Goal: Information Seeking & Learning: Learn about a topic

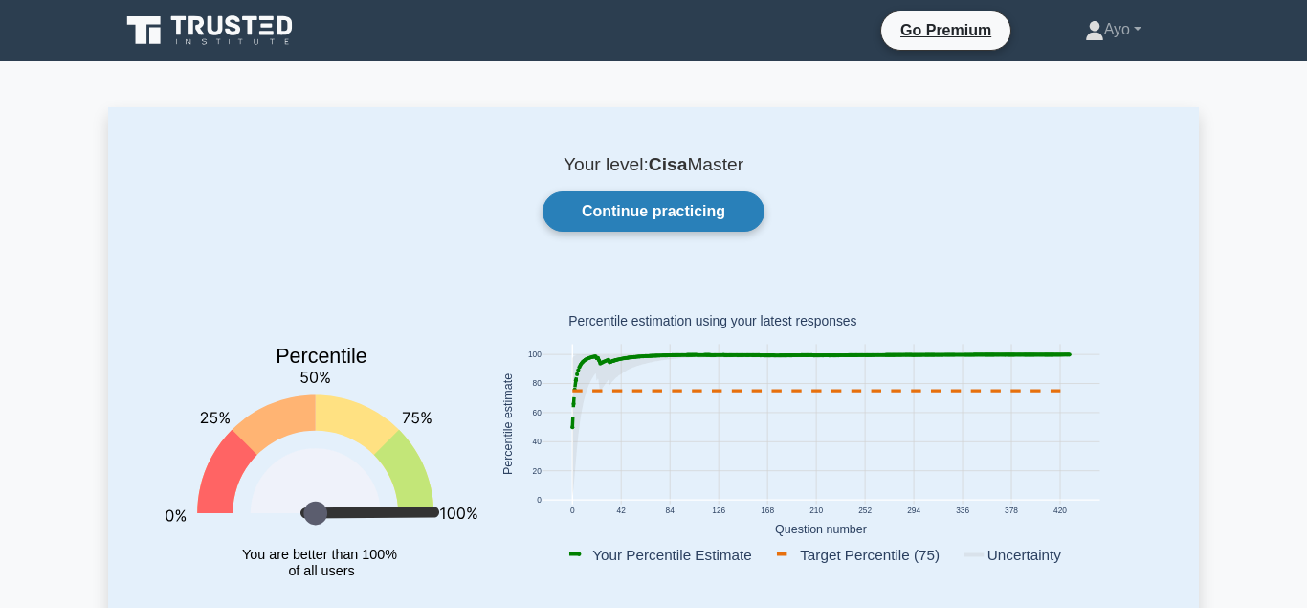
click at [629, 213] on link "Continue practicing" at bounding box center [653, 211] width 222 height 40
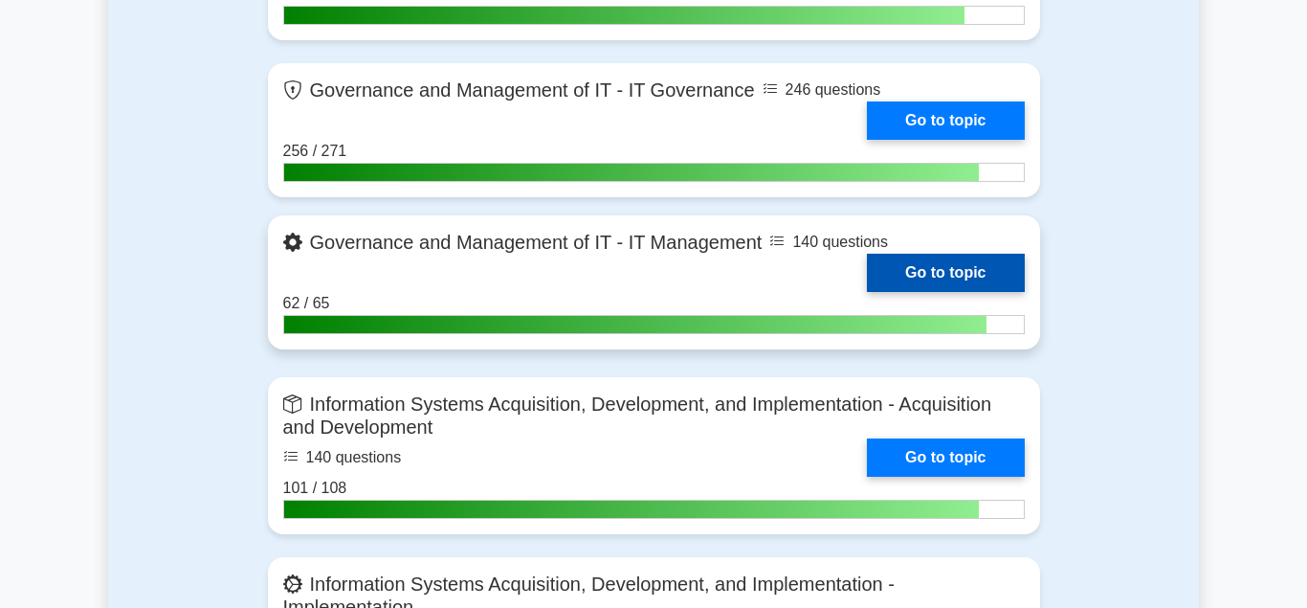
scroll to position [1561, 0]
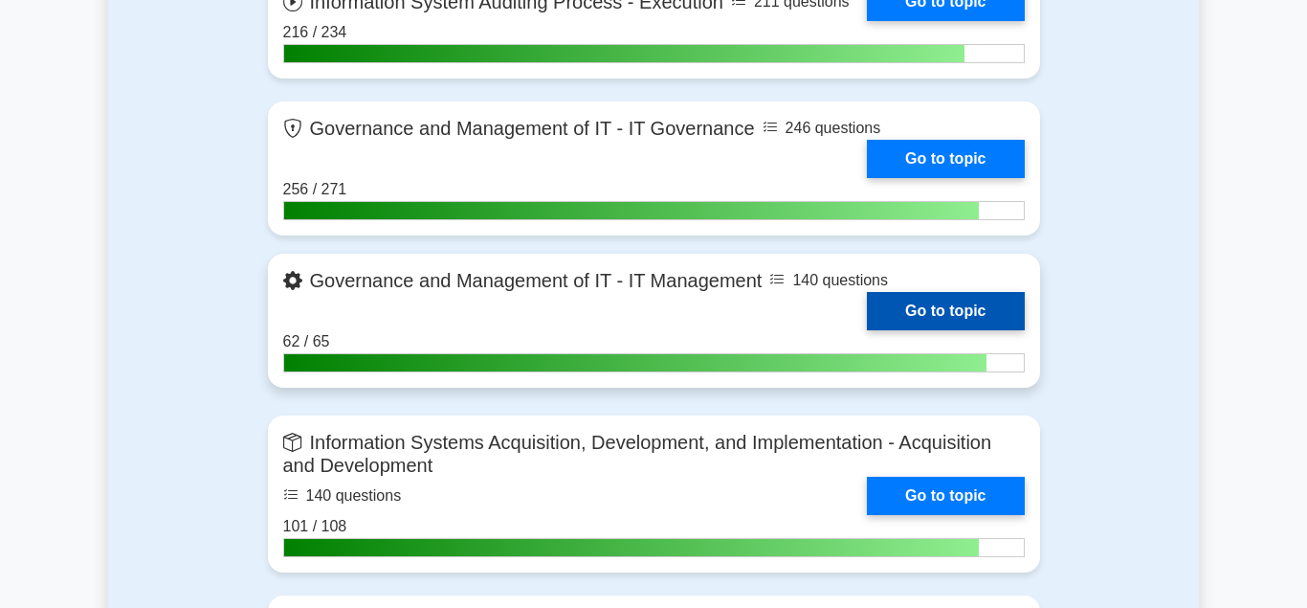
click at [938, 300] on link "Go to topic" at bounding box center [945, 311] width 157 height 38
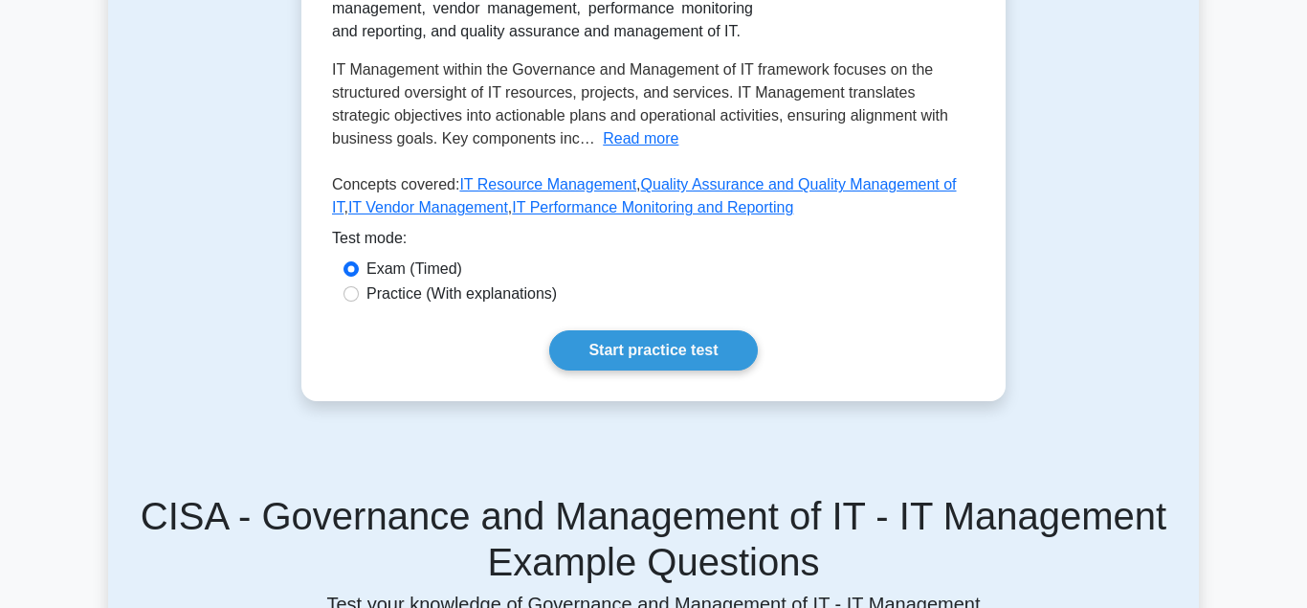
scroll to position [488, 0]
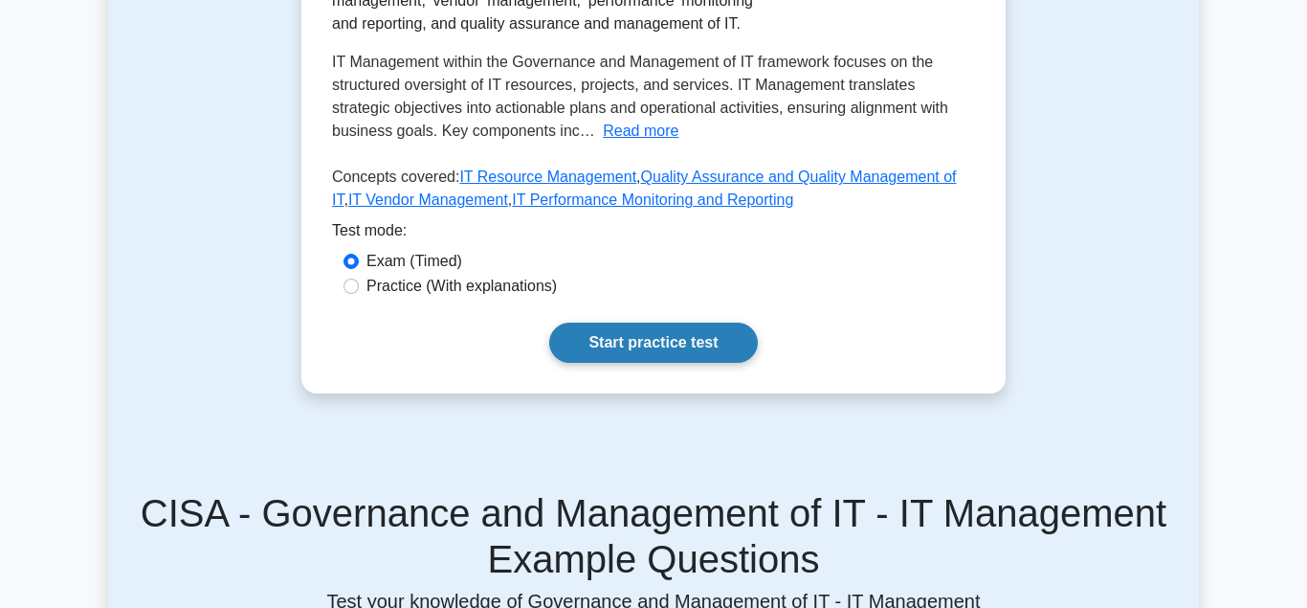
click at [643, 334] on link "Start practice test" at bounding box center [653, 342] width 208 height 40
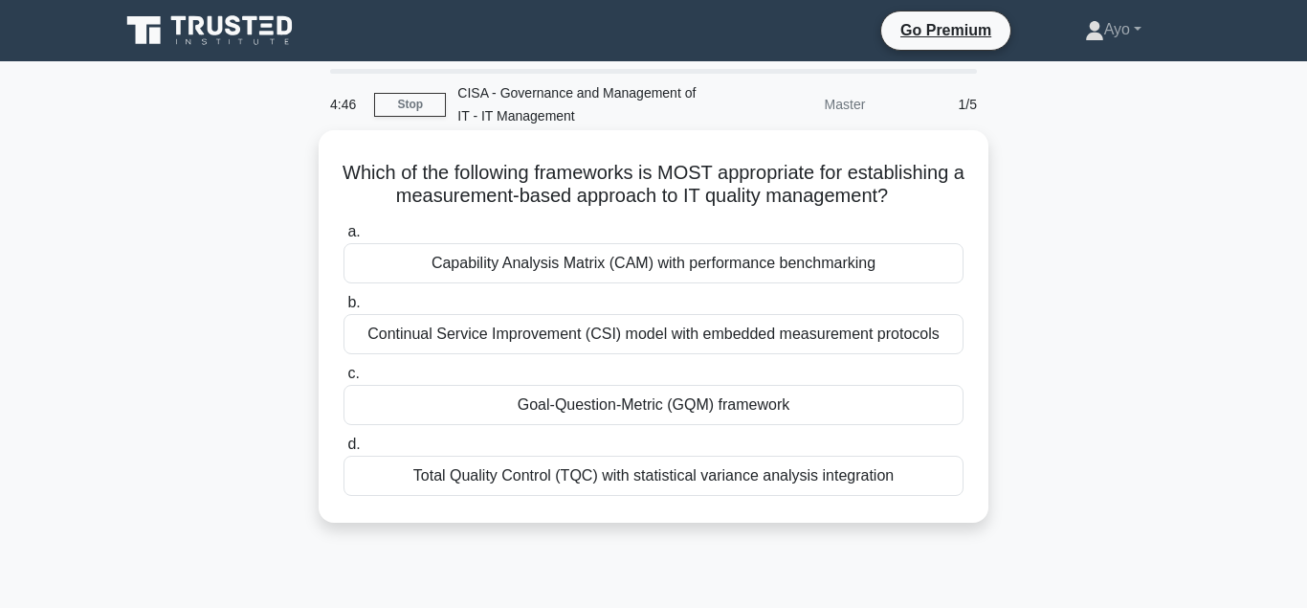
click at [598, 407] on div "Goal-Question-Metric (GQM) framework" at bounding box center [653, 405] width 620 height 40
click at [343, 380] on input "c. Goal-Question-Metric (GQM) framework" at bounding box center [343, 373] width 0 height 12
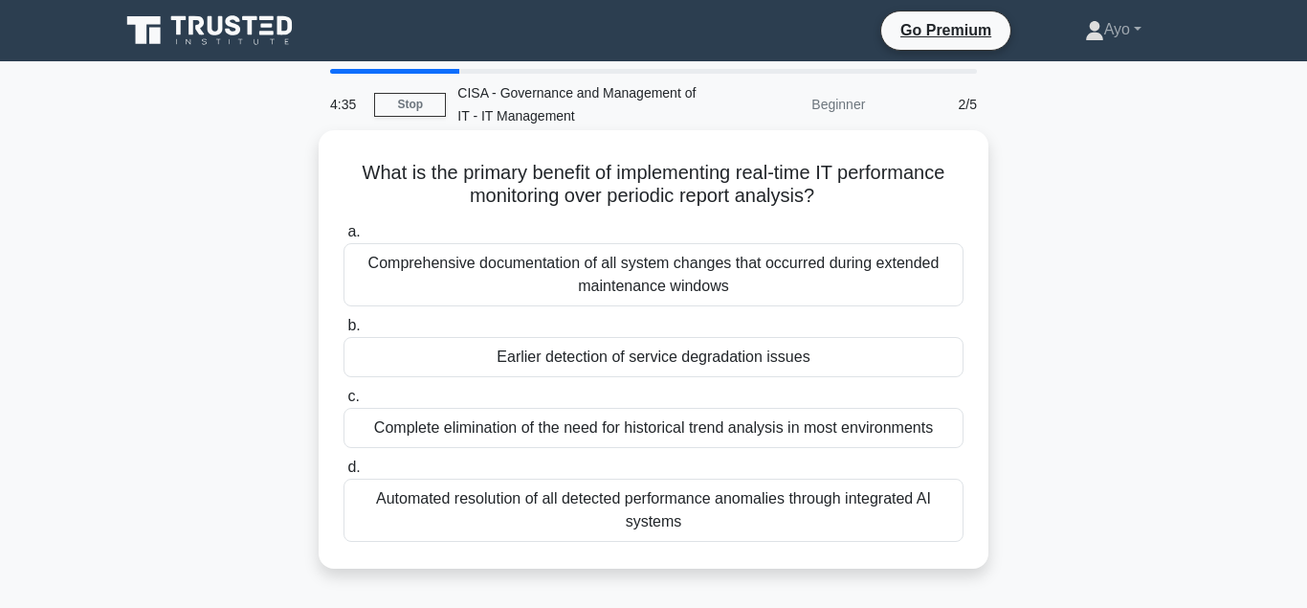
click at [640, 363] on div "Earlier detection of service degradation issues" at bounding box center [653, 357] width 620 height 40
click at [343, 332] on input "b. Earlier detection of service degradation issues" at bounding box center [343, 326] width 0 height 12
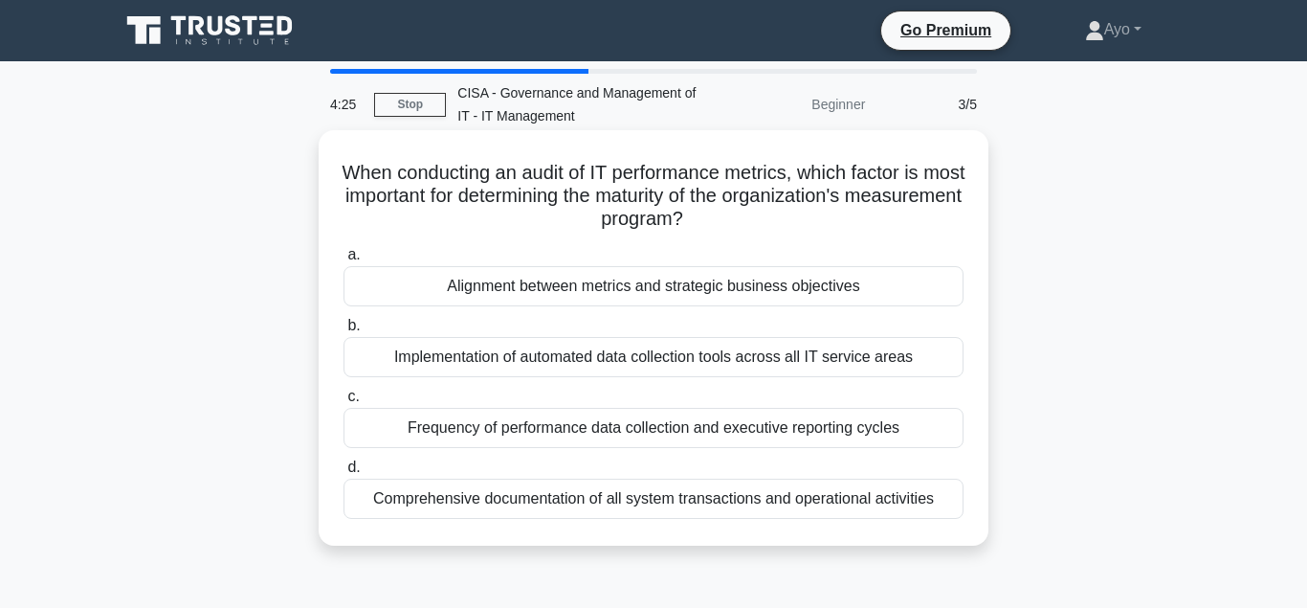
click at [568, 287] on div "Alignment between metrics and strategic business objectives" at bounding box center [653, 286] width 620 height 40
click at [343, 261] on input "a. Alignment between metrics and strategic business objectives" at bounding box center [343, 255] width 0 height 12
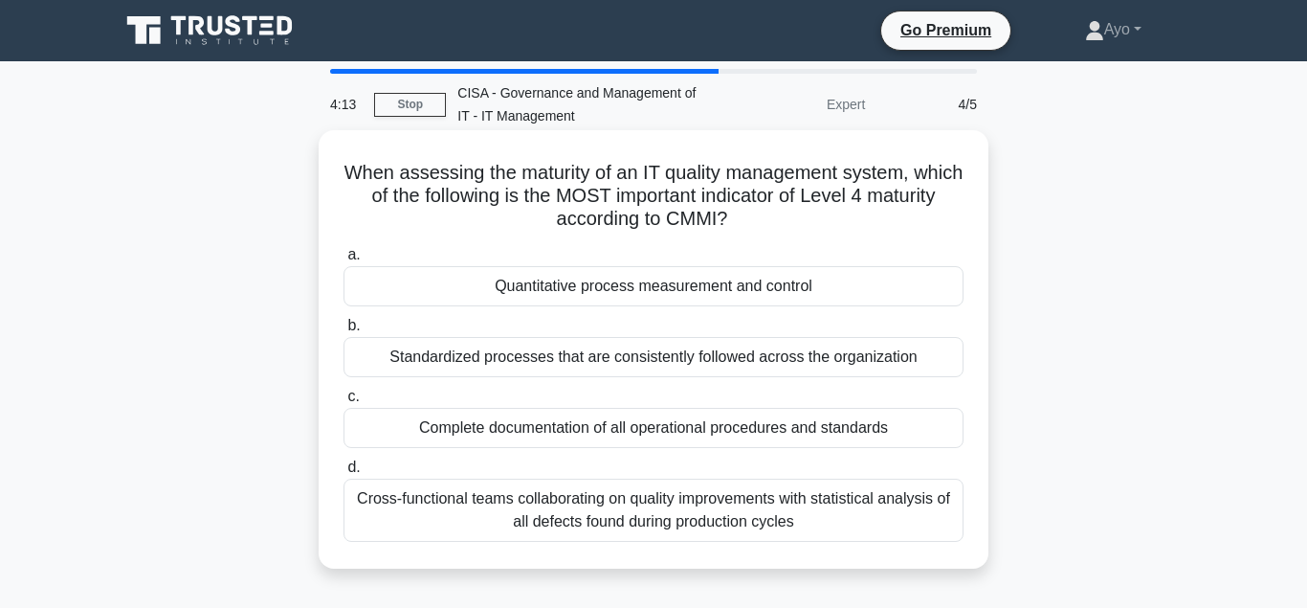
click at [594, 287] on div "Quantitative process measurement and control" at bounding box center [653, 286] width 620 height 40
click at [343, 261] on input "a. Quantitative process measurement and control" at bounding box center [343, 255] width 0 height 12
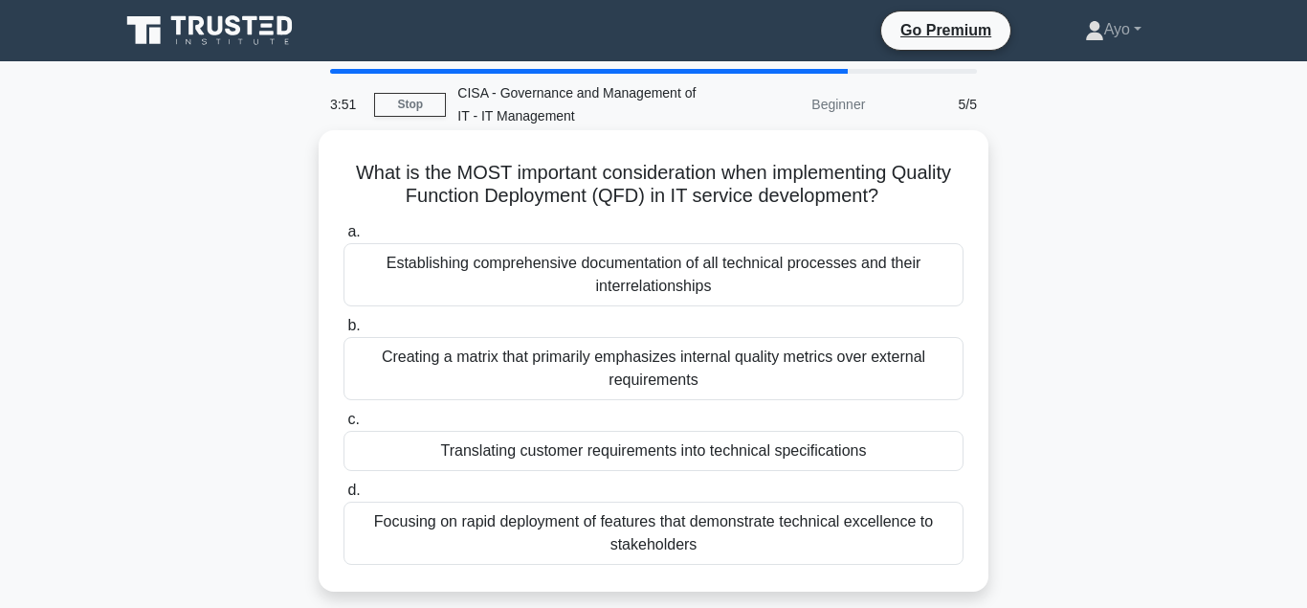
click at [631, 454] on div "Translating customer requirements into technical specifications" at bounding box center [653, 451] width 620 height 40
click at [343, 426] on input "c. Translating customer requirements into technical specifications" at bounding box center [343, 419] width 0 height 12
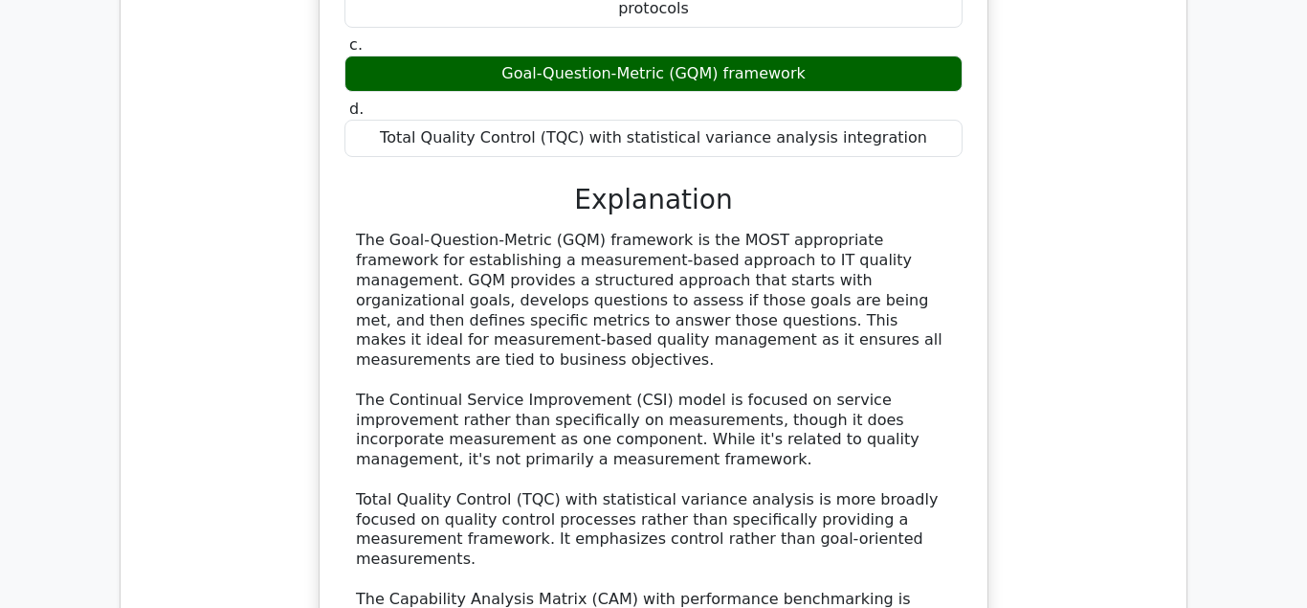
scroll to position [1854, 0]
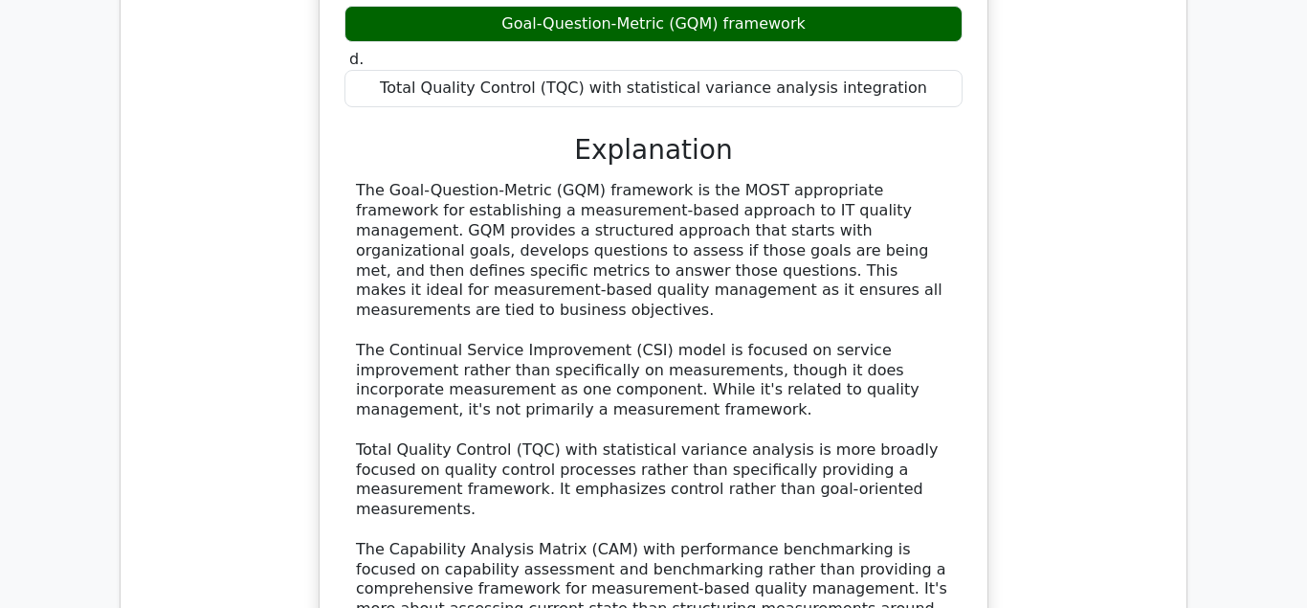
drag, startPoint x: 357, startPoint y: 47, endPoint x: 791, endPoint y: 425, distance: 575.8
click at [808, 429] on div "The Goal-Question-Metric (GQM) framework is the MOST appropriate framework for …" at bounding box center [653, 409] width 595 height 457
click at [538, 382] on div "The Goal-Question-Metric (GQM) framework is the MOST appropriate framework for …" at bounding box center [653, 409] width 595 height 457
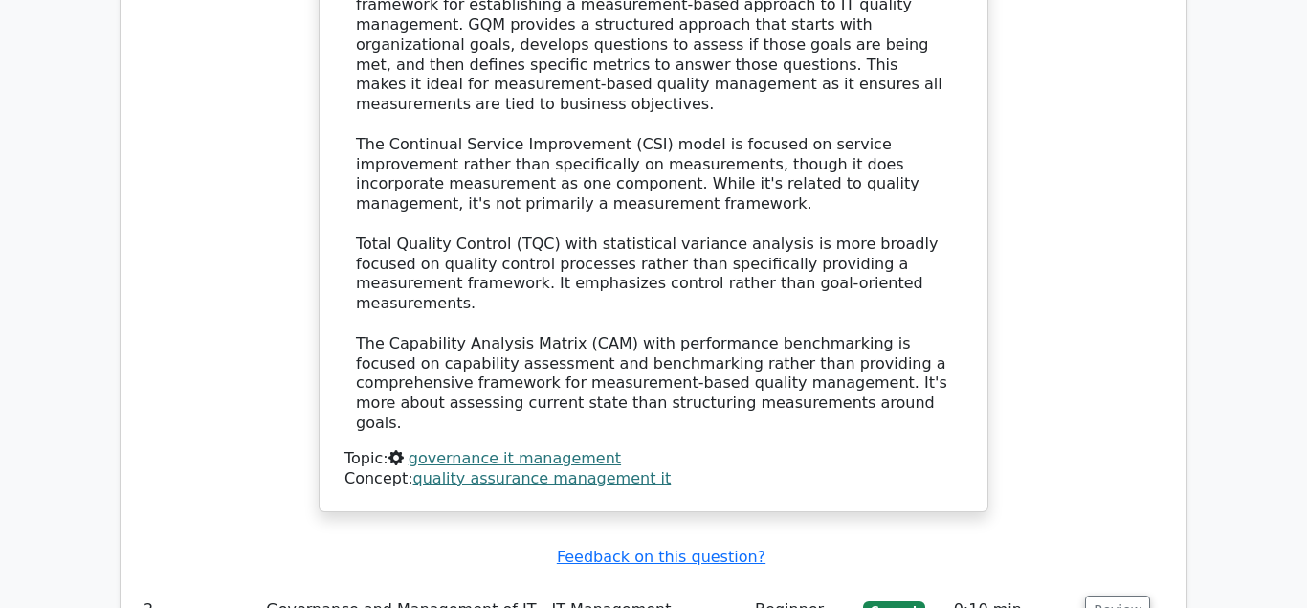
scroll to position [2147, 0]
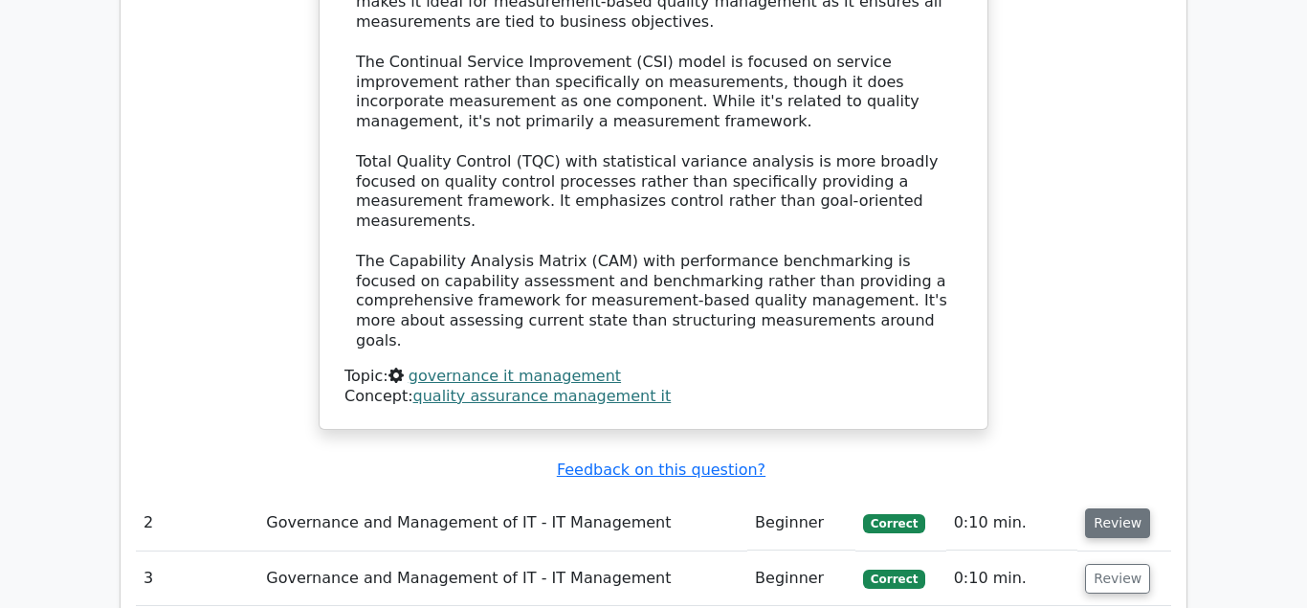
click at [1116, 508] on button "Review" at bounding box center [1117, 523] width 65 height 30
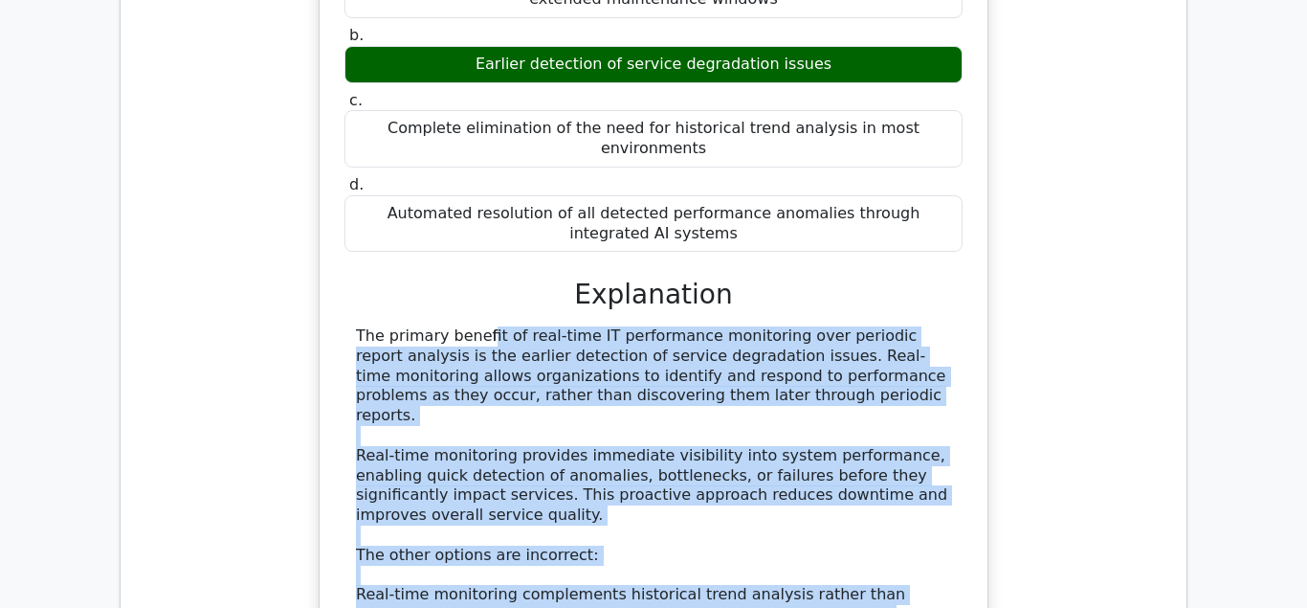
scroll to position [2877, 0]
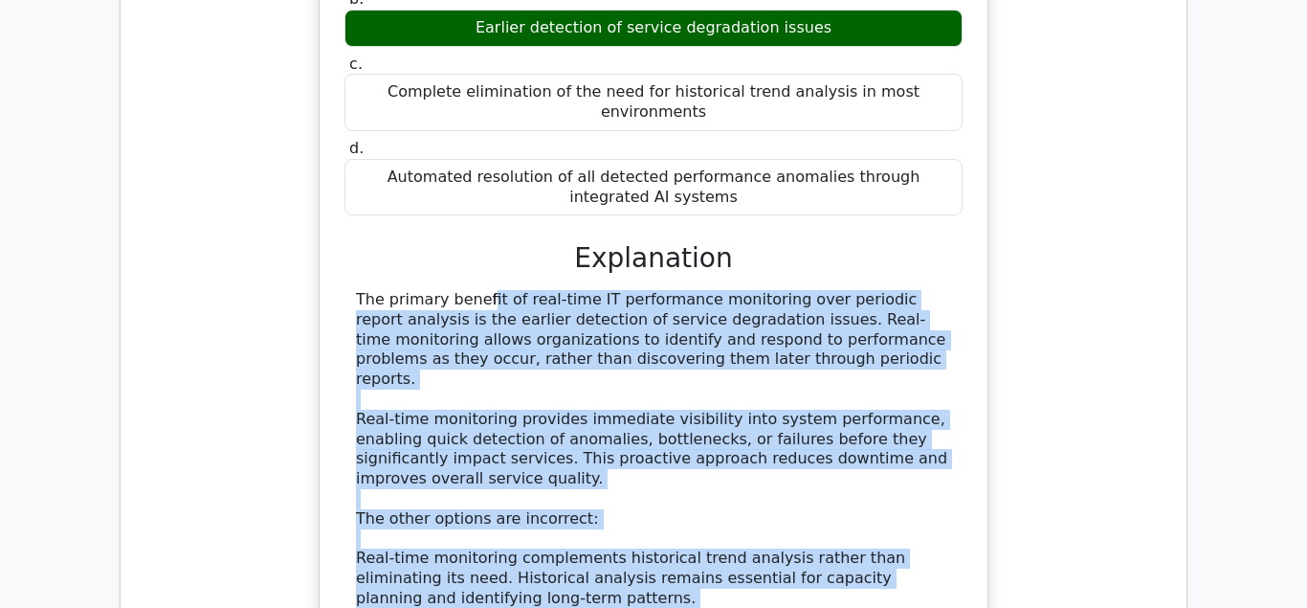
drag, startPoint x: 356, startPoint y: 230, endPoint x: 889, endPoint y: 528, distance: 610.8
click at [891, 528] on div "The primary benefit of real-time IT performance monitoring over periodic report…" at bounding box center [653, 539] width 595 height 498
copy div "The primary benefit of real-time IT performance monitoring over periodic report…"
click at [534, 506] on div "The primary benefit of real-time IT performance monitoring over periodic report…" at bounding box center [653, 539] width 595 height 498
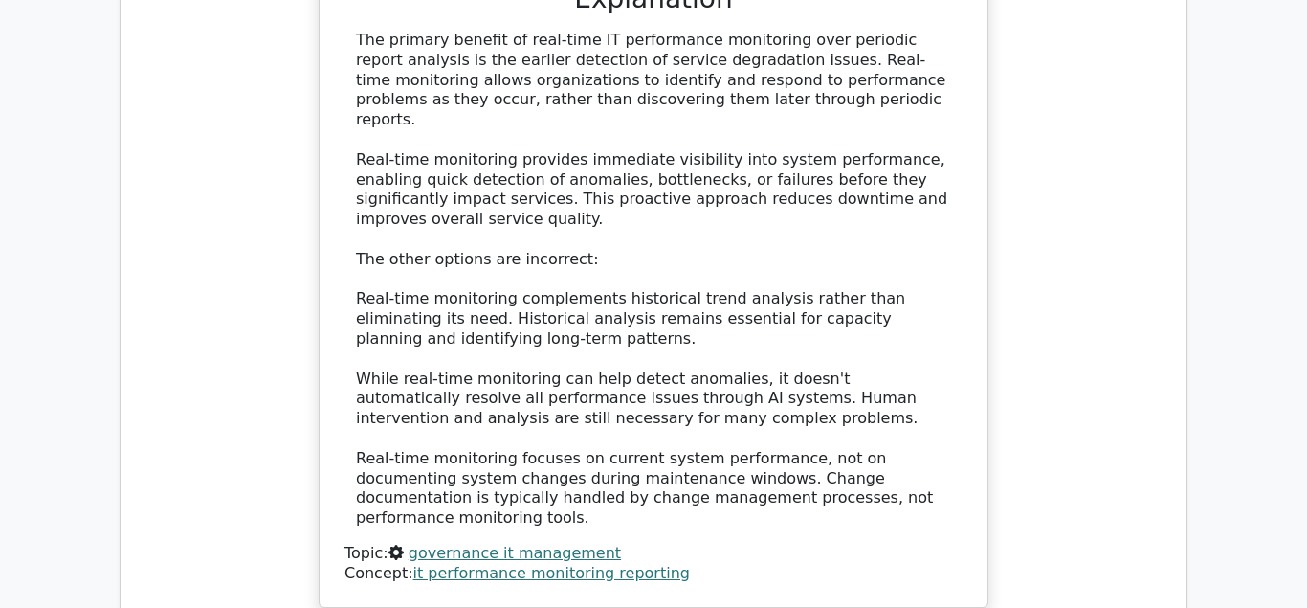
scroll to position [3170, 0]
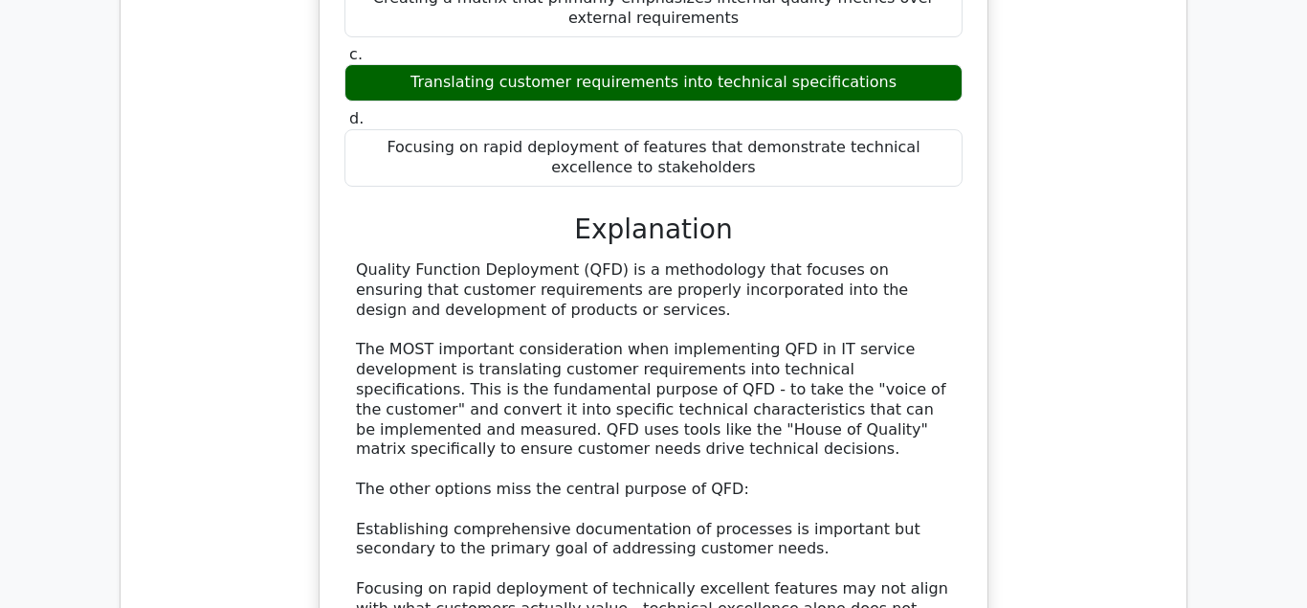
scroll to position [4320, 0]
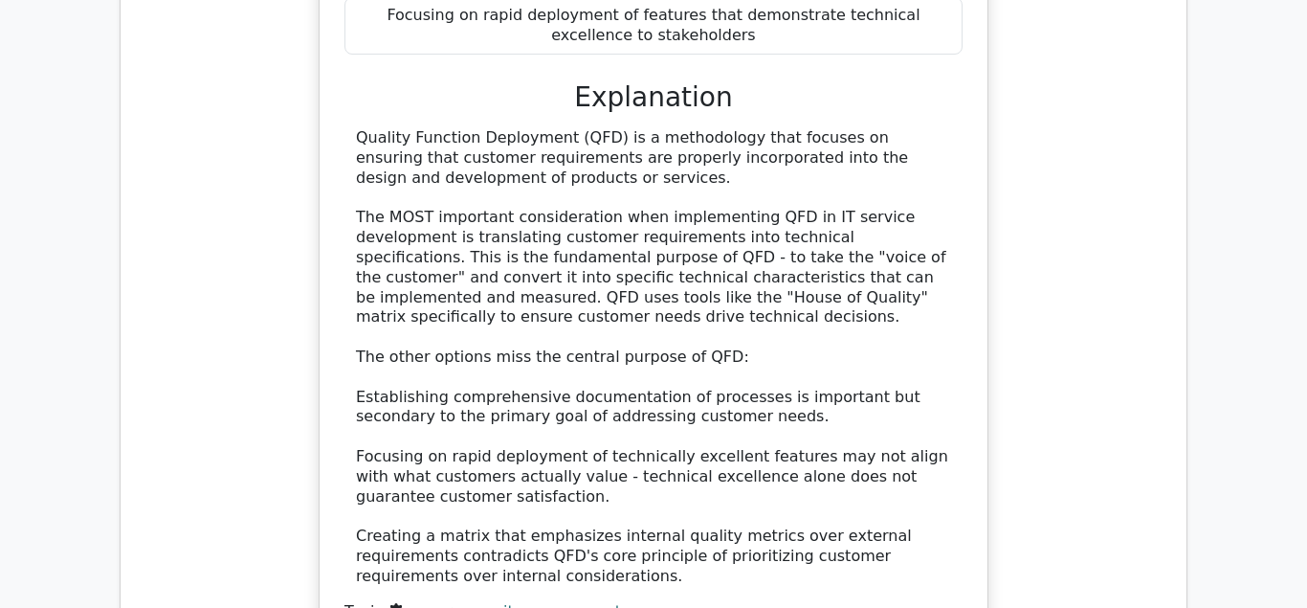
drag, startPoint x: 356, startPoint y: 250, endPoint x: 518, endPoint y: 321, distance: 176.9
click at [530, 323] on div "Quality Function Deployment (QFD) is a methodology that focuses on ensuring tha…" at bounding box center [653, 356] width 595 height 457
copy div "Quality Function Deployment (QFD) is a methodology that focuses on ensuring tha…"
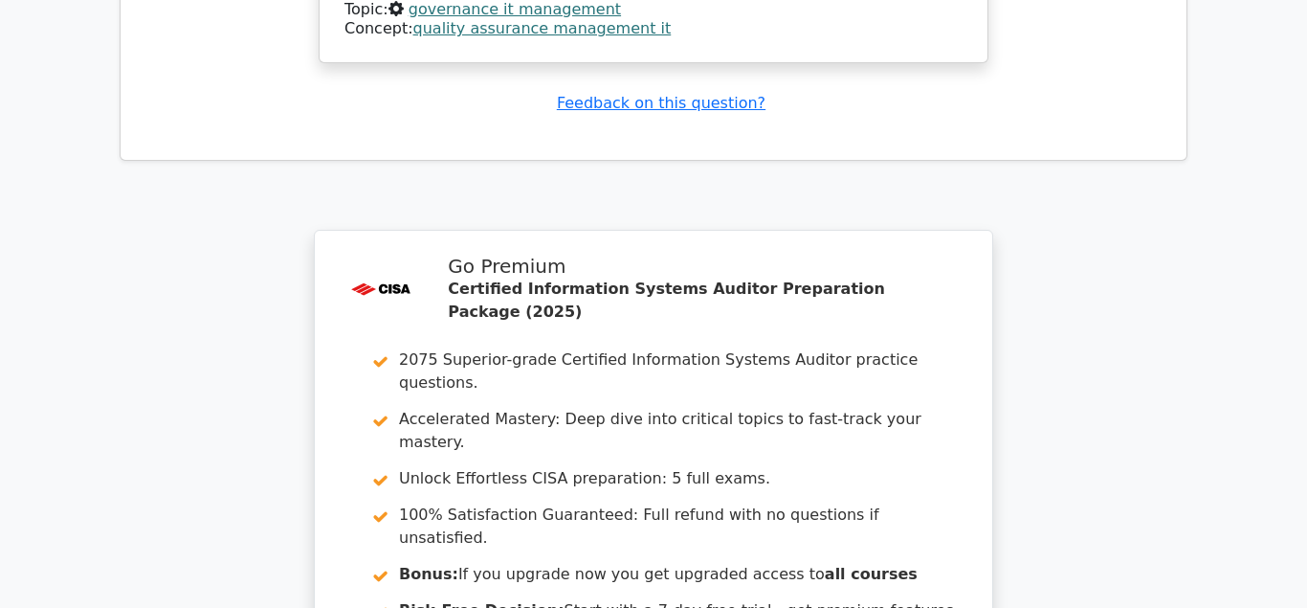
scroll to position [5003, 0]
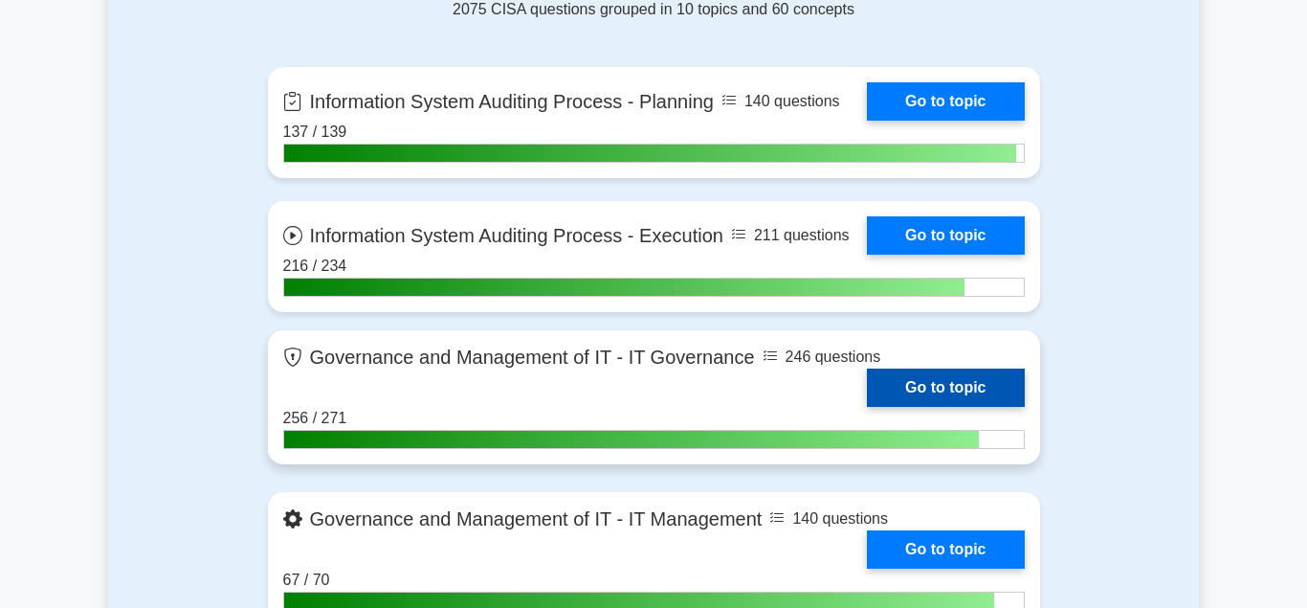
scroll to position [1366, 0]
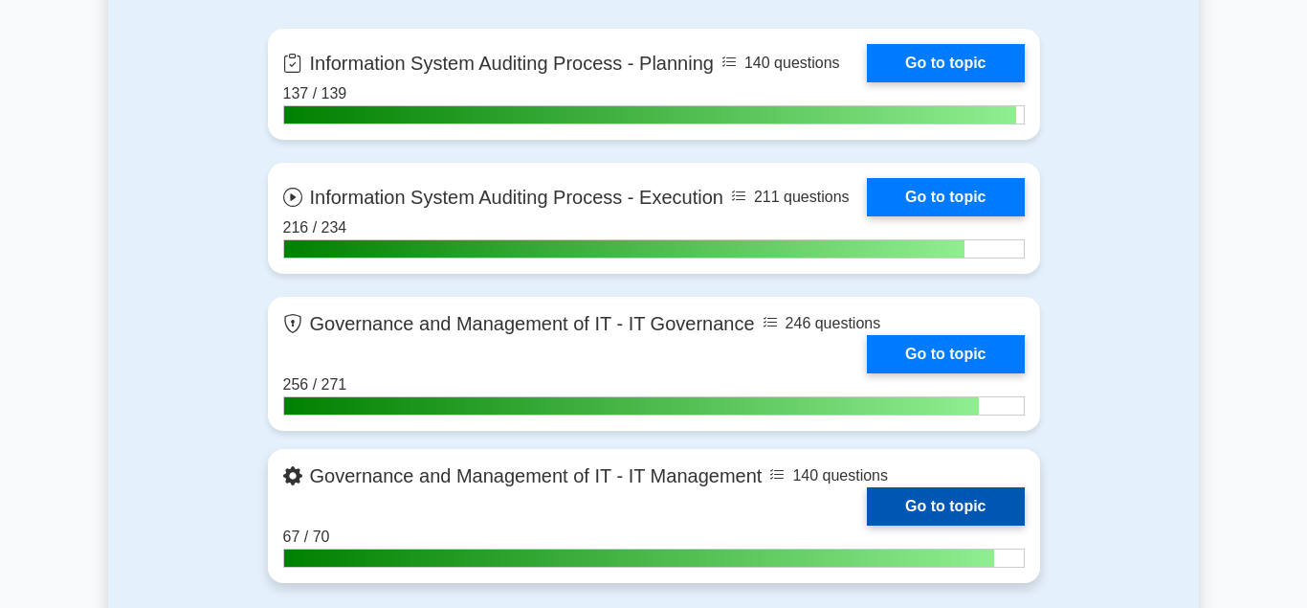
click at [907, 497] on link "Go to topic" at bounding box center [945, 506] width 157 height 38
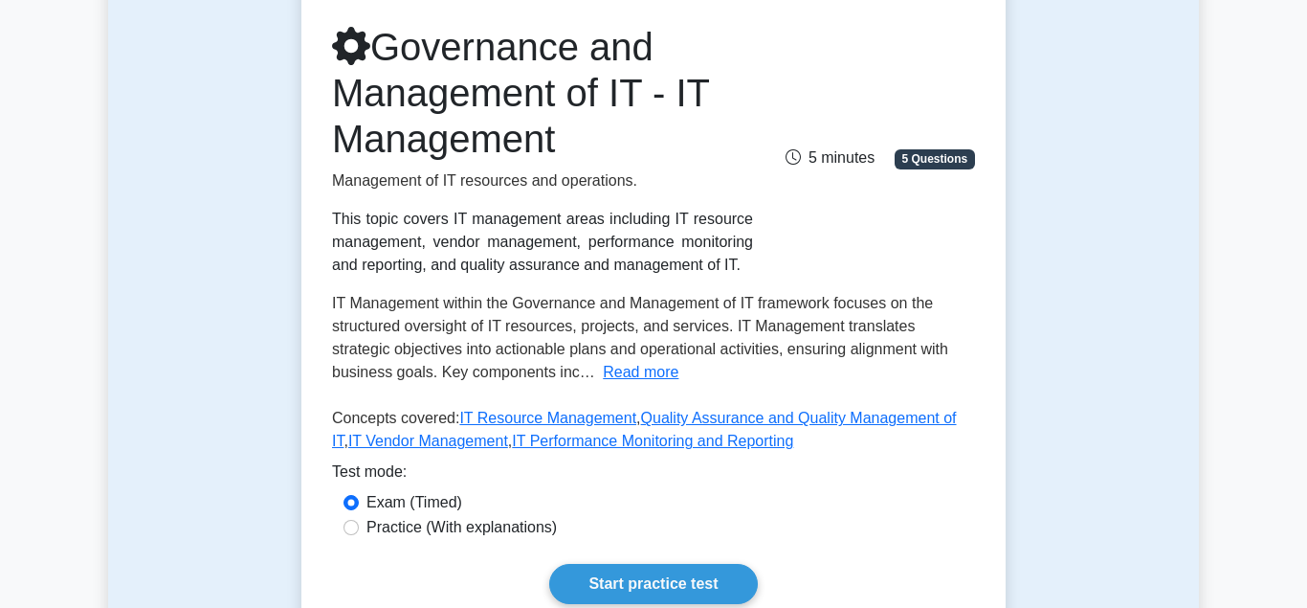
scroll to position [293, 0]
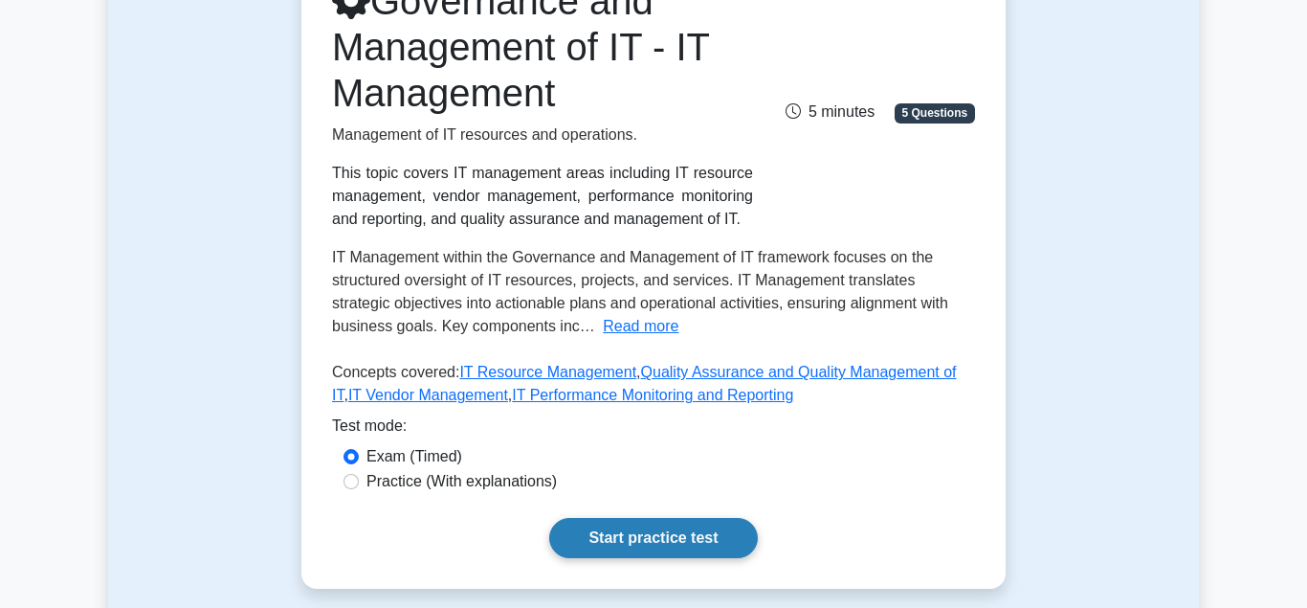
click at [621, 531] on link "Start practice test" at bounding box center [653, 538] width 208 height 40
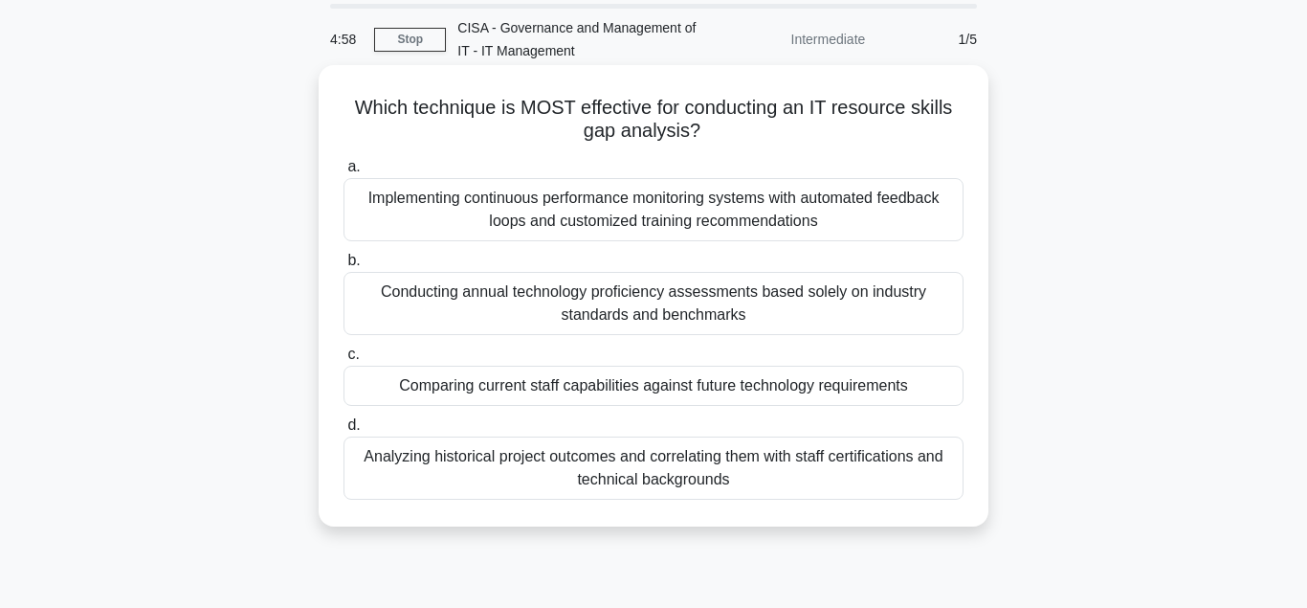
scroll to position [98, 0]
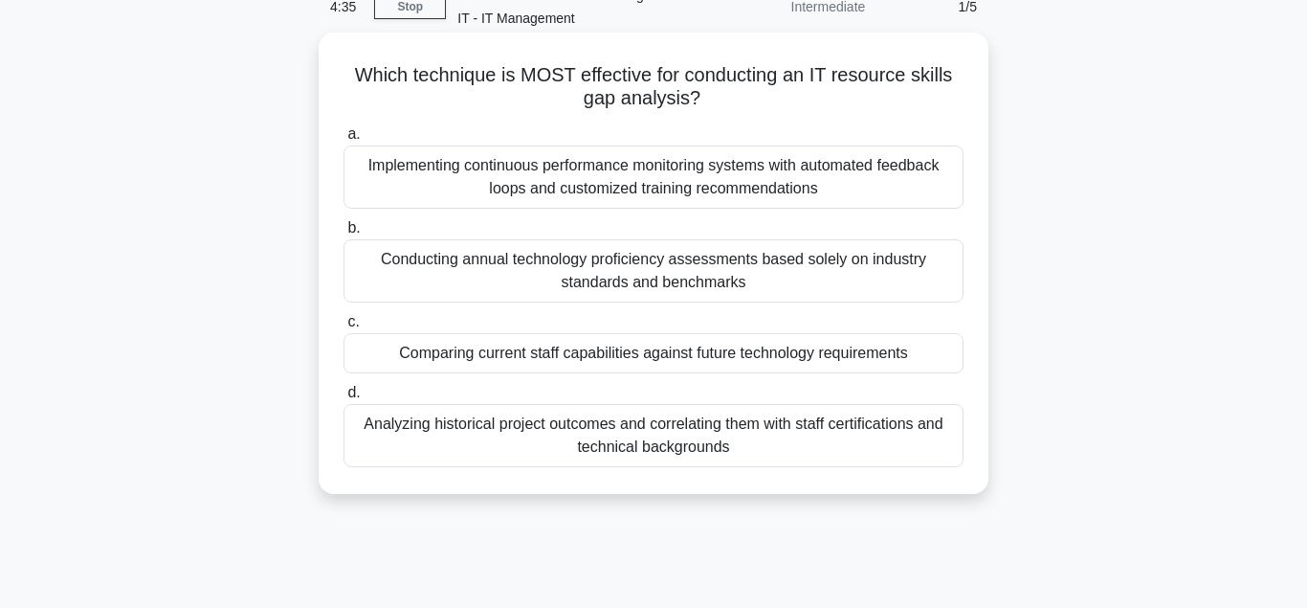
click at [518, 357] on div "Comparing current staff capabilities against future technology requirements" at bounding box center [653, 353] width 620 height 40
click at [343, 328] on input "c. Comparing current staff capabilities against future technology requirements" at bounding box center [343, 322] width 0 height 12
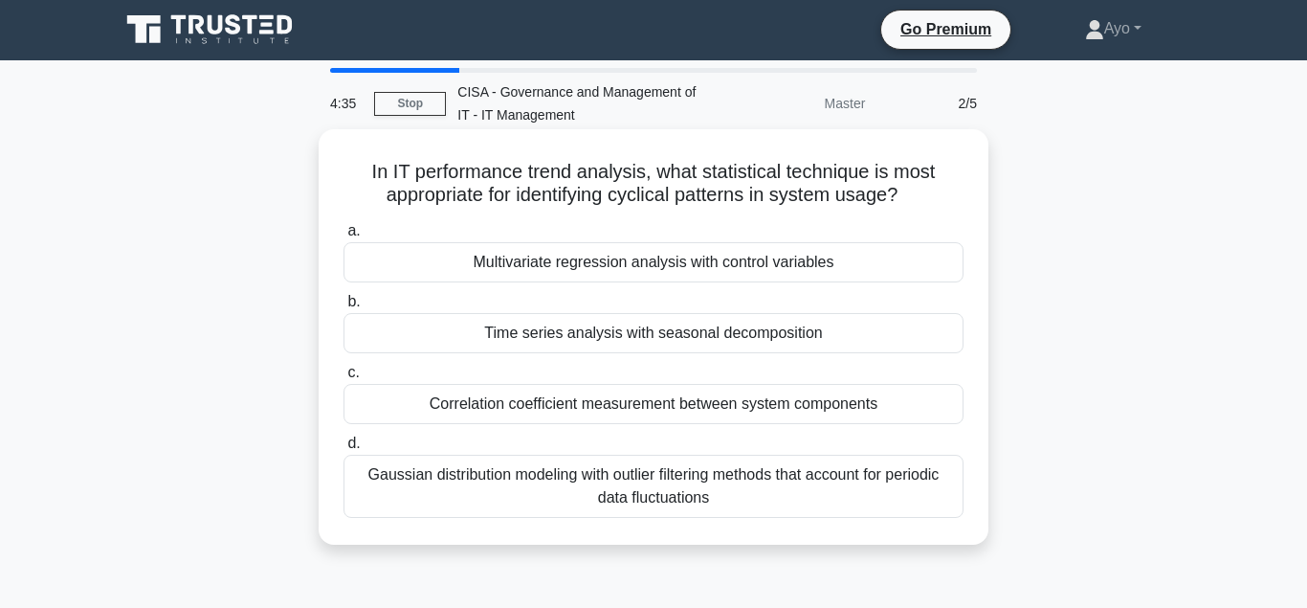
scroll to position [0, 0]
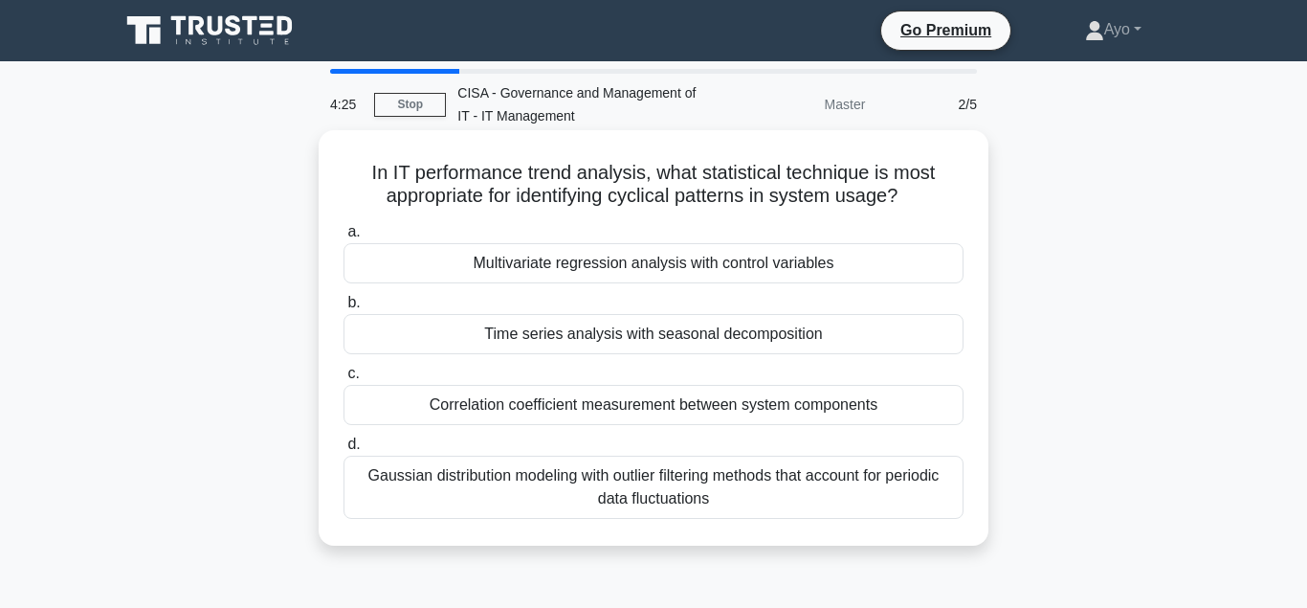
click at [561, 338] on div "Time series analysis with seasonal decomposition" at bounding box center [653, 334] width 620 height 40
click at [343, 309] on input "b. Time series analysis with seasonal decomposition" at bounding box center [343, 303] width 0 height 12
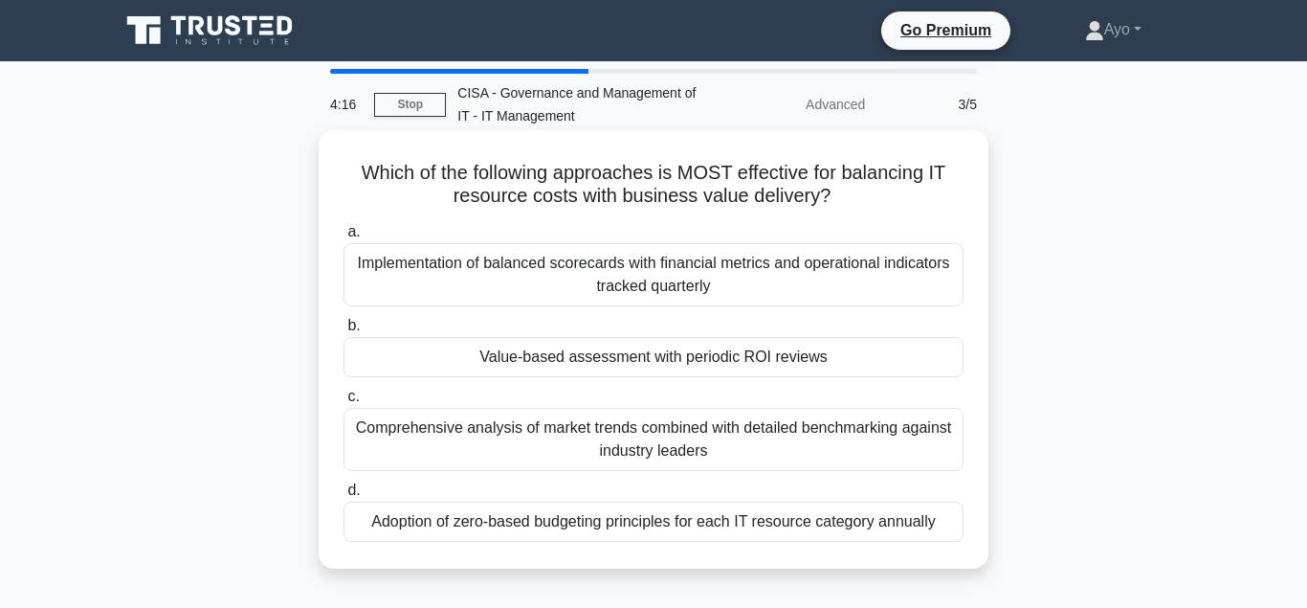
click at [559, 358] on div "Value-based assessment with periodic ROI reviews" at bounding box center [653, 357] width 620 height 40
click at [343, 332] on input "b. Value-based assessment with periodic ROI reviews" at bounding box center [343, 326] width 0 height 12
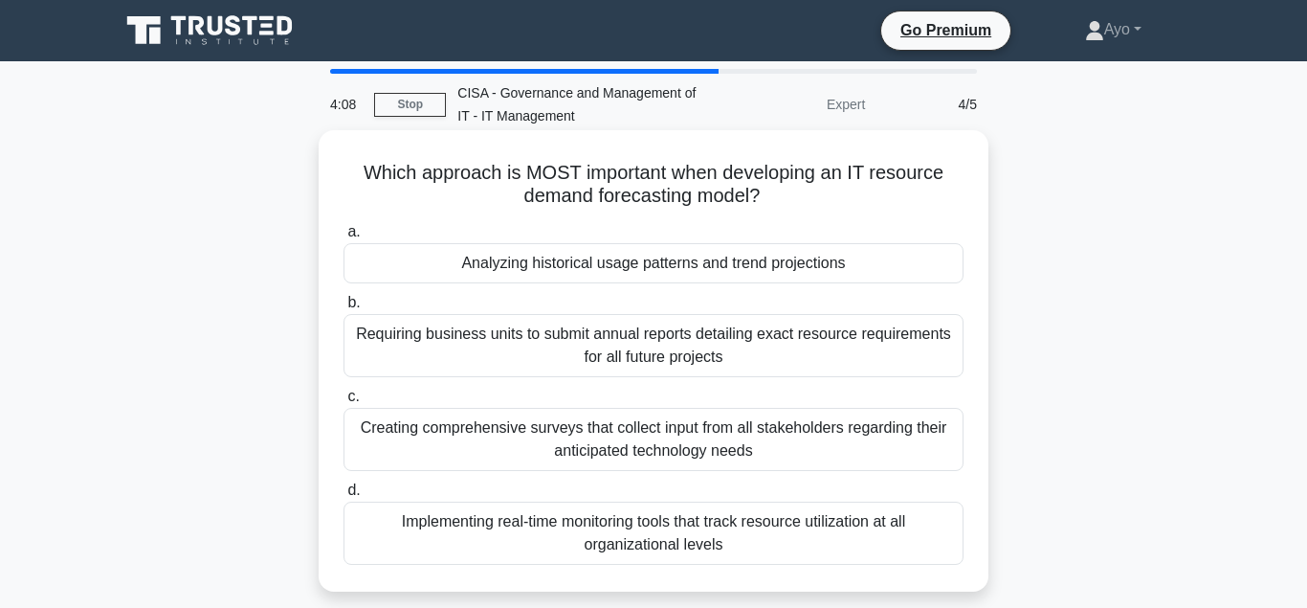
click at [521, 265] on div "Analyzing historical usage patterns and trend projections" at bounding box center [653, 263] width 620 height 40
click at [343, 238] on input "a. Analyzing historical usage patterns and trend projections" at bounding box center [343, 232] width 0 height 12
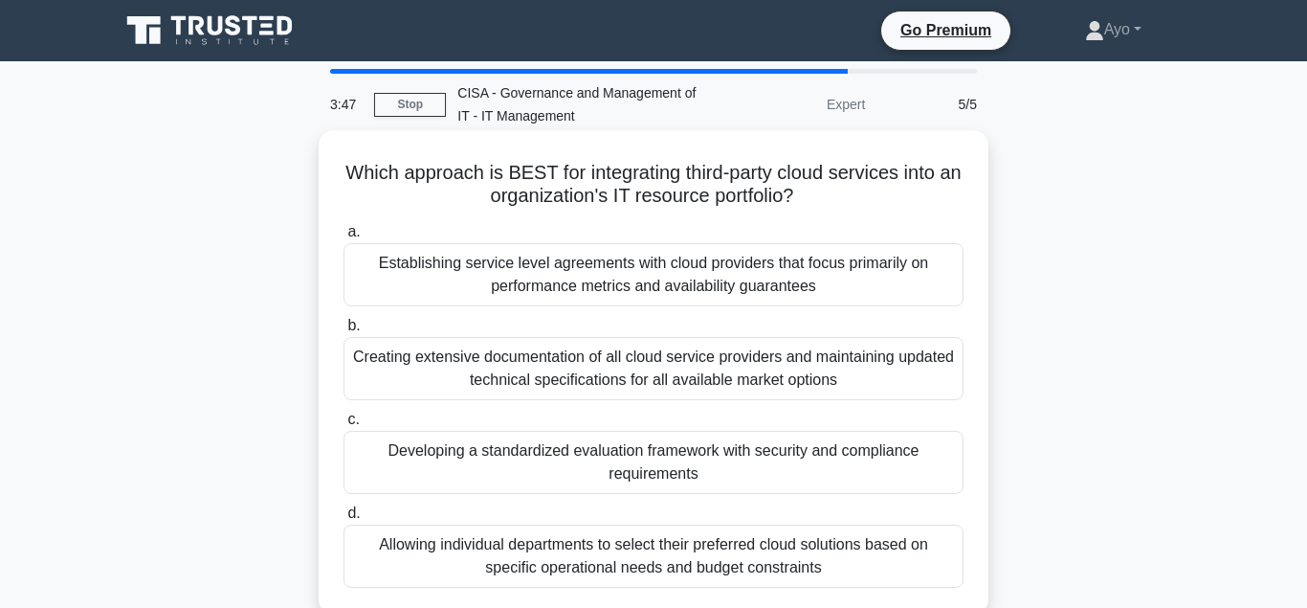
click at [519, 272] on div "Establishing service level agreements with cloud providers that focus primarily…" at bounding box center [653, 274] width 620 height 63
click at [343, 238] on input "a. Establishing service level agreements with cloud providers that focus primar…" at bounding box center [343, 232] width 0 height 12
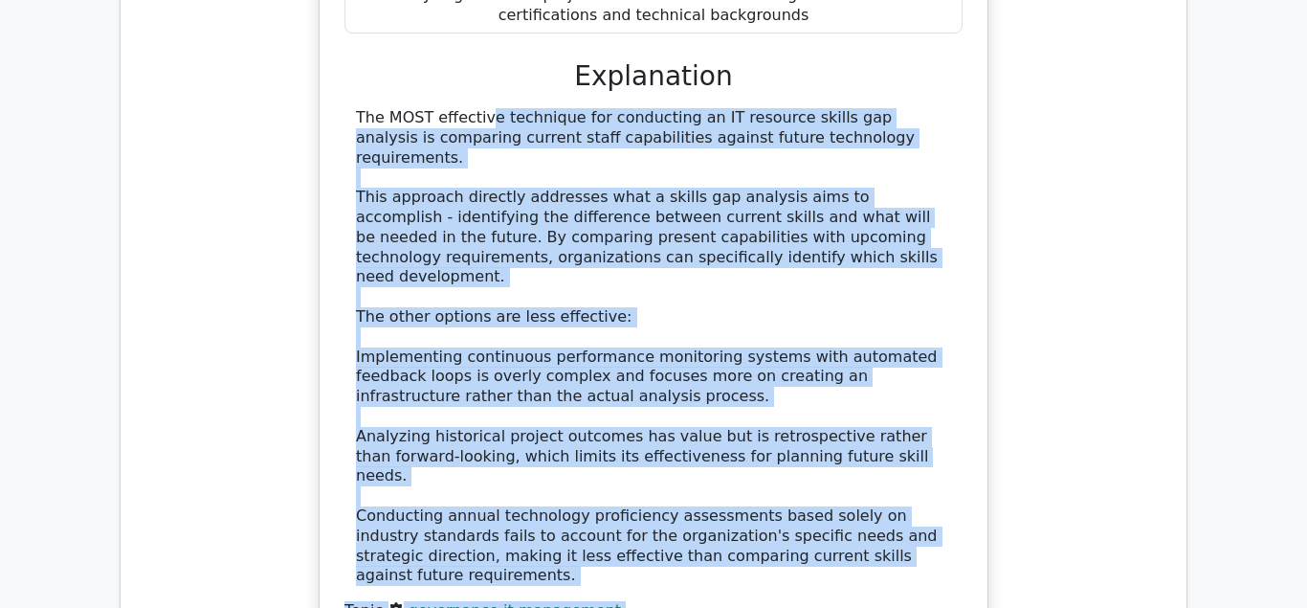
scroll to position [2005, 0]
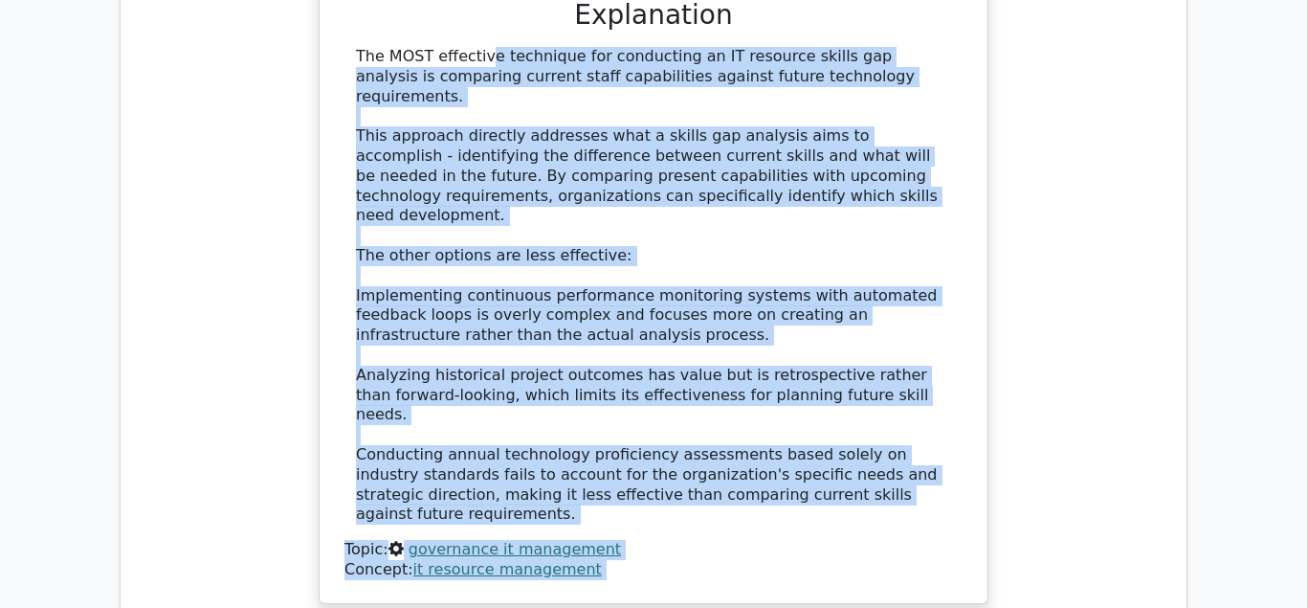
drag, startPoint x: 356, startPoint y: 309, endPoint x: 908, endPoint y: 357, distance: 554.1
click at [908, 357] on div "The MOST effective technique for conducting an IT resource skills gap analysis …" at bounding box center [653, 313] width 618 height 533
copy div "The MOST effective technique for conducting an IT resource skills gap analysis …"
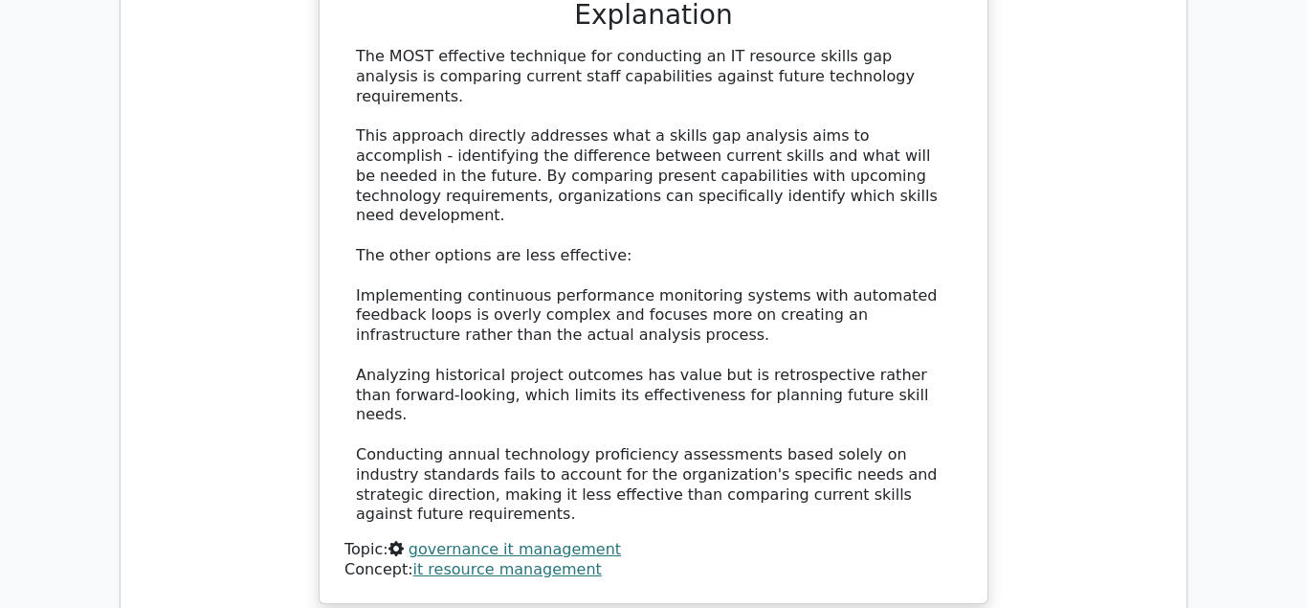
click at [739, 360] on div "The MOST effective technique for conducting an IT resource skills gap analysis …" at bounding box center [653, 313] width 618 height 533
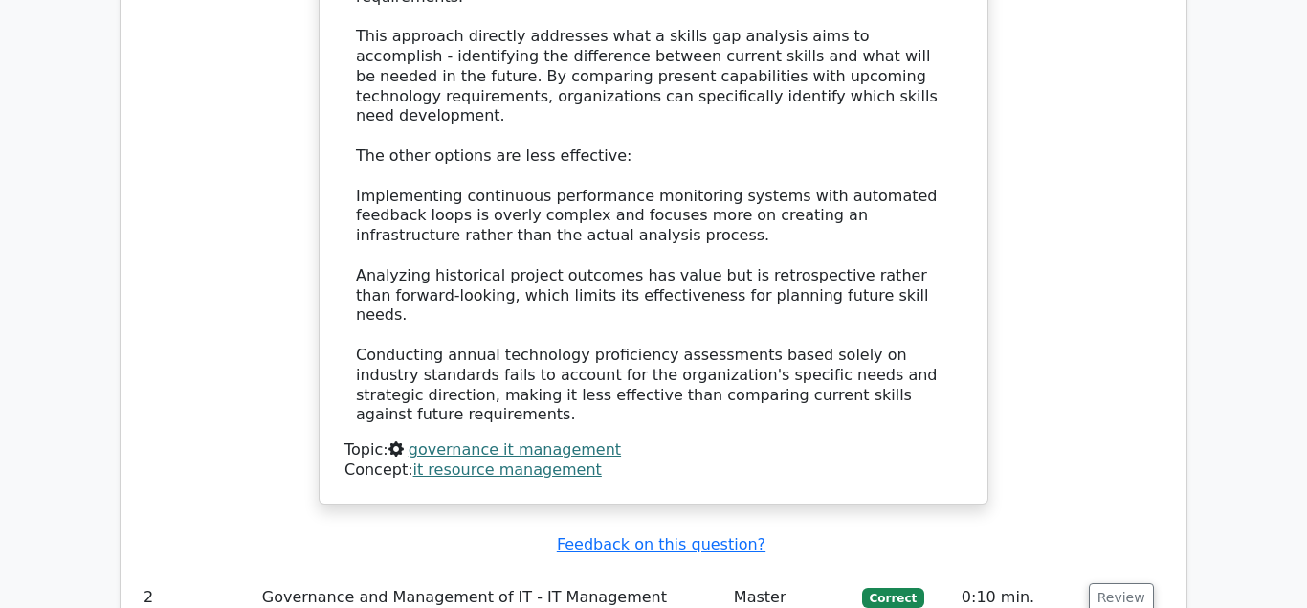
scroll to position [2201, 0]
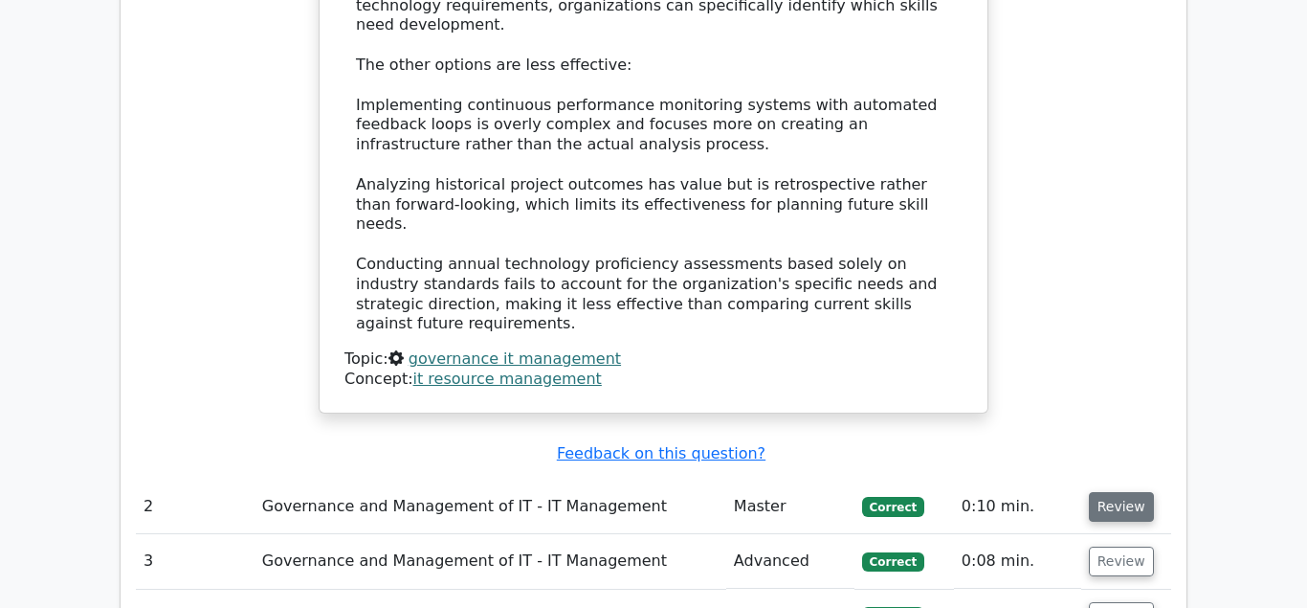
click at [1114, 492] on button "Review" at bounding box center [1121, 507] width 65 height 30
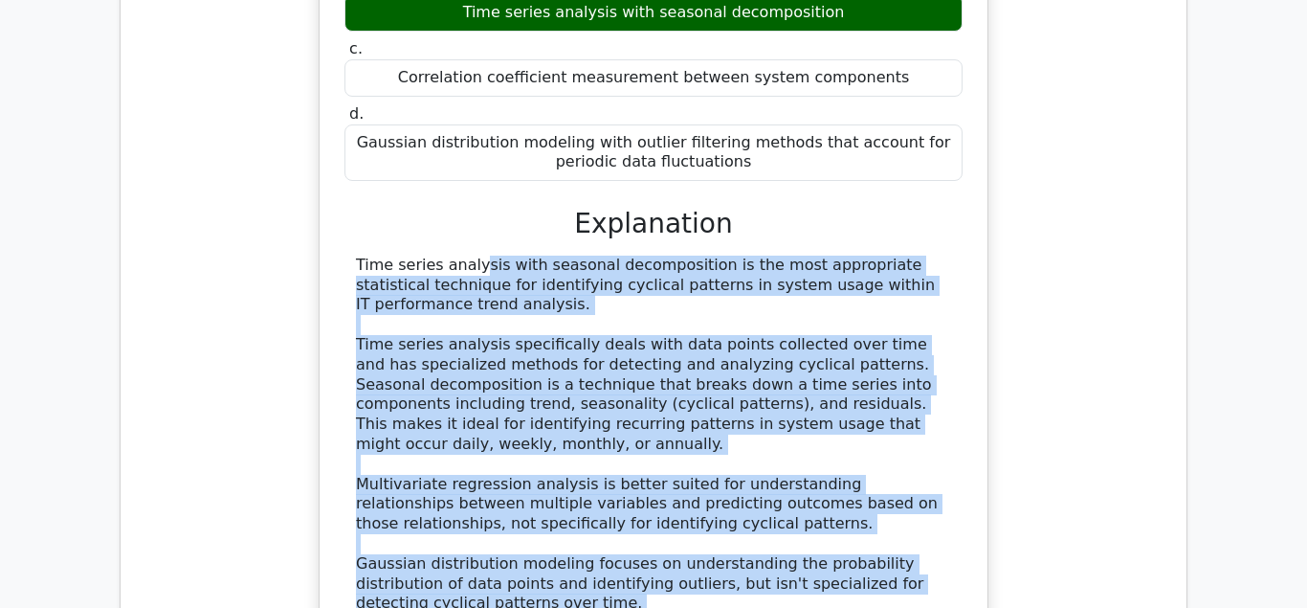
scroll to position [2935, 0]
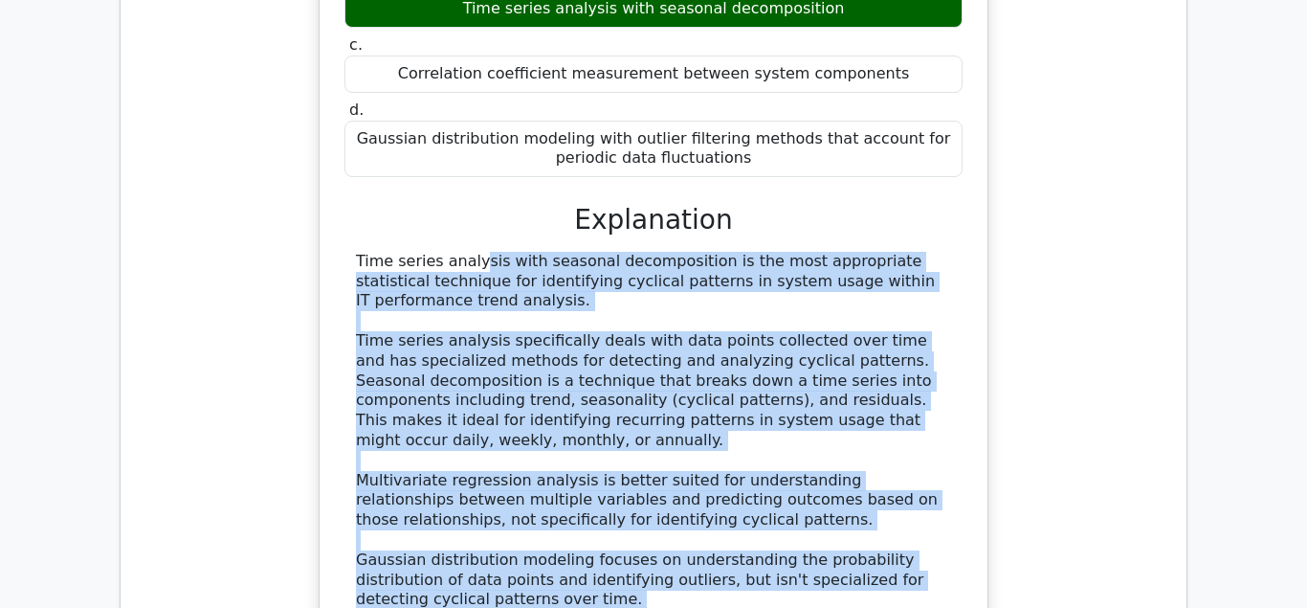
drag, startPoint x: 356, startPoint y: 409, endPoint x: 806, endPoint y: 465, distance: 453.2
click at [806, 466] on div "Time series analysis with seasonal decomposition is the most appropriate statis…" at bounding box center [653, 471] width 595 height 438
copy div "Time series analysis with seasonal decomposition is the most appropriate statis…"
click at [564, 420] on div "Time series analysis with seasonal decomposition is the most appropriate statis…" at bounding box center [653, 471] width 595 height 438
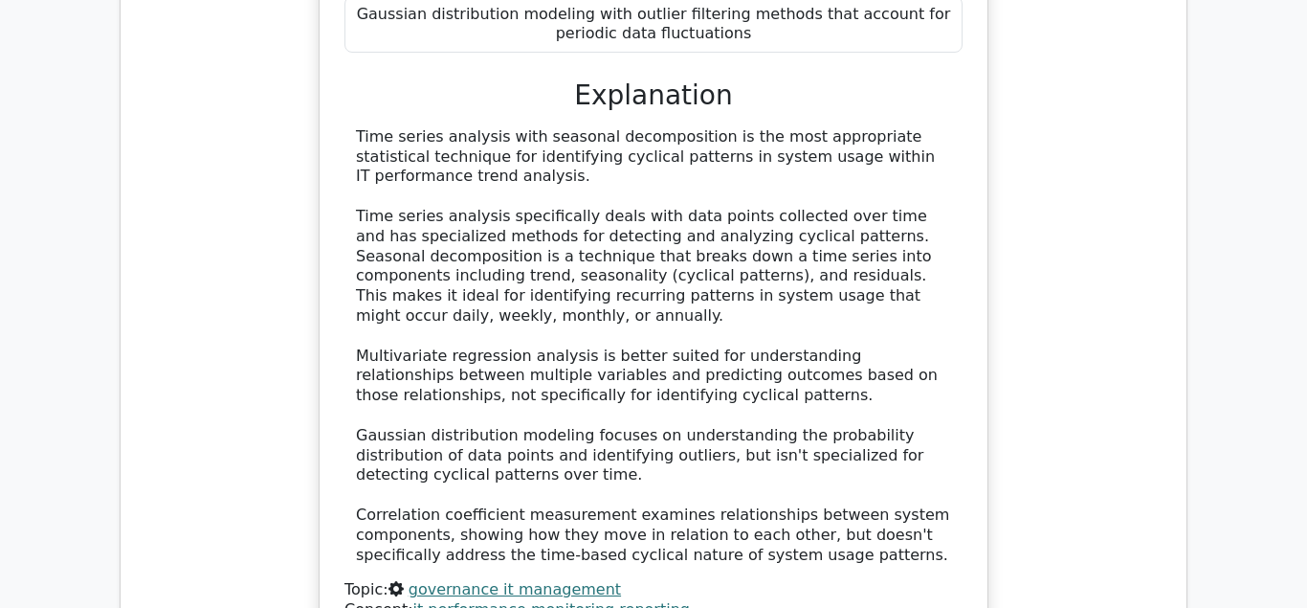
scroll to position [3326, 0]
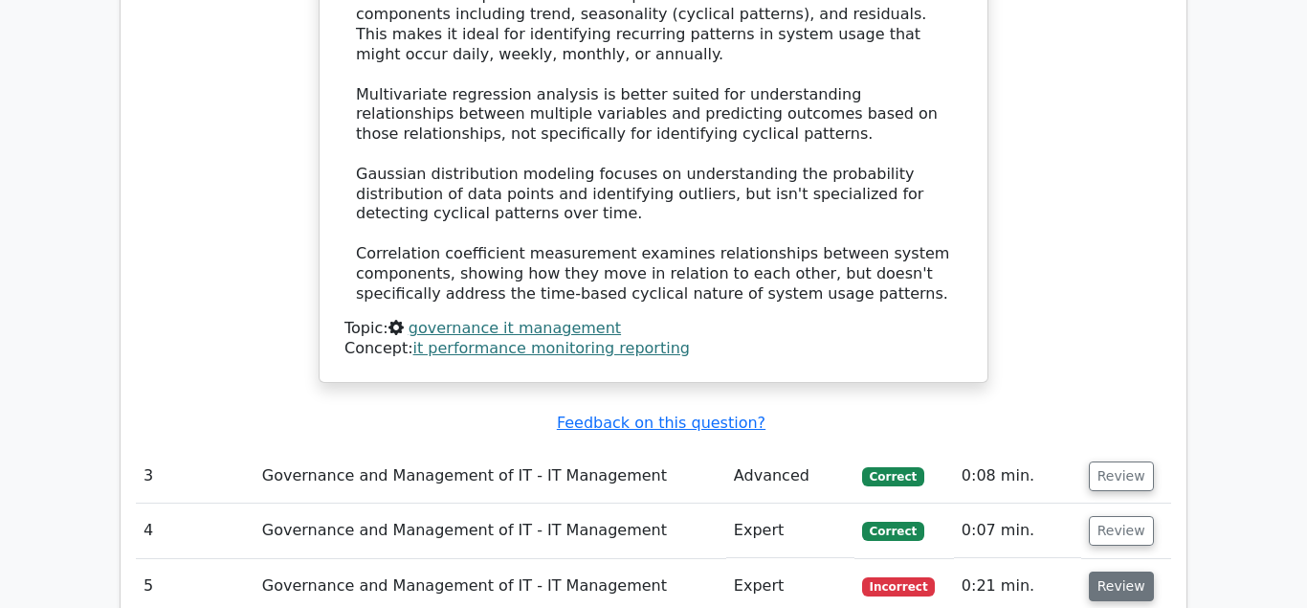
click at [1123, 571] on button "Review" at bounding box center [1121, 586] width 65 height 30
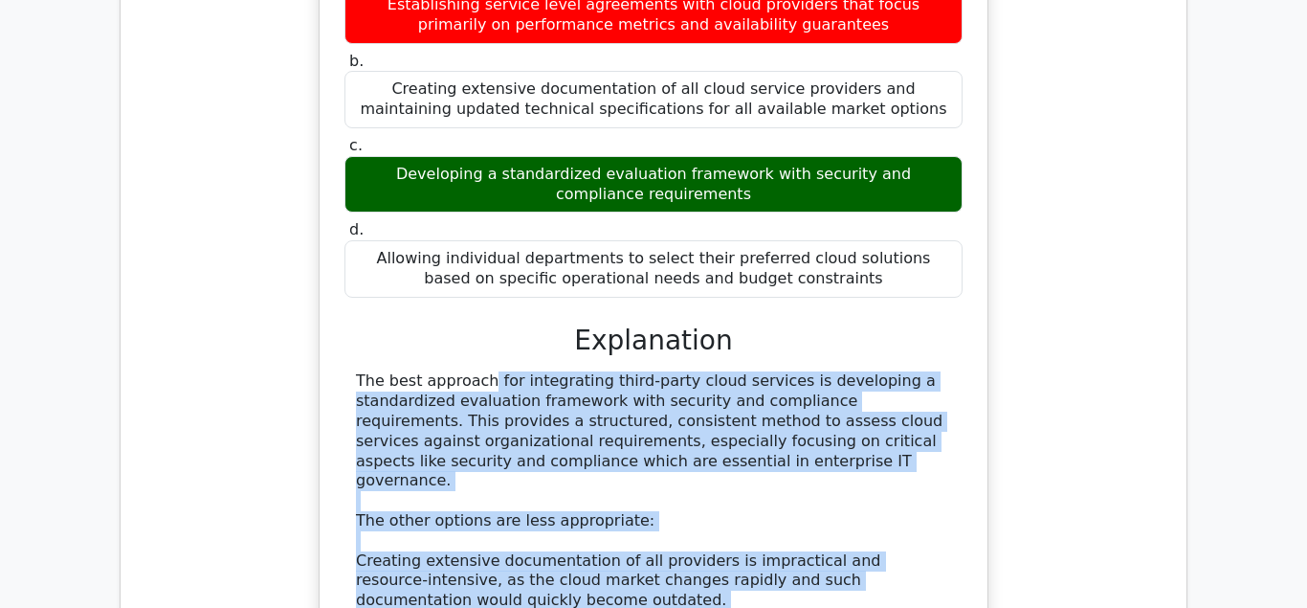
scroll to position [4132, 0]
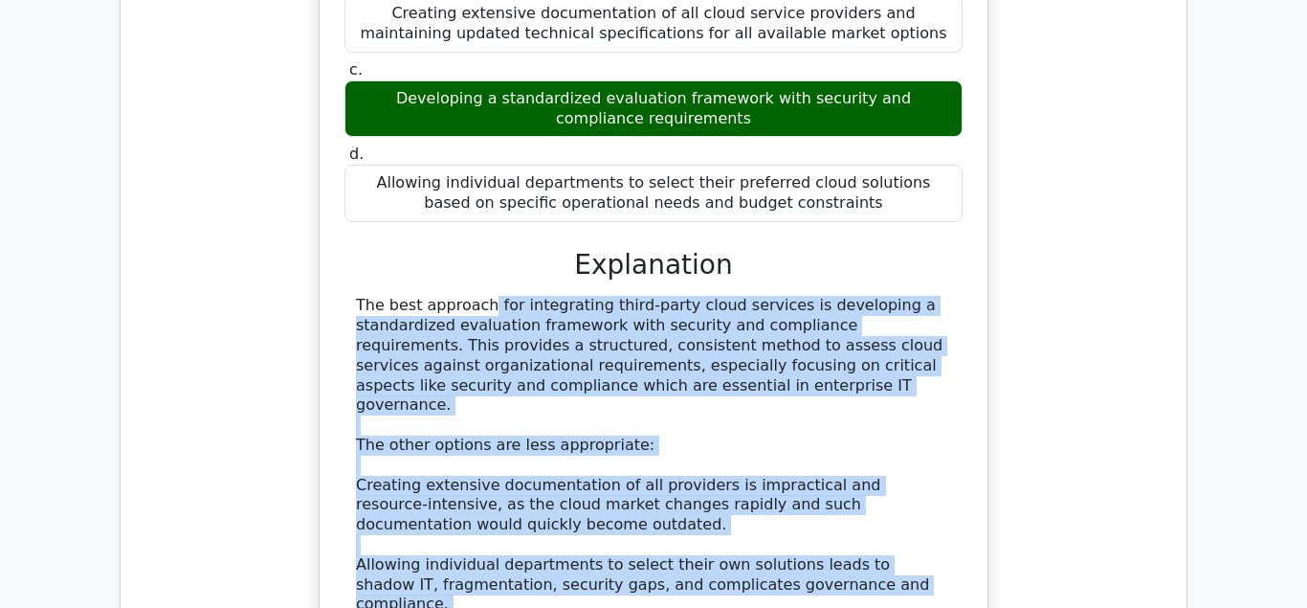
drag, startPoint x: 356, startPoint y: 304, endPoint x: 874, endPoint y: 438, distance: 535.6
click at [876, 438] on div "The best approach for integrating third-party cloud services is developing a st…" at bounding box center [653, 532] width 618 height 473
copy div "The best approach for integrating third-party cloud services is developing a st…"
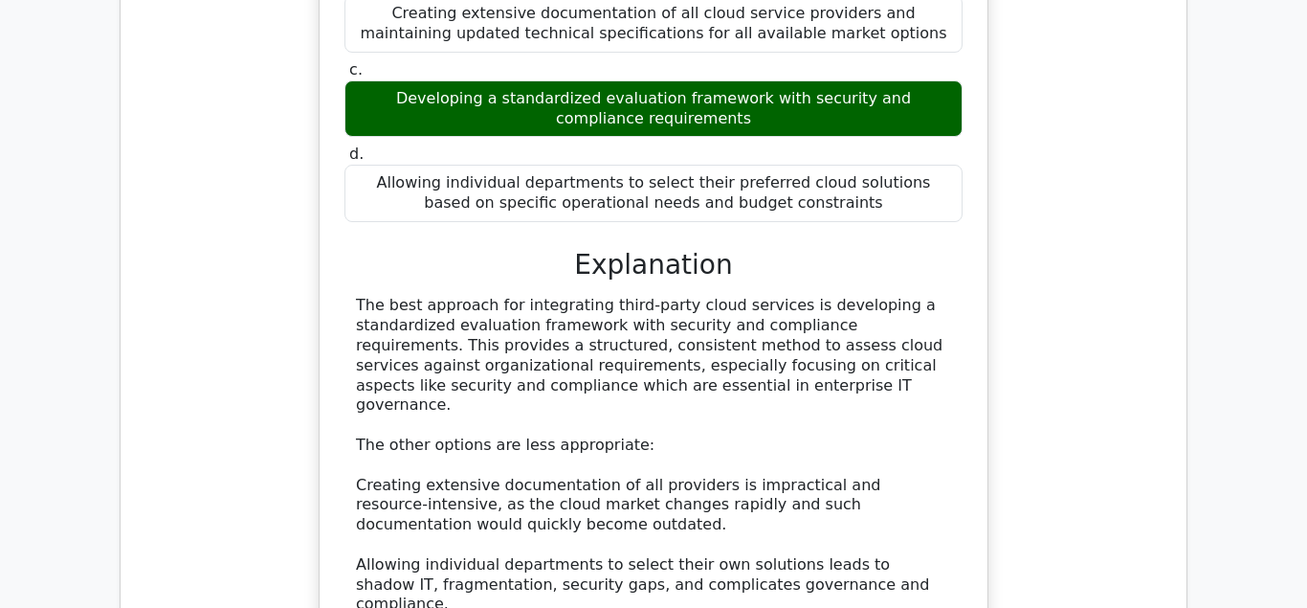
click at [647, 501] on div "Which approach is BEST for integrating third-party cloud services into an organ…" at bounding box center [653, 297] width 653 height 973
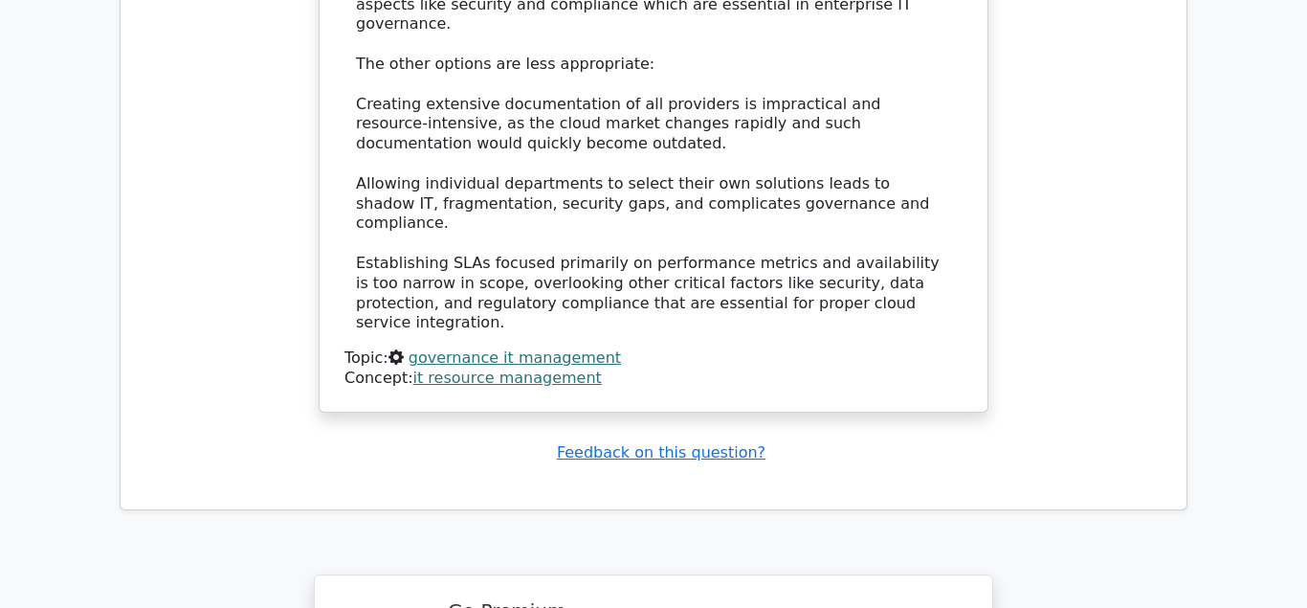
scroll to position [4815, 0]
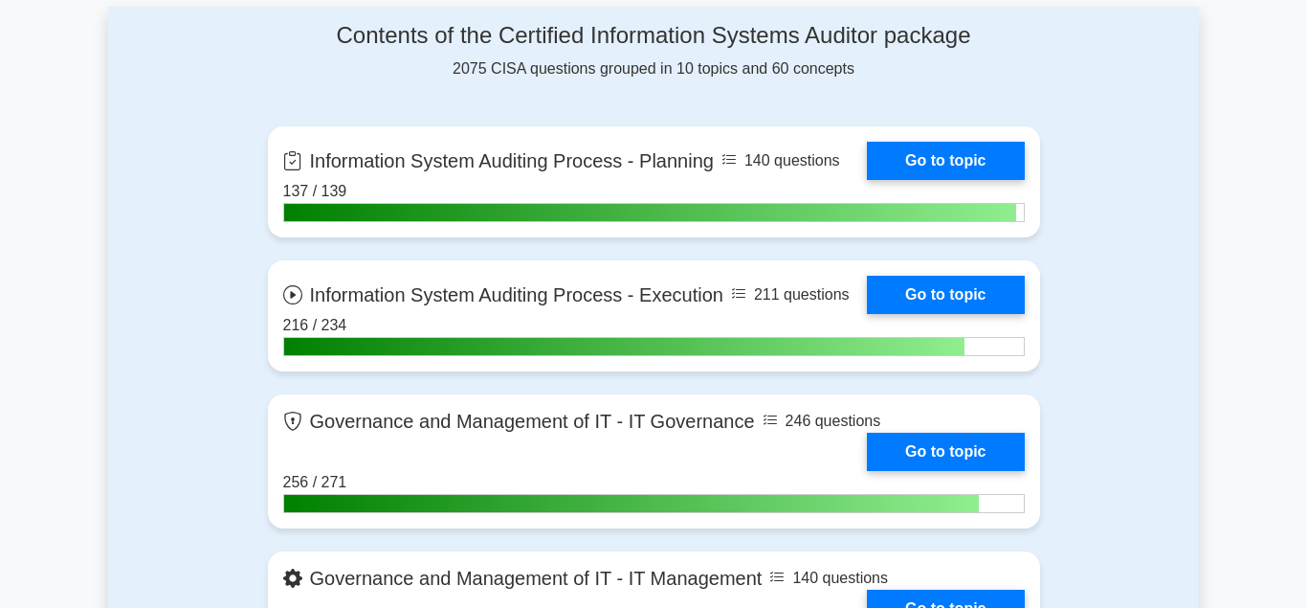
scroll to position [1366, 0]
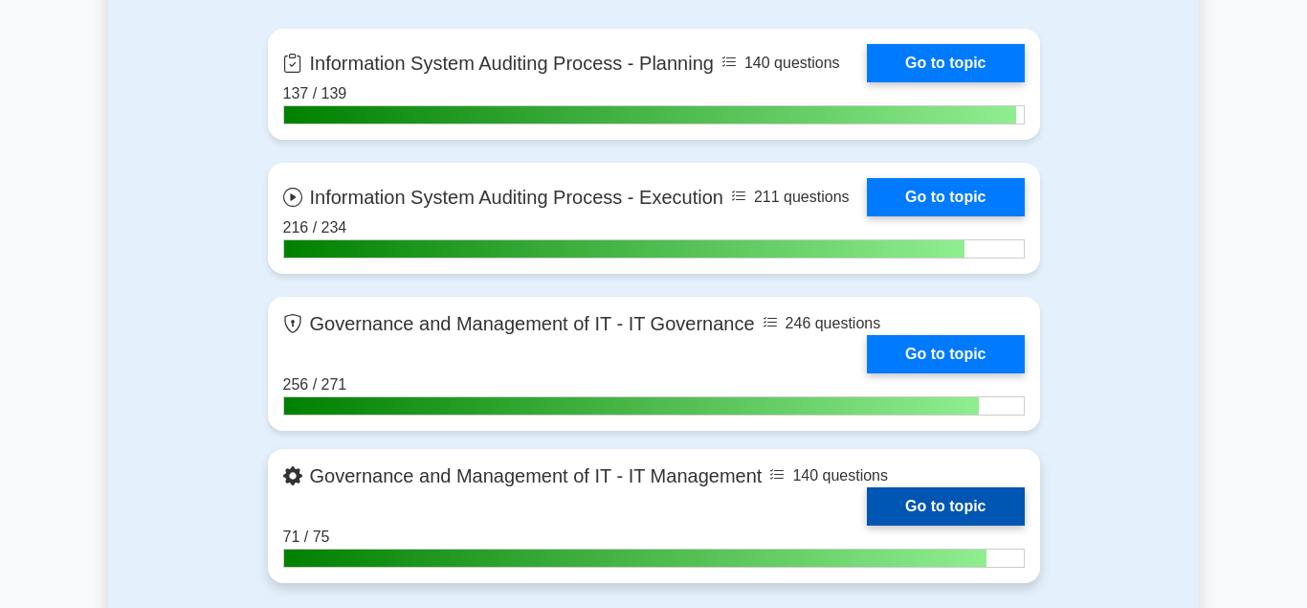
click at [896, 503] on link "Go to topic" at bounding box center [945, 506] width 157 height 38
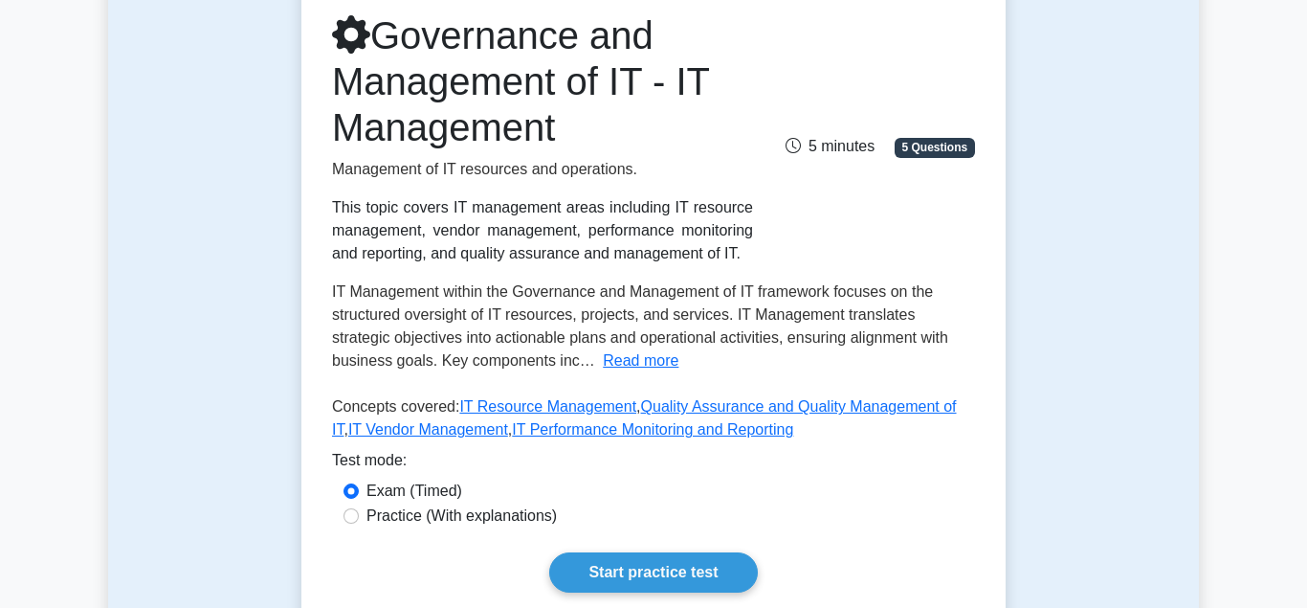
scroll to position [293, 0]
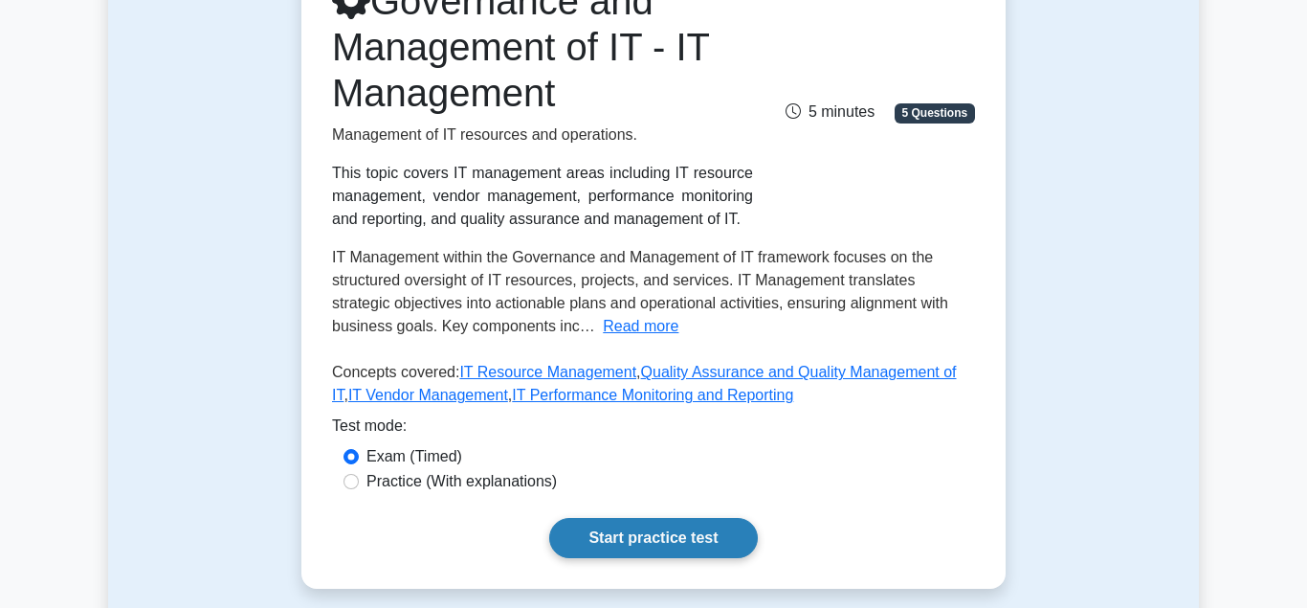
click at [622, 535] on link "Start practice test" at bounding box center [653, 538] width 208 height 40
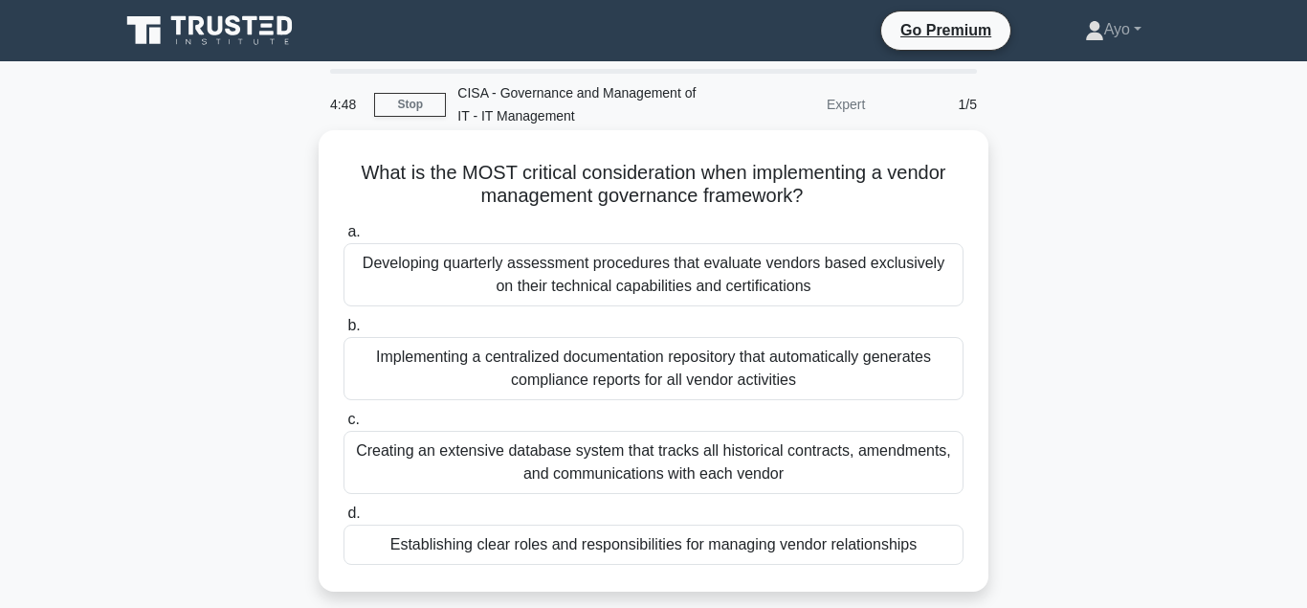
click at [480, 549] on div "Establishing clear roles and responsibilities for managing vendor relationships" at bounding box center [653, 544] width 620 height 40
click at [343, 520] on input "d. Establishing clear roles and responsibilities for managing vendor relationsh…" at bounding box center [343, 513] width 0 height 12
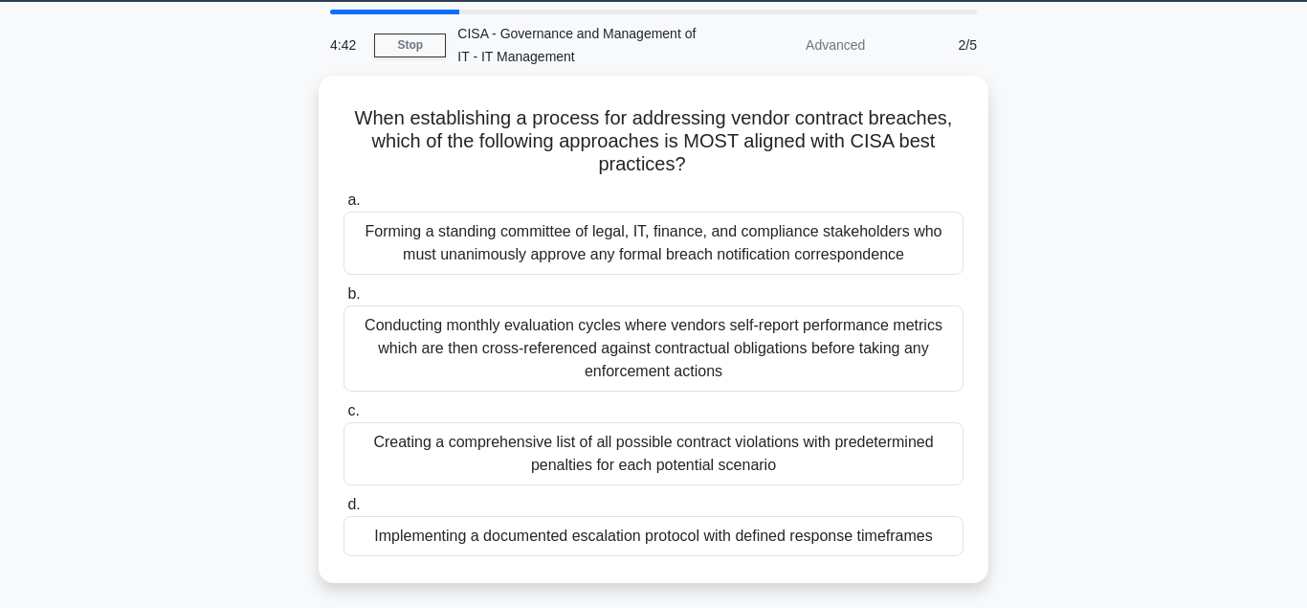
scroll to position [98, 0]
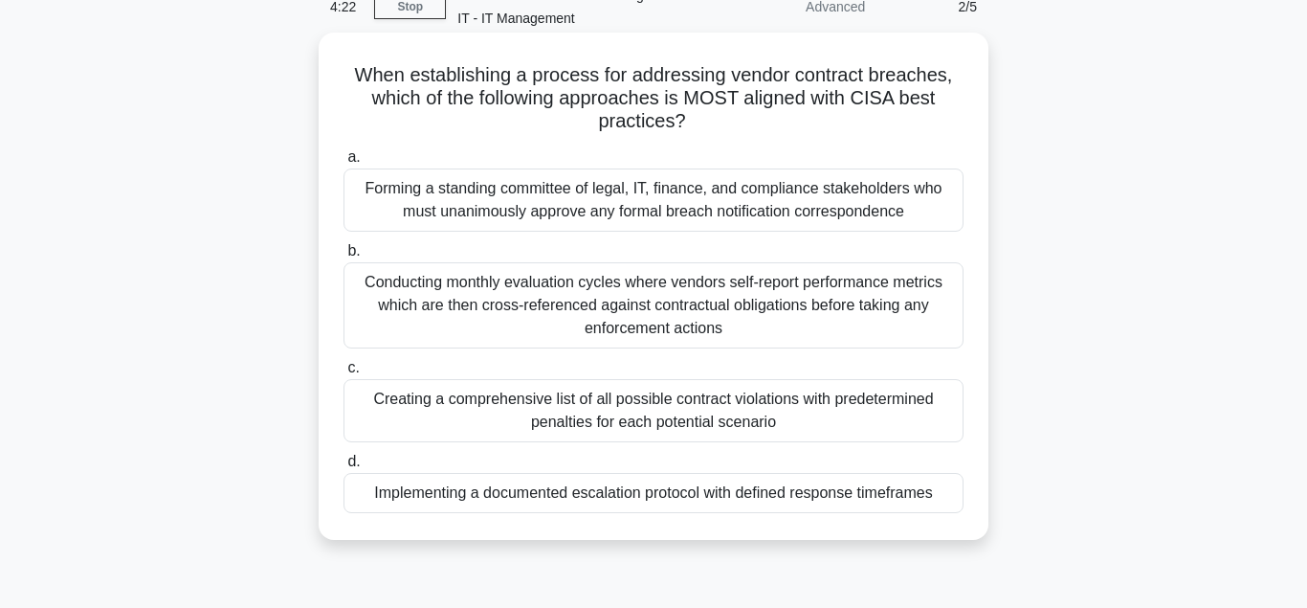
click at [501, 496] on div "Implementing a documented escalation protocol with defined response timeframes" at bounding box center [653, 493] width 620 height 40
click at [343, 468] on input "d. Implementing a documented escalation protocol with defined response timefram…" at bounding box center [343, 461] width 0 height 12
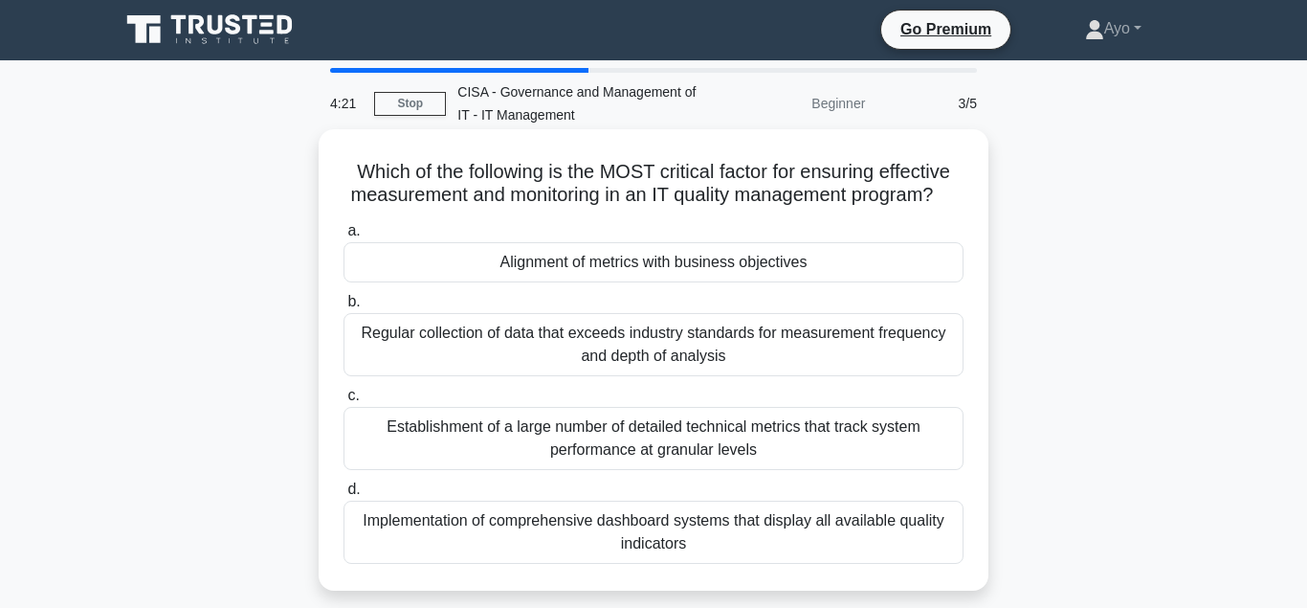
scroll to position [0, 0]
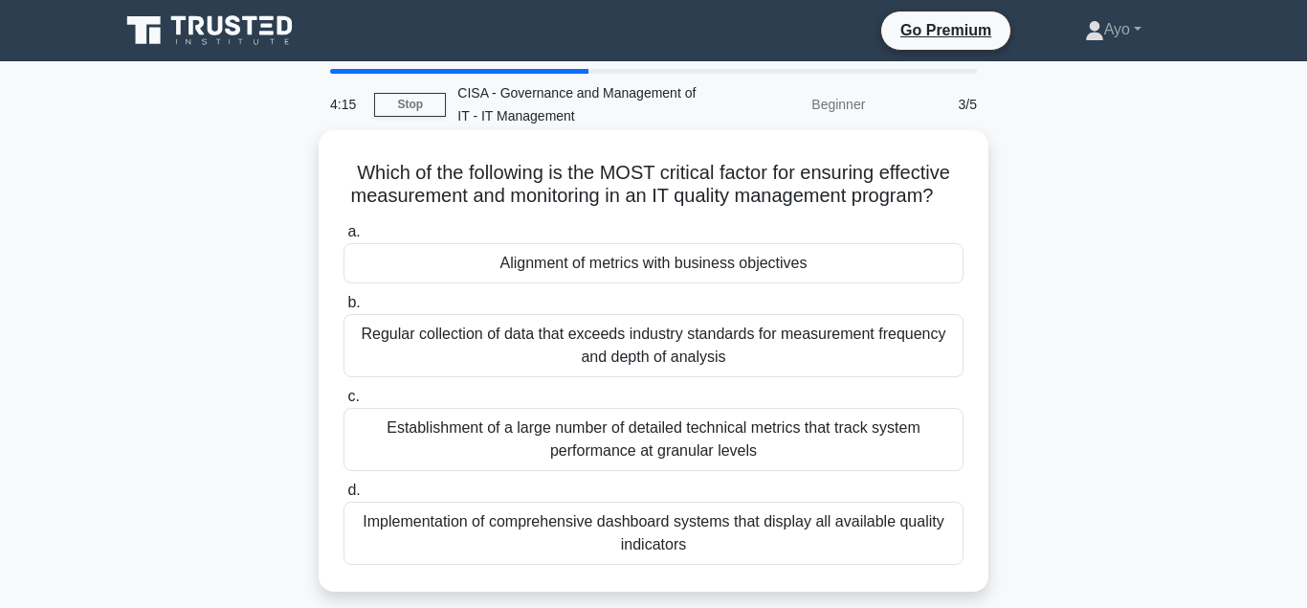
click at [596, 267] on div "Alignment of metrics with business objectives" at bounding box center [653, 263] width 620 height 40
click at [343, 238] on input "a. Alignment of metrics with business objectives" at bounding box center [343, 232] width 0 height 12
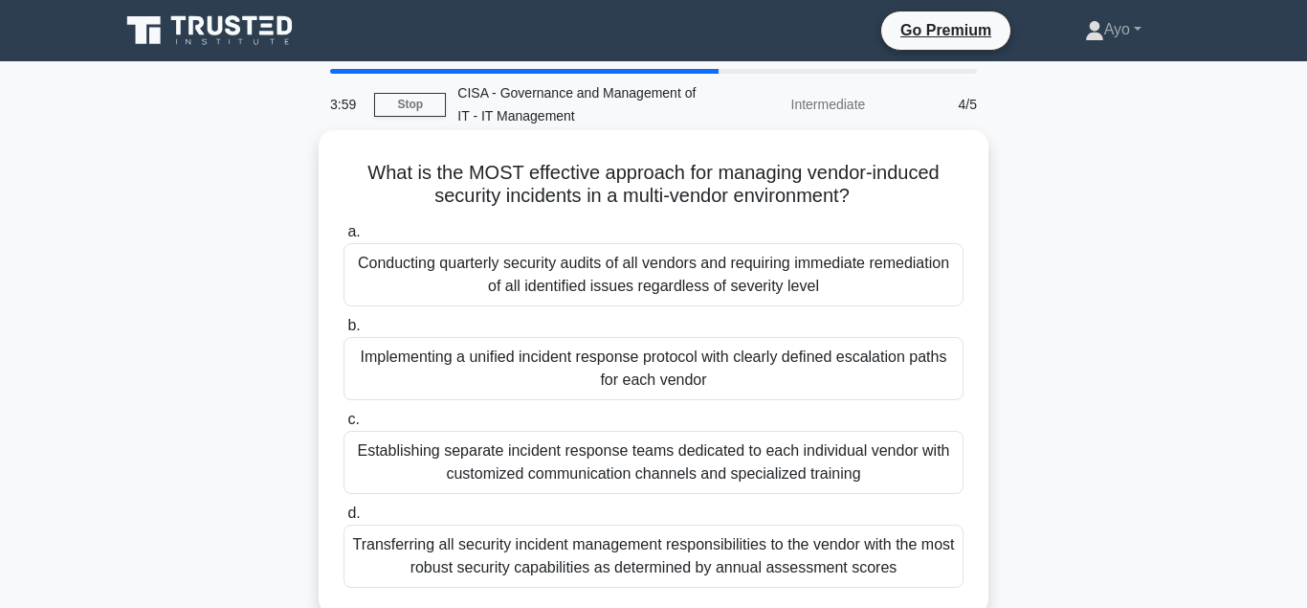
click at [559, 359] on div "Implementing a unified incident response protocol with clearly defined escalati…" at bounding box center [653, 368] width 620 height 63
click at [343, 332] on input "b. Implementing a unified incident response protocol with clearly defined escal…" at bounding box center [343, 326] width 0 height 12
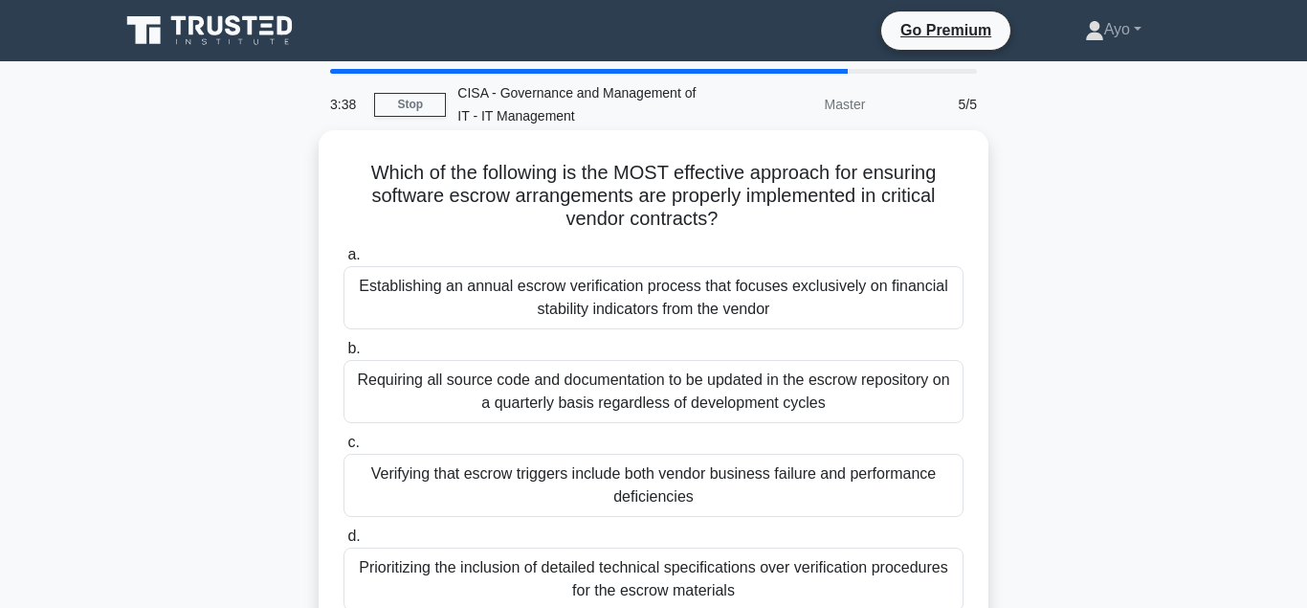
click at [473, 478] on div "Verifying that escrow triggers include both vendor business failure and perform…" at bounding box center [653, 485] width 620 height 63
click at [343, 449] on input "c. Verifying that escrow triggers include both vendor business failure and perf…" at bounding box center [343, 442] width 0 height 12
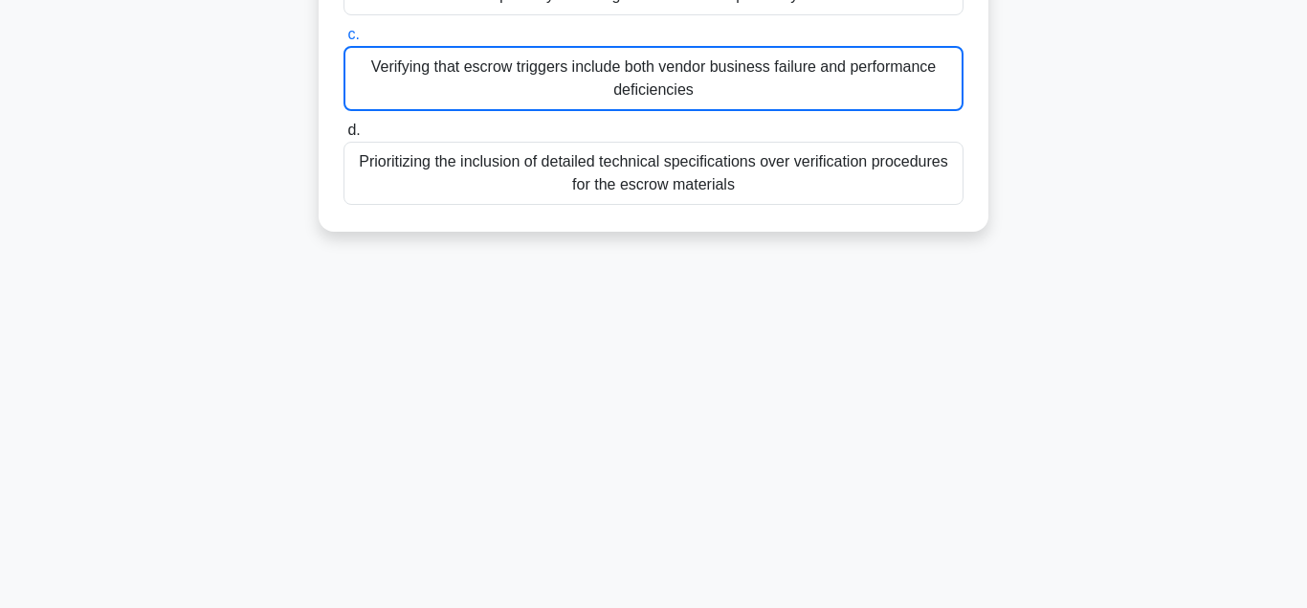
scroll to position [426, 0]
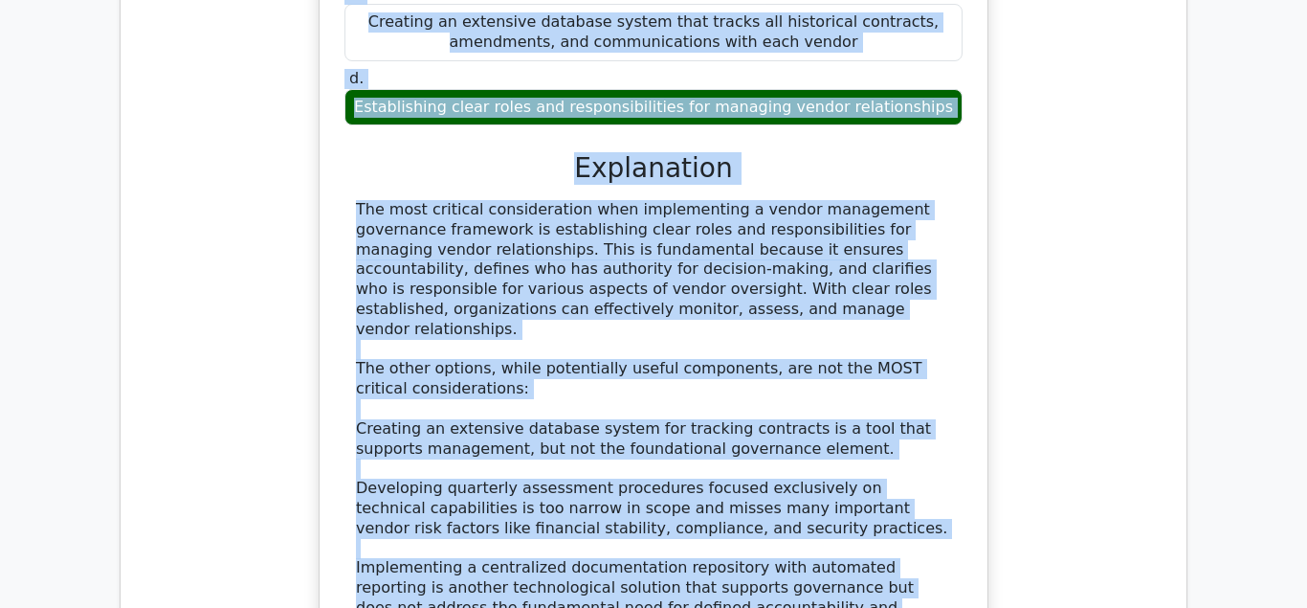
scroll to position [2066, 0]
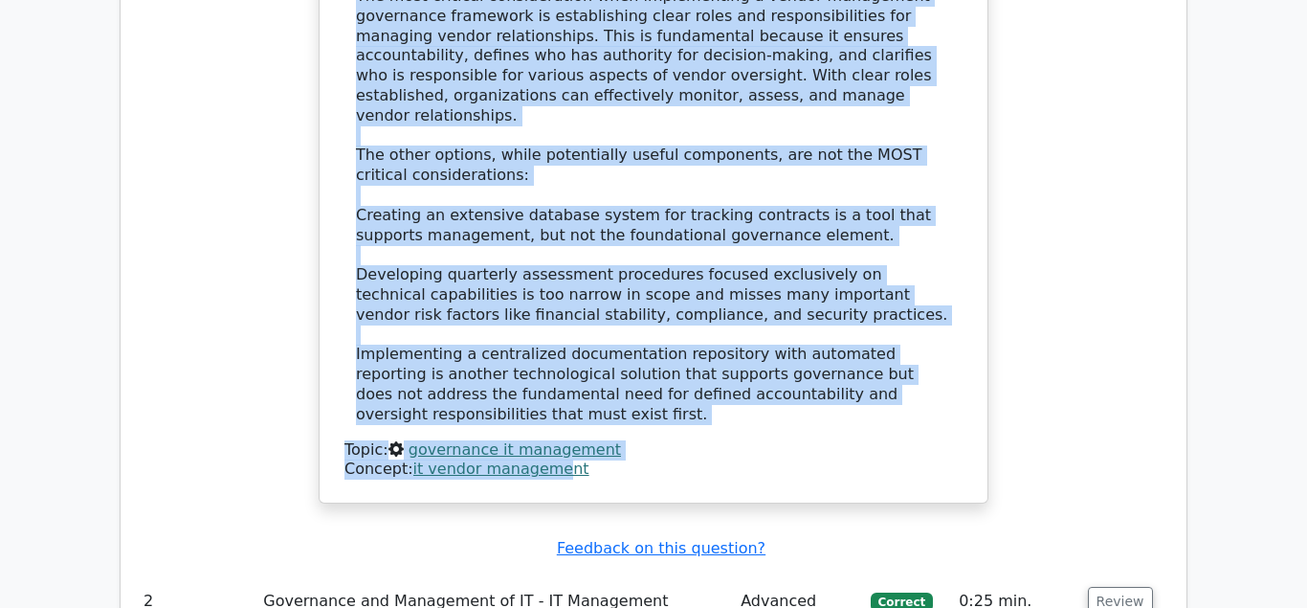
drag, startPoint x: 365, startPoint y: 63, endPoint x: 651, endPoint y: 308, distance: 375.9
click at [651, 308] on div "What is the MOST critical consideration when implementing a vendor management g…" at bounding box center [653, 8] width 653 height 973
copy div "What is the MOST critical consideration when implementing a vendor management g…"
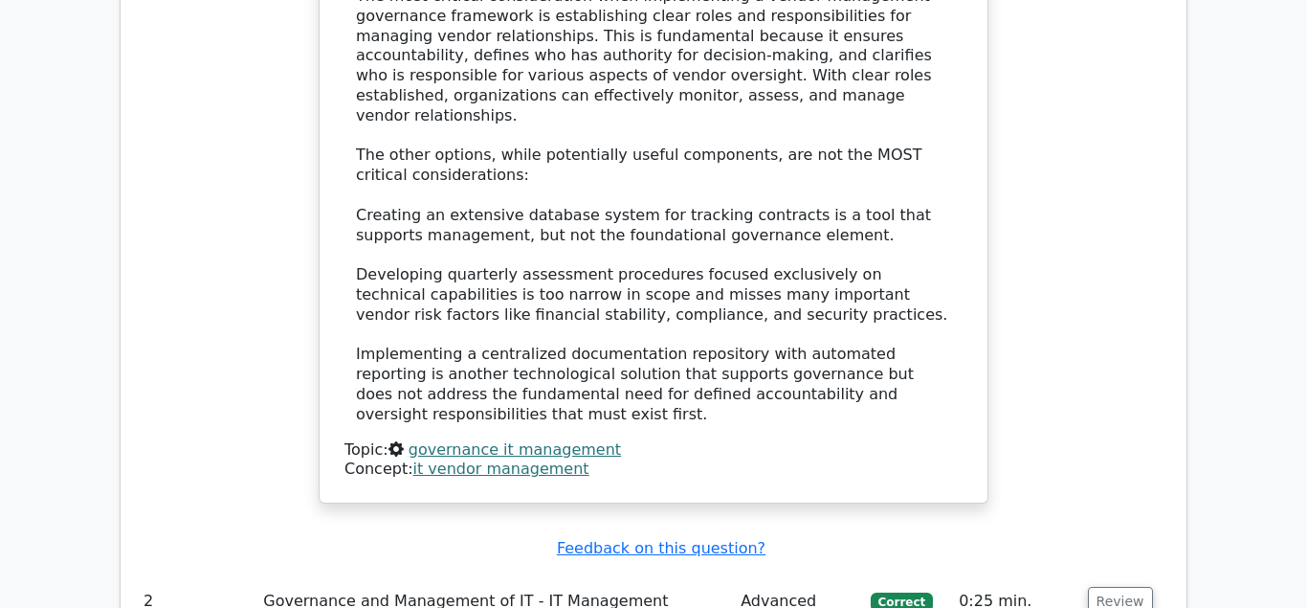
click at [714, 371] on div "What is the MOST critical consideration when implementing a vendor management g…" at bounding box center [653, 8] width 653 height 973
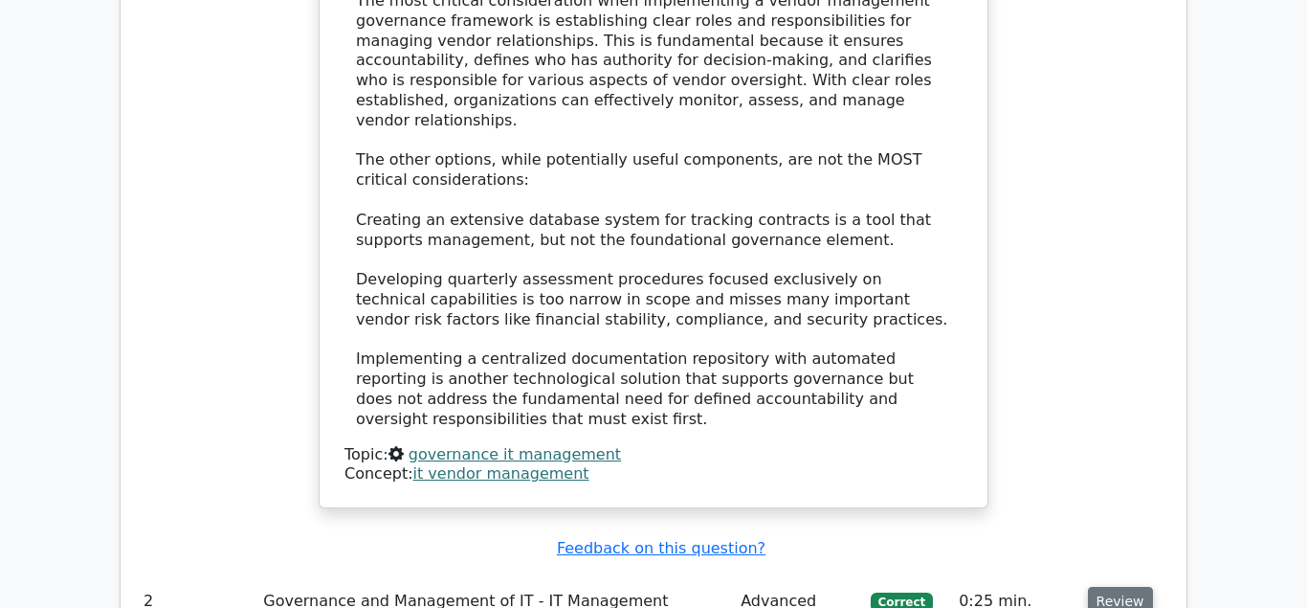
click at [1101, 587] on button "Review" at bounding box center [1120, 602] width 65 height 30
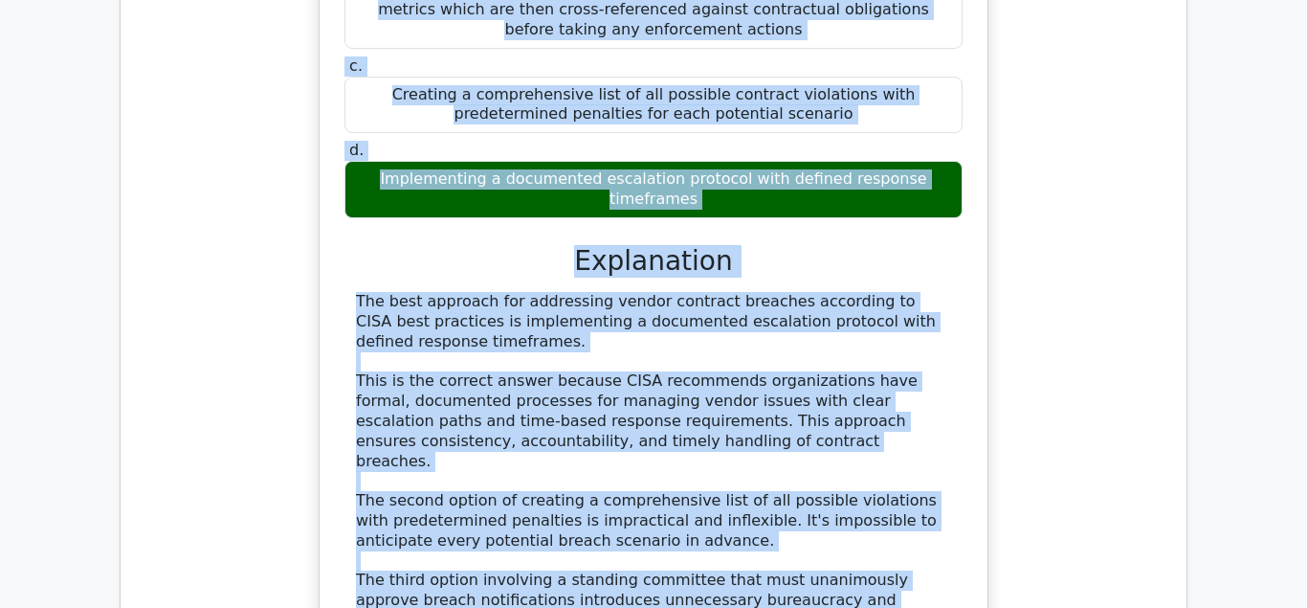
scroll to position [2958, 0]
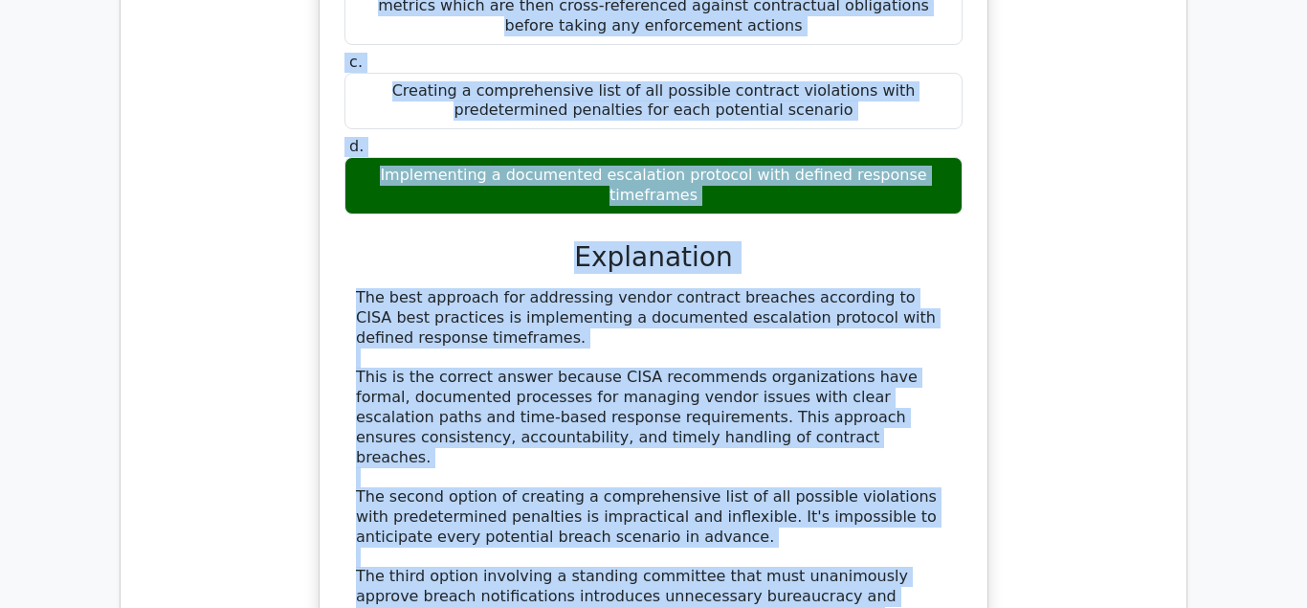
drag, startPoint x: 364, startPoint y: 164, endPoint x: 874, endPoint y: 527, distance: 627.1
click at [885, 531] on div "When establishing a process for addressing vendor contract breaches, which of t…" at bounding box center [653, 279] width 653 height 1076
copy div "When establishing a process for addressing vendor contract breaches, which of t…"
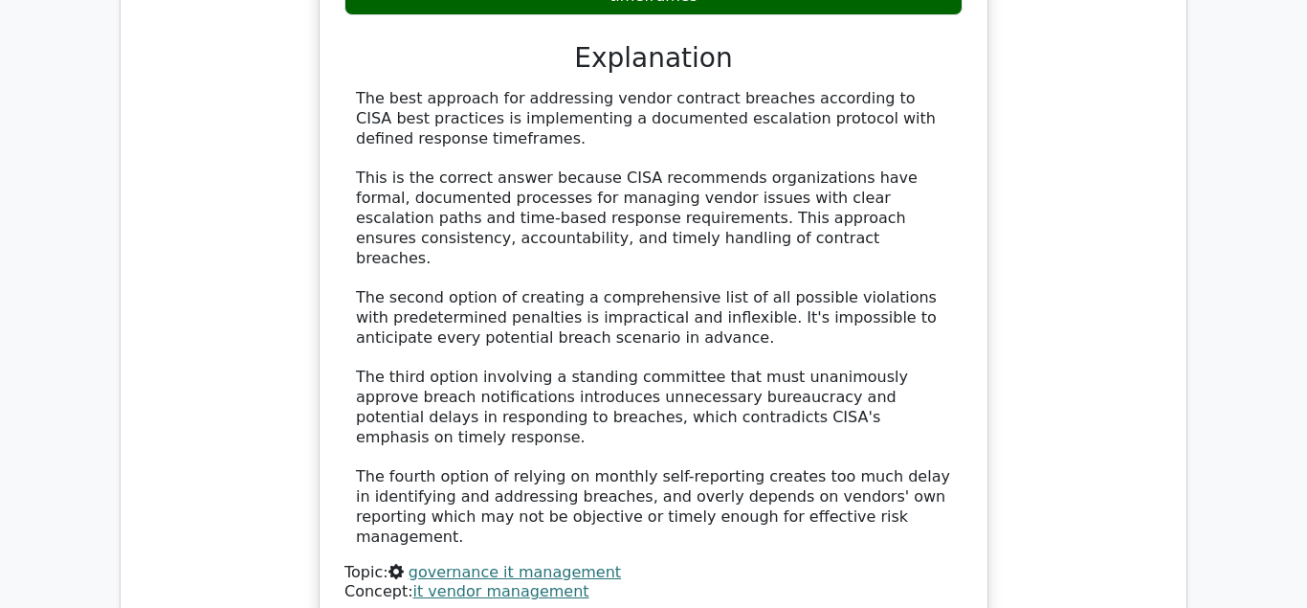
scroll to position [3349, 0]
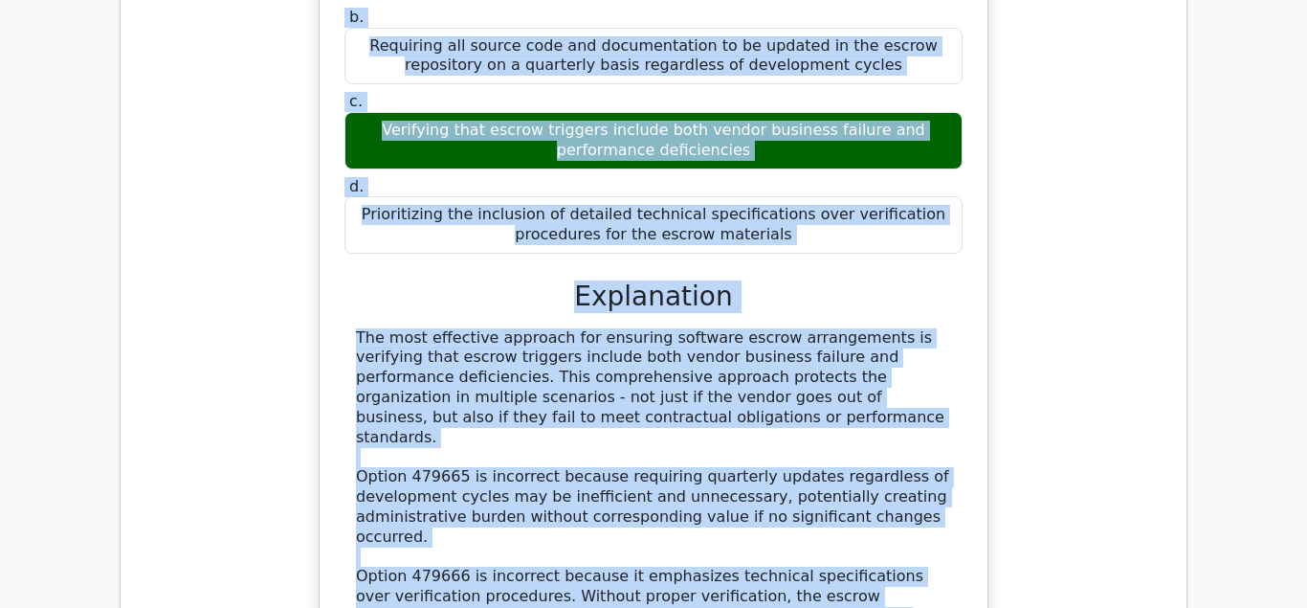
scroll to position [4218, 0]
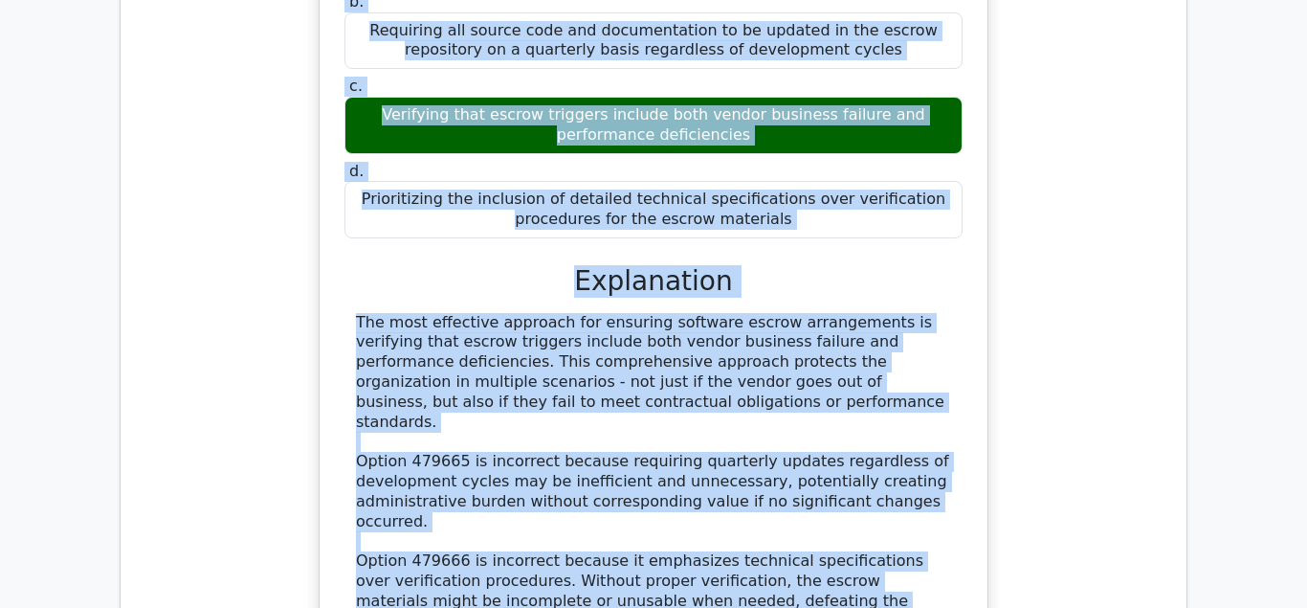
drag, startPoint x: 367, startPoint y: 299, endPoint x: 627, endPoint y: 476, distance: 314.5
click at [627, 476] on div "Which of the following is the MOST effective approach for ensuring software esc…" at bounding box center [653, 302] width 653 height 996
copy div "Which of the following is the MOST effective approach for ensuring software esc…"
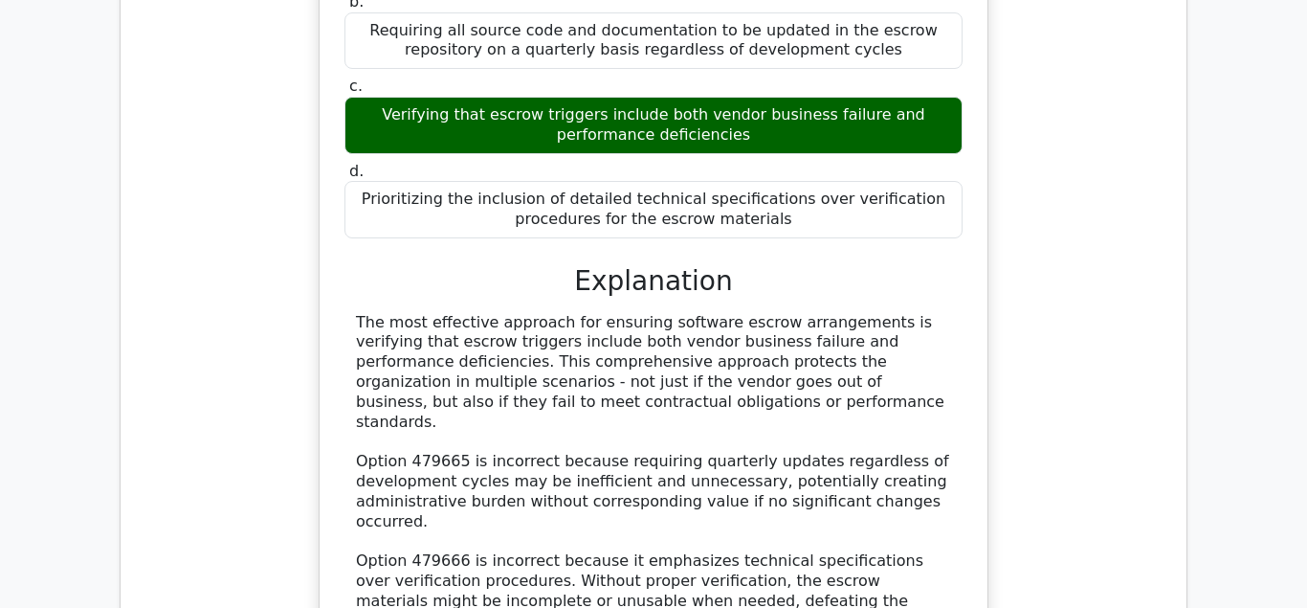
click at [668, 555] on div "Which of the following is the MOST effective approach for ensuring software esc…" at bounding box center [654, 301] width 670 height 1013
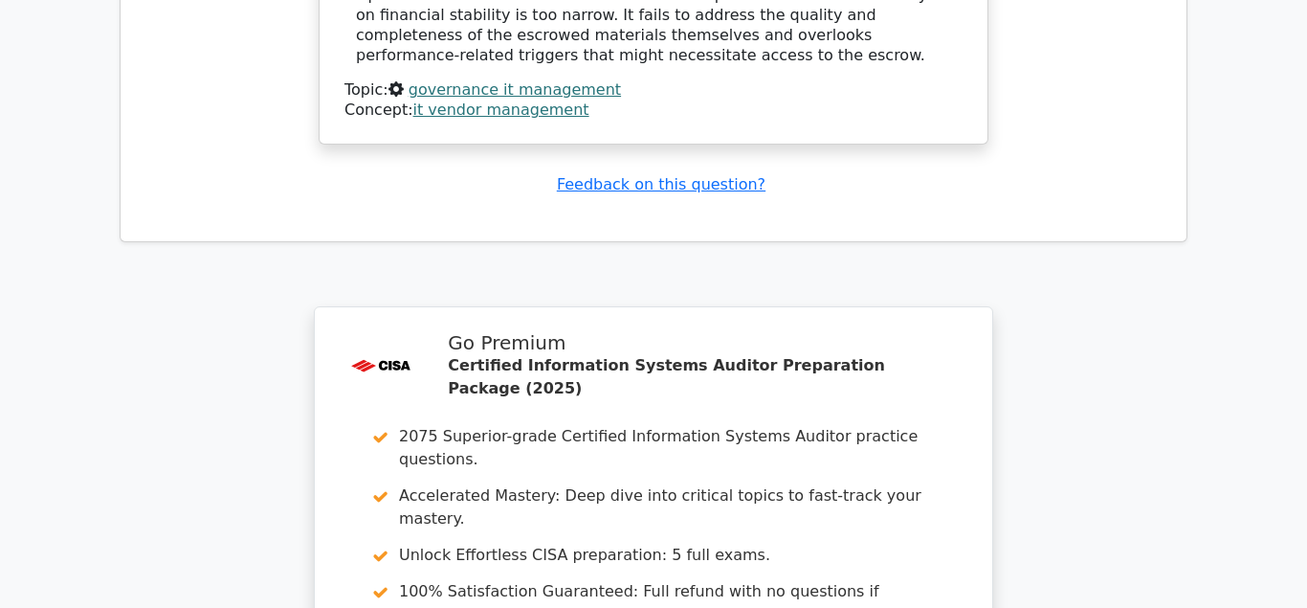
scroll to position [4999, 0]
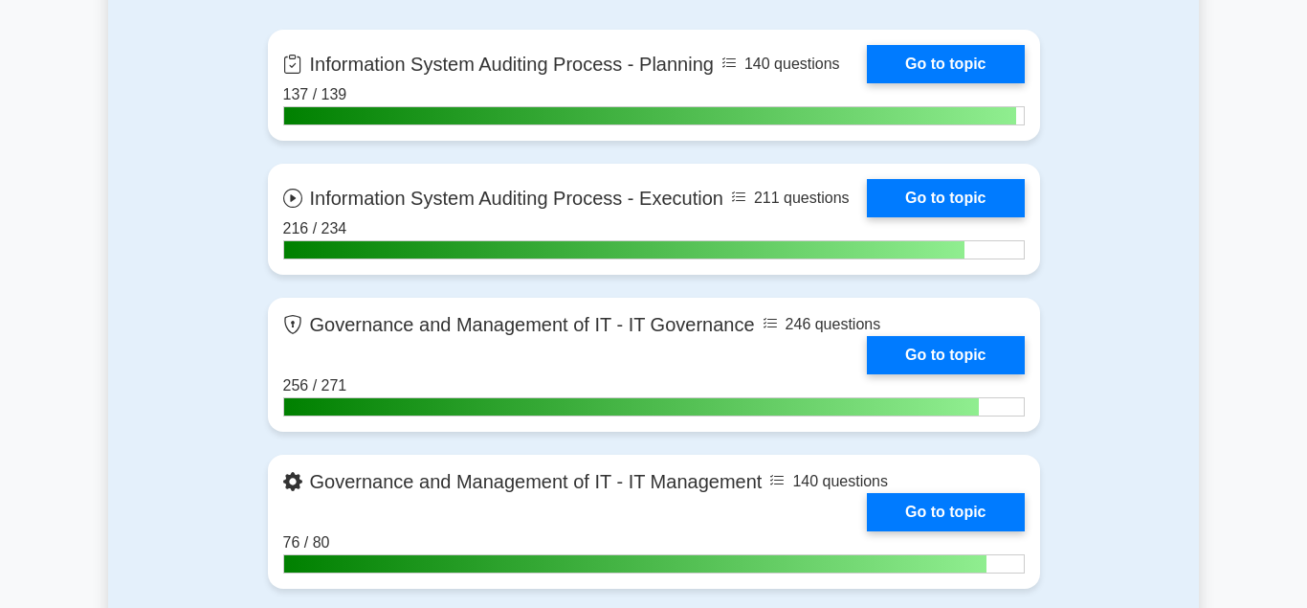
scroll to position [1366, 0]
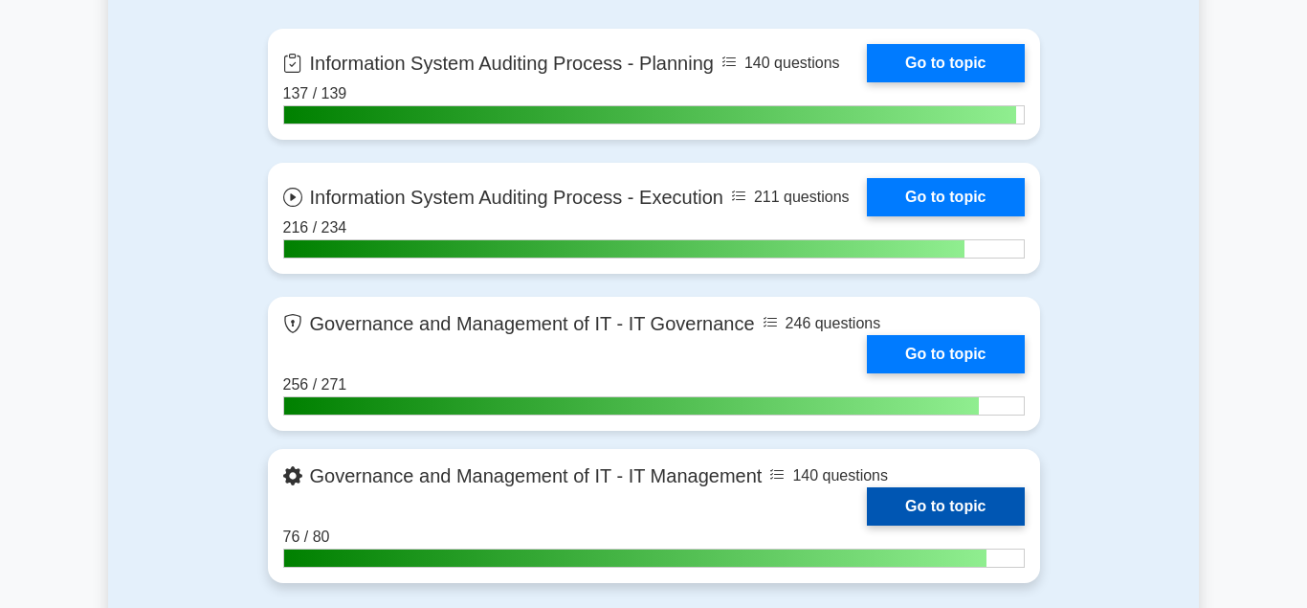
click at [897, 500] on link "Go to topic" at bounding box center [945, 506] width 157 height 38
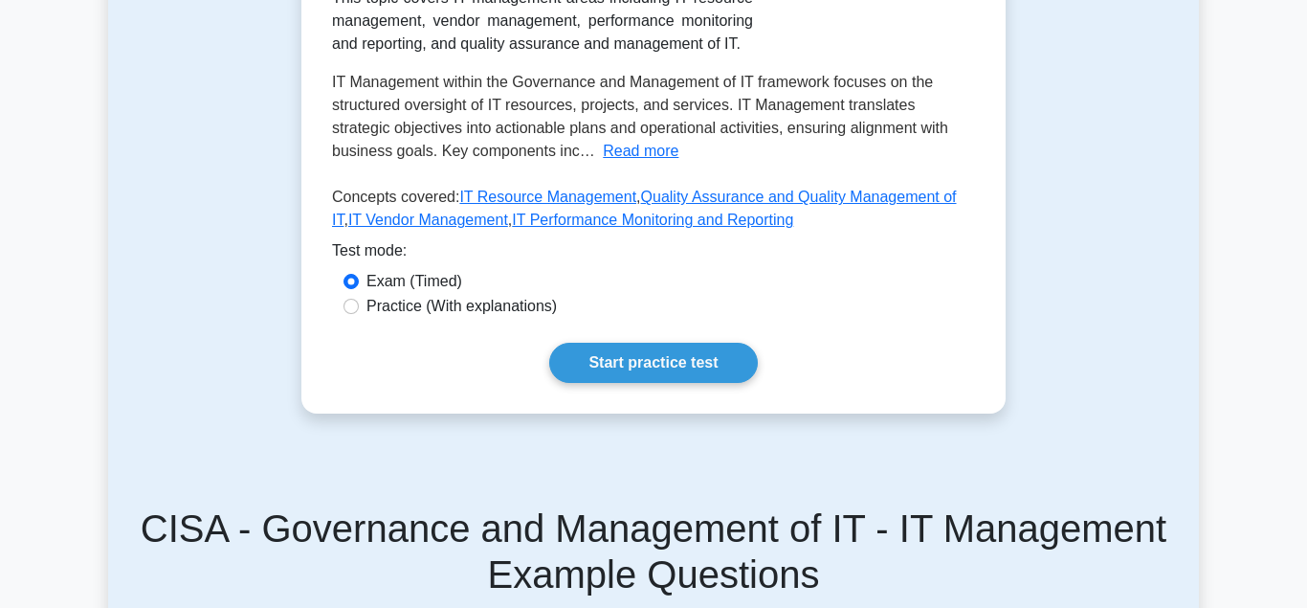
scroll to position [488, 0]
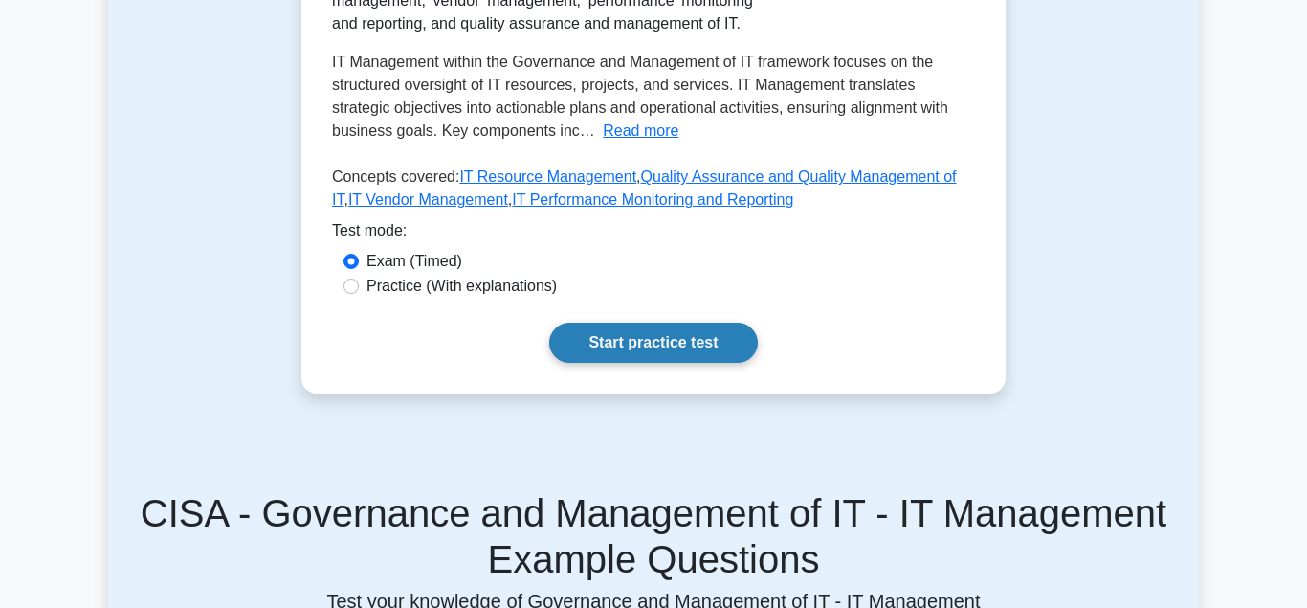
click at [623, 339] on link "Start practice test" at bounding box center [653, 342] width 208 height 40
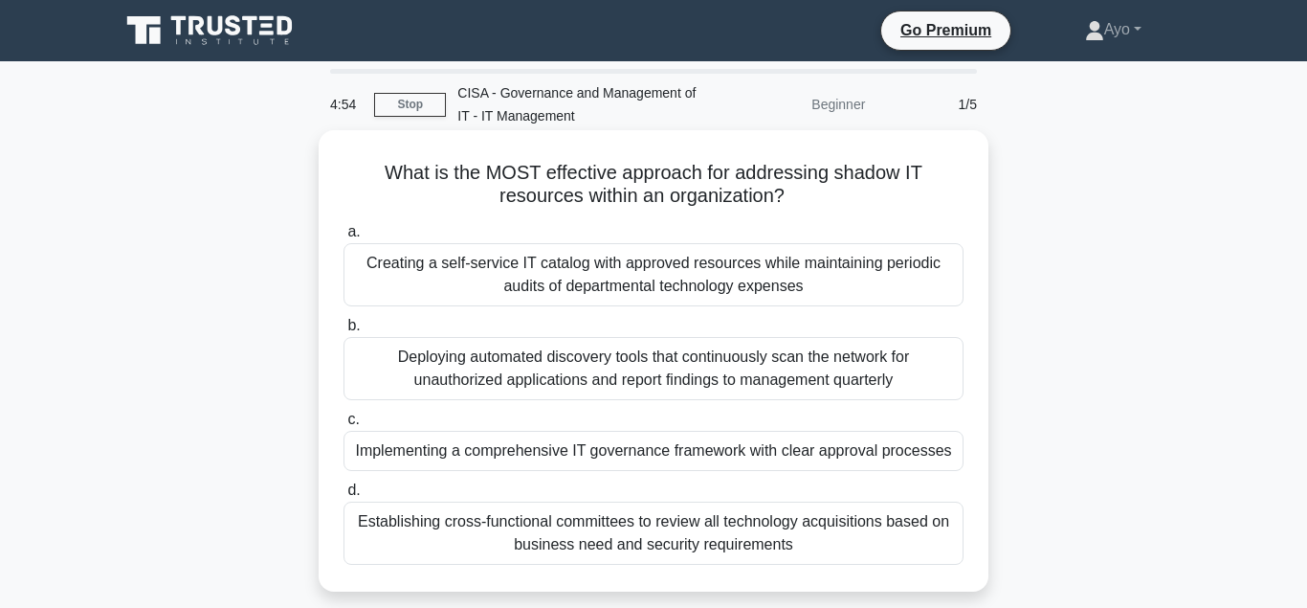
click at [594, 451] on div "Implementing a comprehensive IT governance framework with clear approval proces…" at bounding box center [653, 451] width 620 height 40
click at [343, 426] on input "c. Implementing a comprehensive IT governance framework with clear approval pro…" at bounding box center [343, 419] width 0 height 12
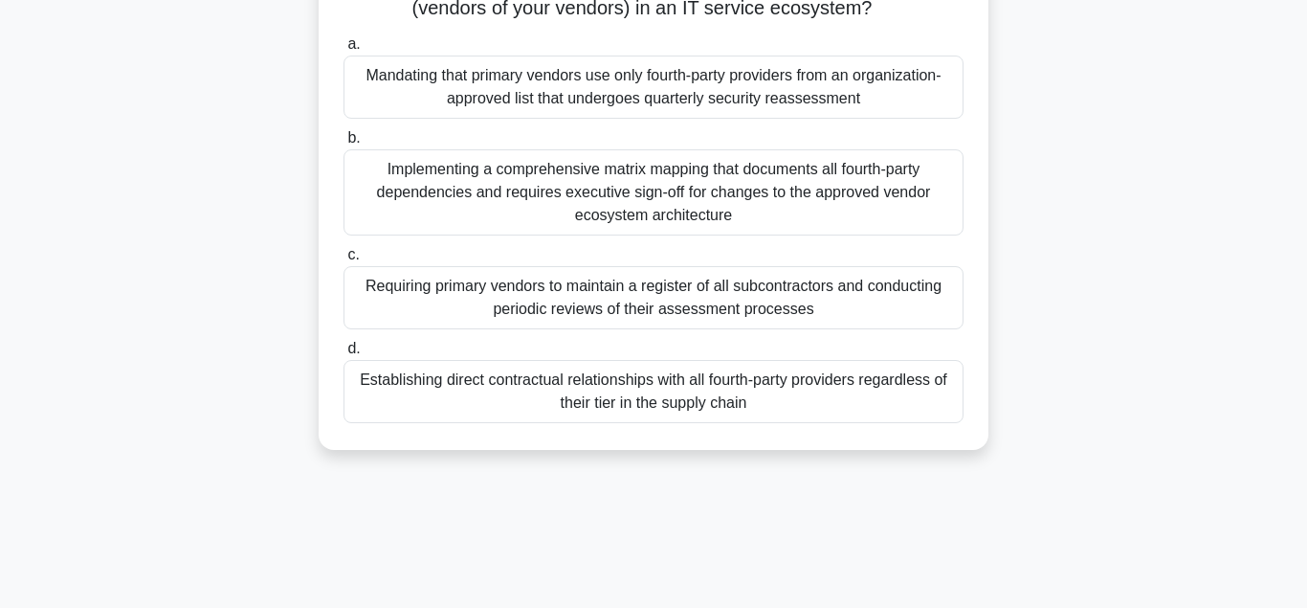
scroll to position [195, 0]
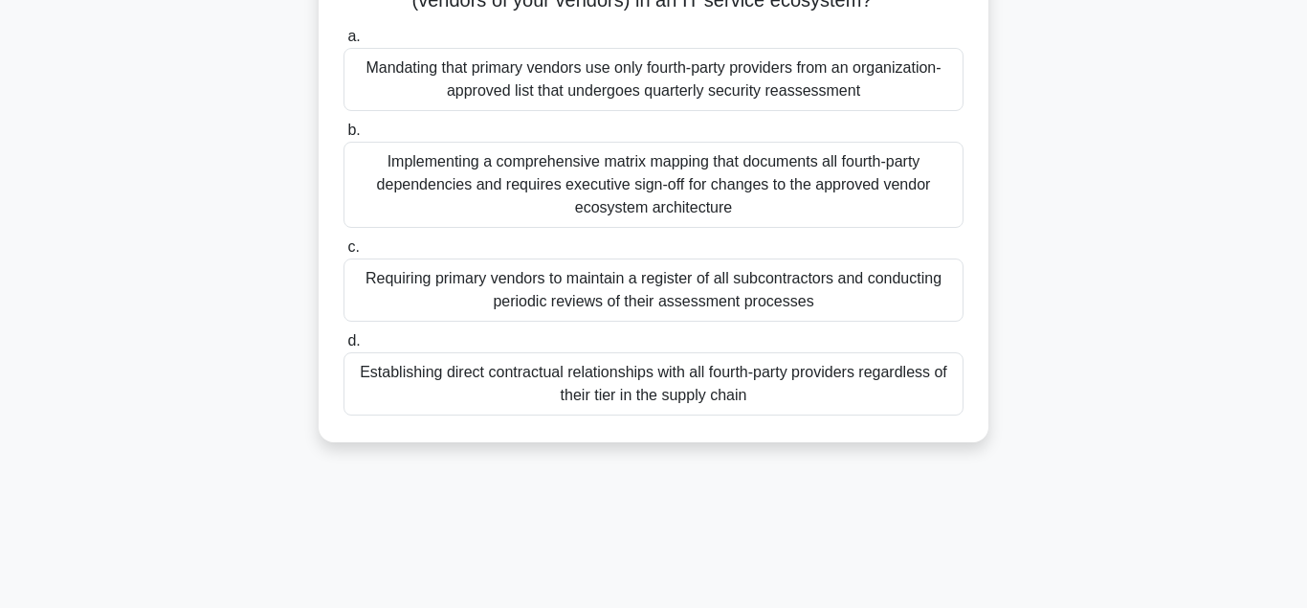
click at [553, 287] on div "Requiring primary vendors to maintain a register of all subcontractors and cond…" at bounding box center [653, 289] width 620 height 63
click at [343, 254] on input "c. Requiring primary vendors to maintain a register of all subcontractors and c…" at bounding box center [343, 247] width 0 height 12
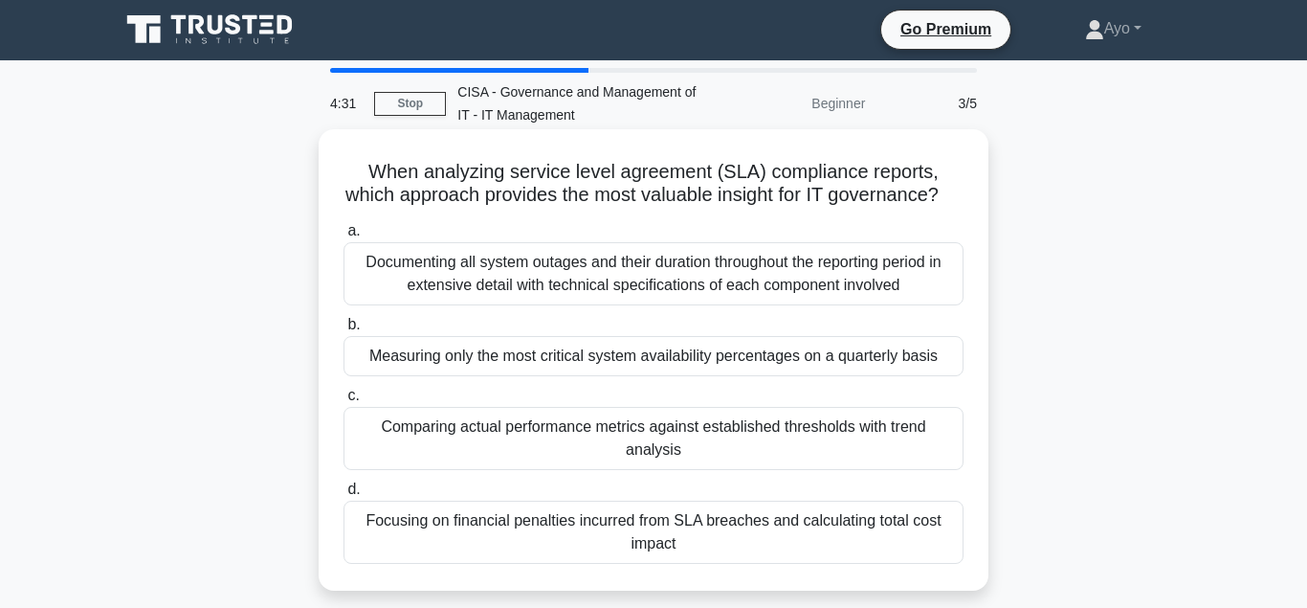
scroll to position [0, 0]
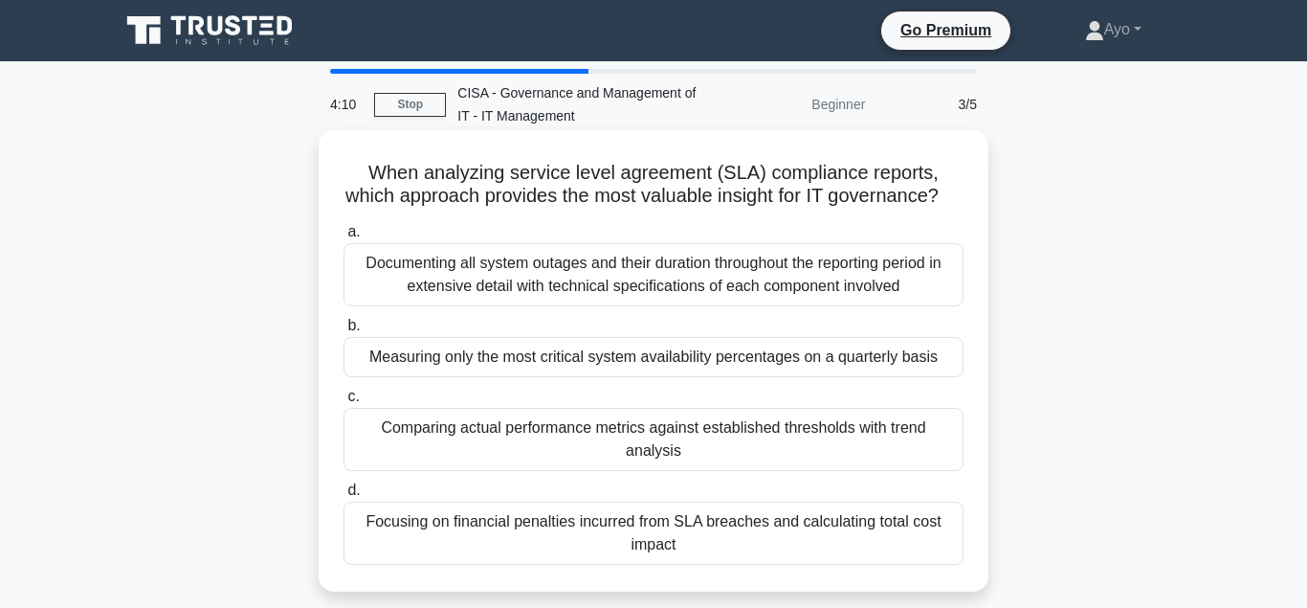
click at [542, 431] on div "Comparing actual performance metrics against established thresholds with trend …" at bounding box center [653, 439] width 620 height 63
click at [343, 403] on input "c. Comparing actual performance metrics against established thresholds with tre…" at bounding box center [343, 396] width 0 height 12
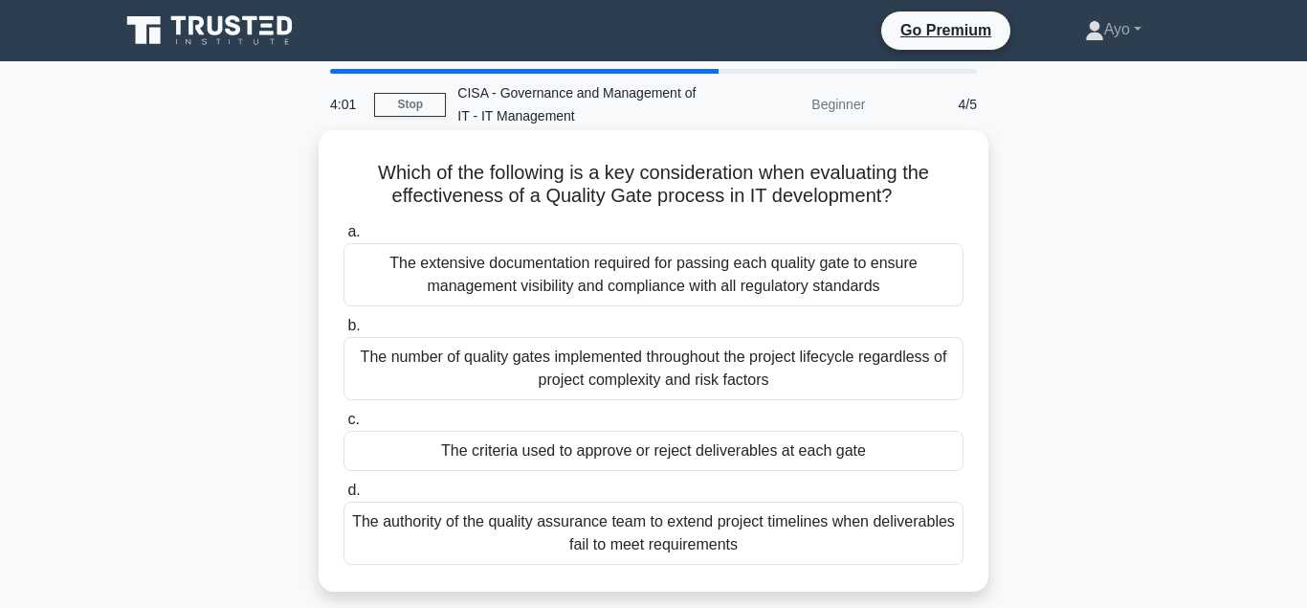
click at [626, 456] on div "The criteria used to approve or reject deliverables at each gate" at bounding box center [653, 451] width 620 height 40
click at [343, 426] on input "c. The criteria used to approve or reject deliverables at each gate" at bounding box center [343, 419] width 0 height 12
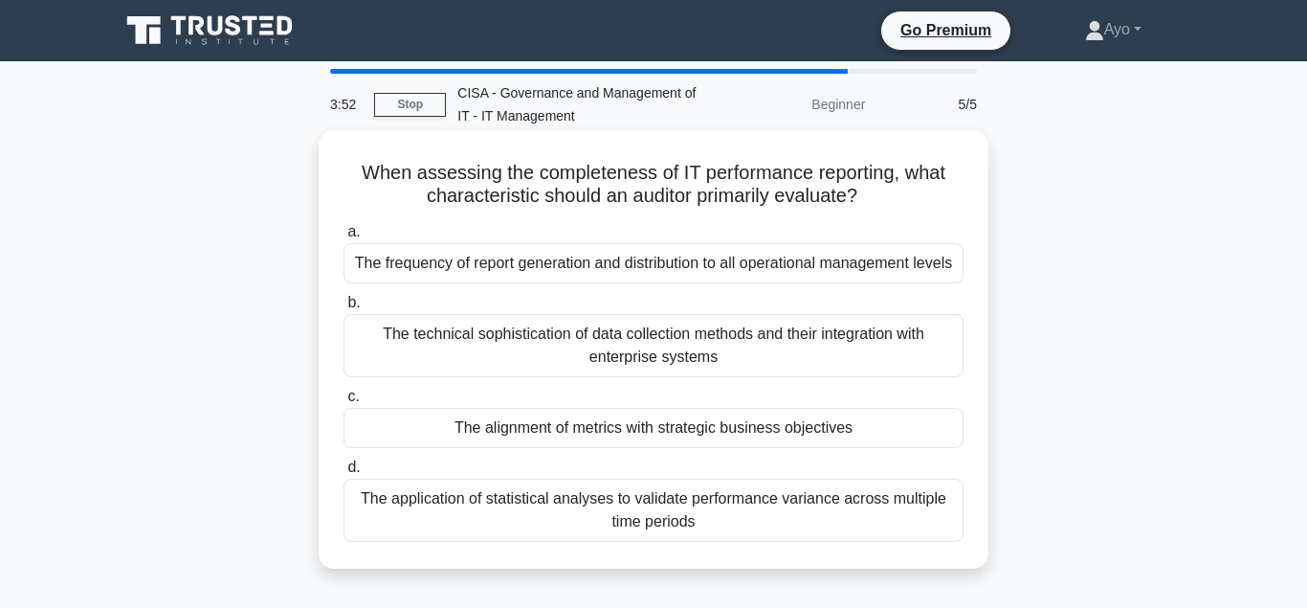
click at [578, 448] on div "The alignment of metrics with strategic business objectives" at bounding box center [653, 428] width 620 height 40
click at [343, 403] on input "c. The alignment of metrics with strategic business objectives" at bounding box center [343, 396] width 0 height 12
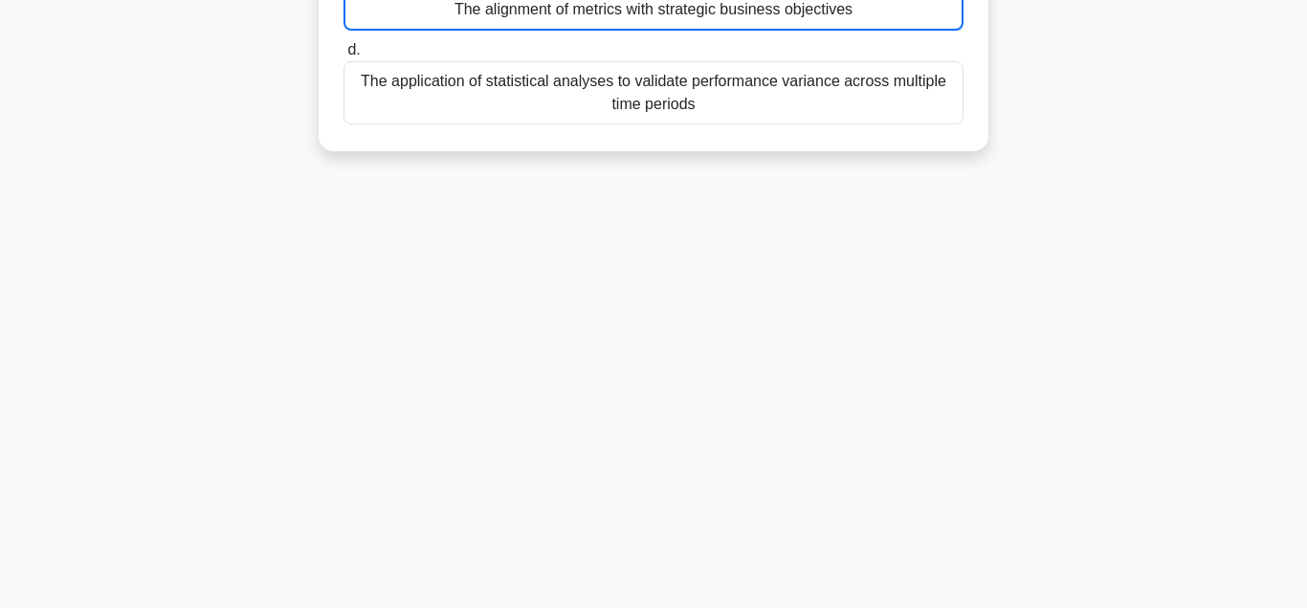
scroll to position [426, 0]
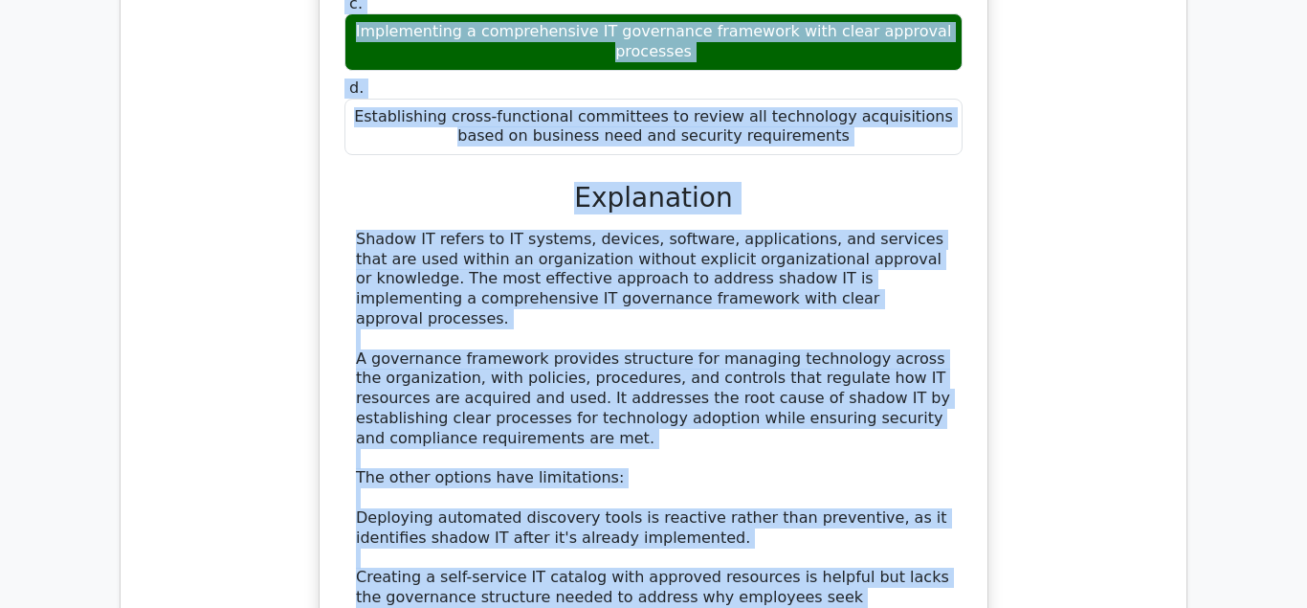
scroll to position [1897, 0]
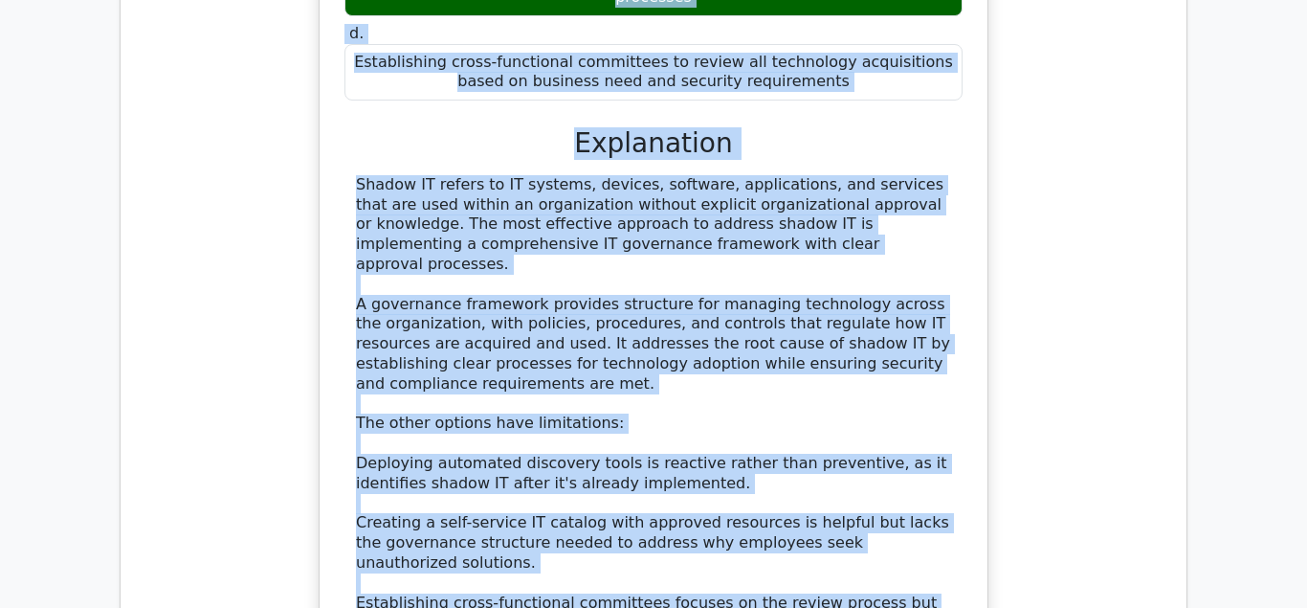
drag, startPoint x: 348, startPoint y: 258, endPoint x: 617, endPoint y: 479, distance: 348.0
click at [620, 483] on div "What is the MOST effective approach for addressing shadow IT resources within a…" at bounding box center [653, 206] width 653 height 1033
copy div "What is the MOST effective approach for addressing shadow IT resources within a…"
click at [631, 456] on div "Shadow IT refers to IT systems, devices, software, applications, and services t…" at bounding box center [653, 413] width 595 height 477
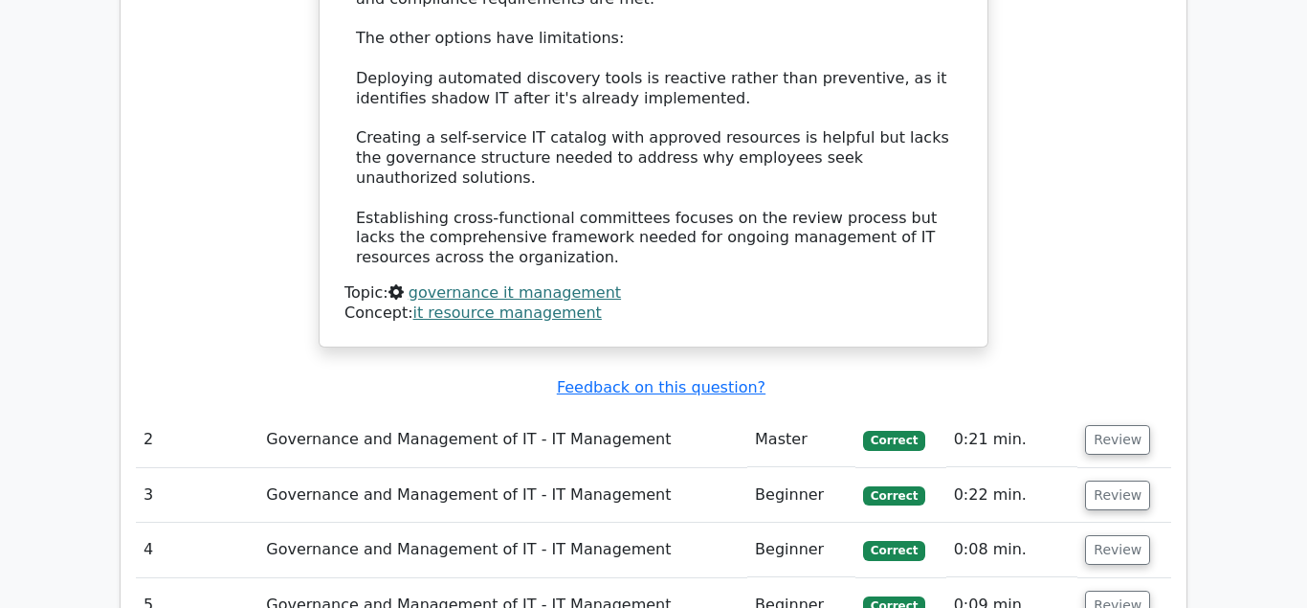
scroll to position [2288, 0]
click at [1117, 424] on button "Review" at bounding box center [1117, 439] width 65 height 30
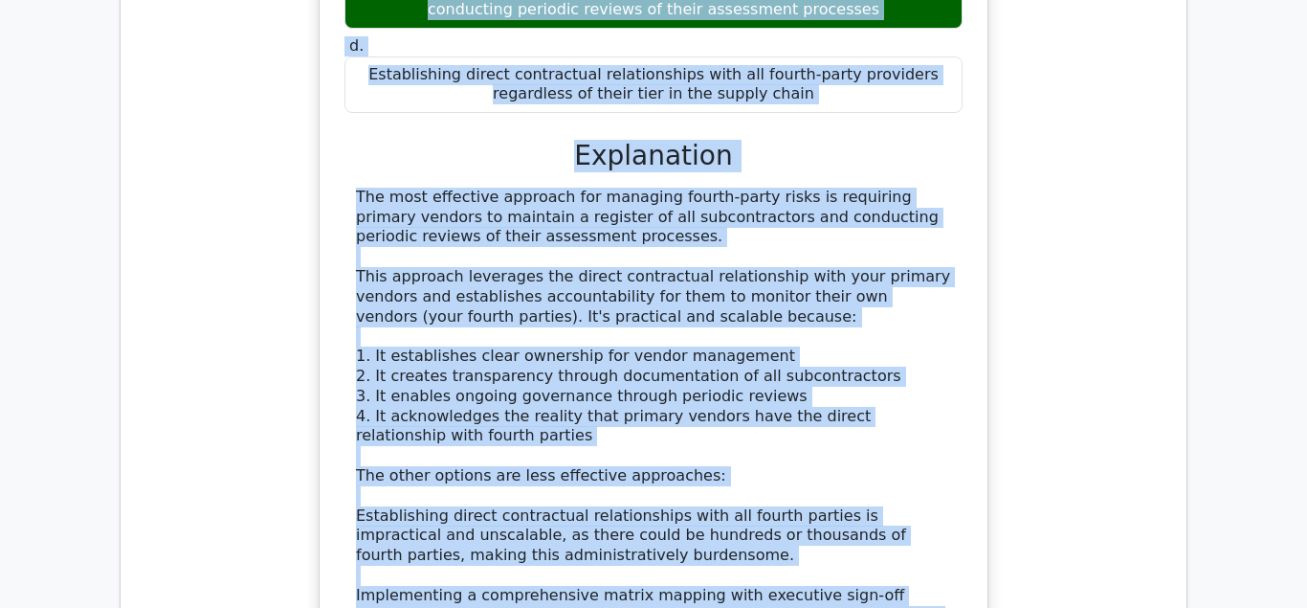
scroll to position [3087, 0]
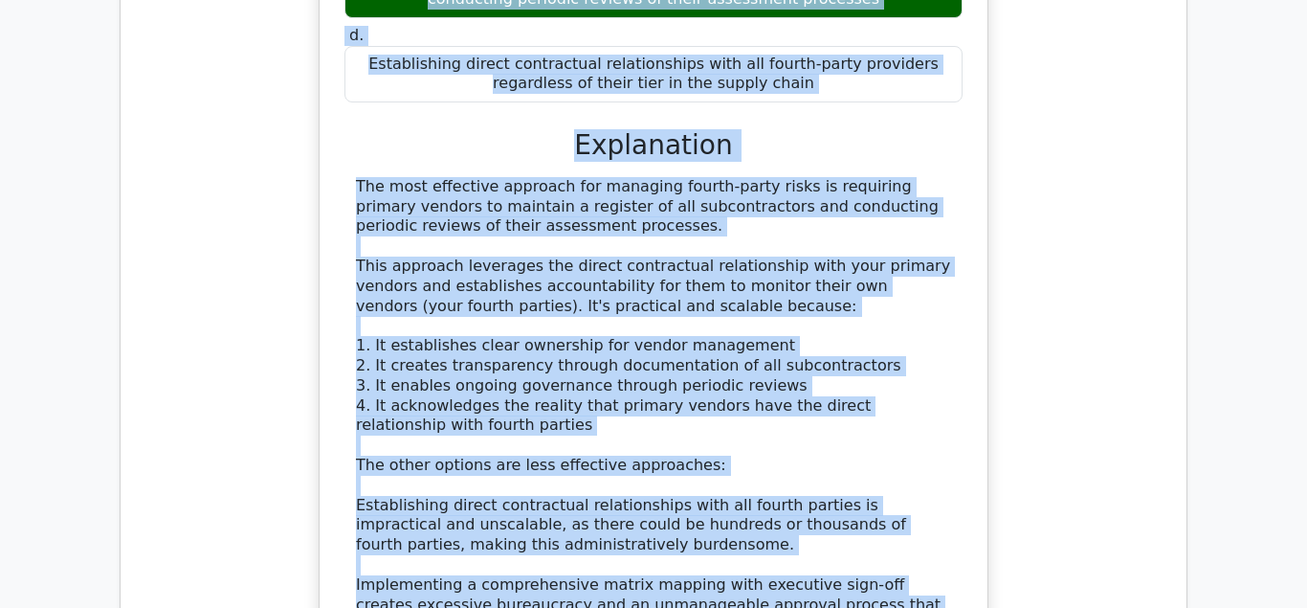
drag, startPoint x: 366, startPoint y: 345, endPoint x: 578, endPoint y: 548, distance: 293.0
click at [578, 550] on div "What is the MOST effective approach for managing fourth-party risks (vendors of…" at bounding box center [653, 228] width 653 height 1113
copy div "What is the MOST effective approach for managing fourth-party risks (vendors of…"
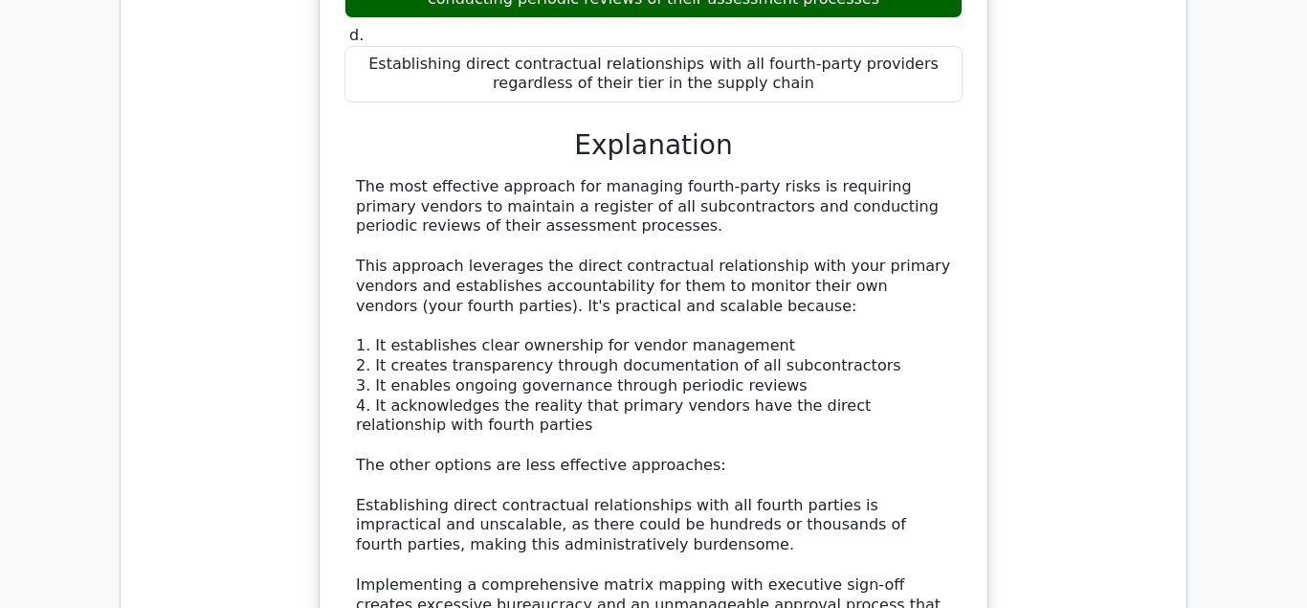
click at [707, 576] on div "The most effective approach for managing fourth-party risks is requiring primar…" at bounding box center [653, 473] width 618 height 592
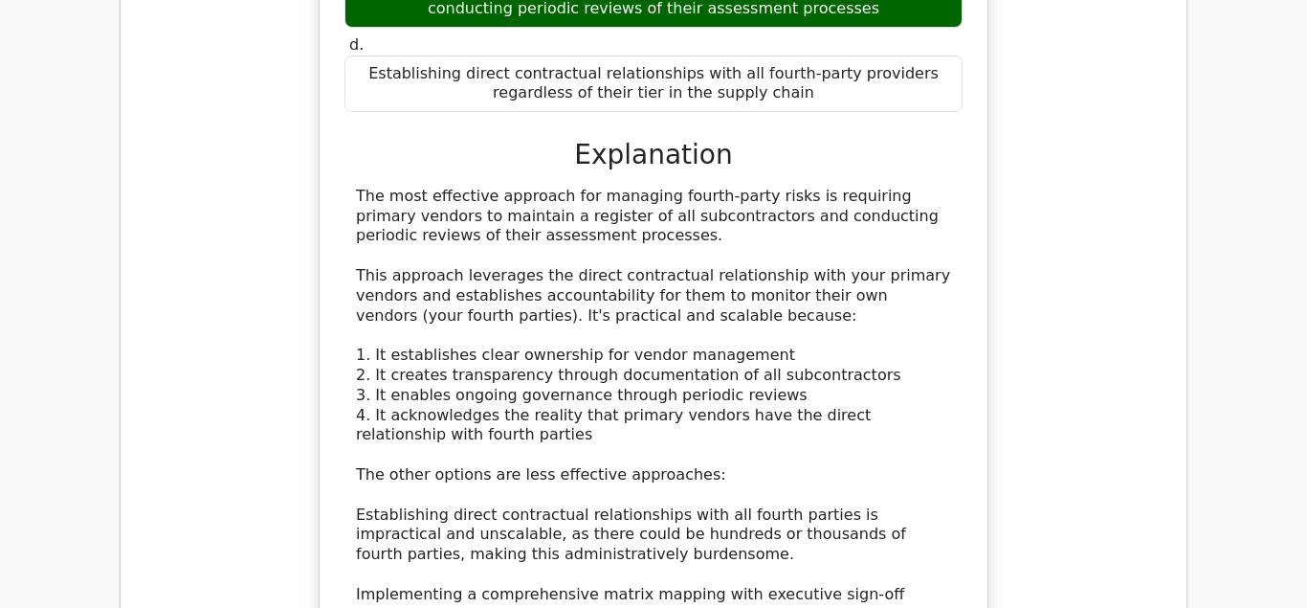
scroll to position [3477, 0]
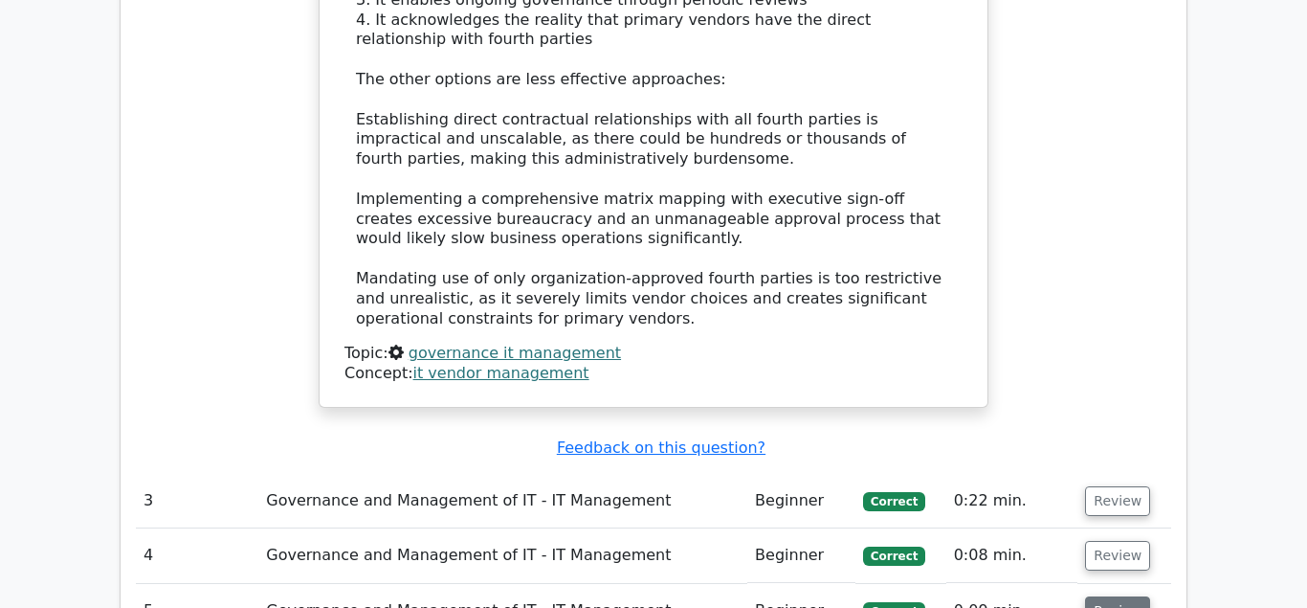
click at [1102, 596] on button "Review" at bounding box center [1117, 611] width 65 height 30
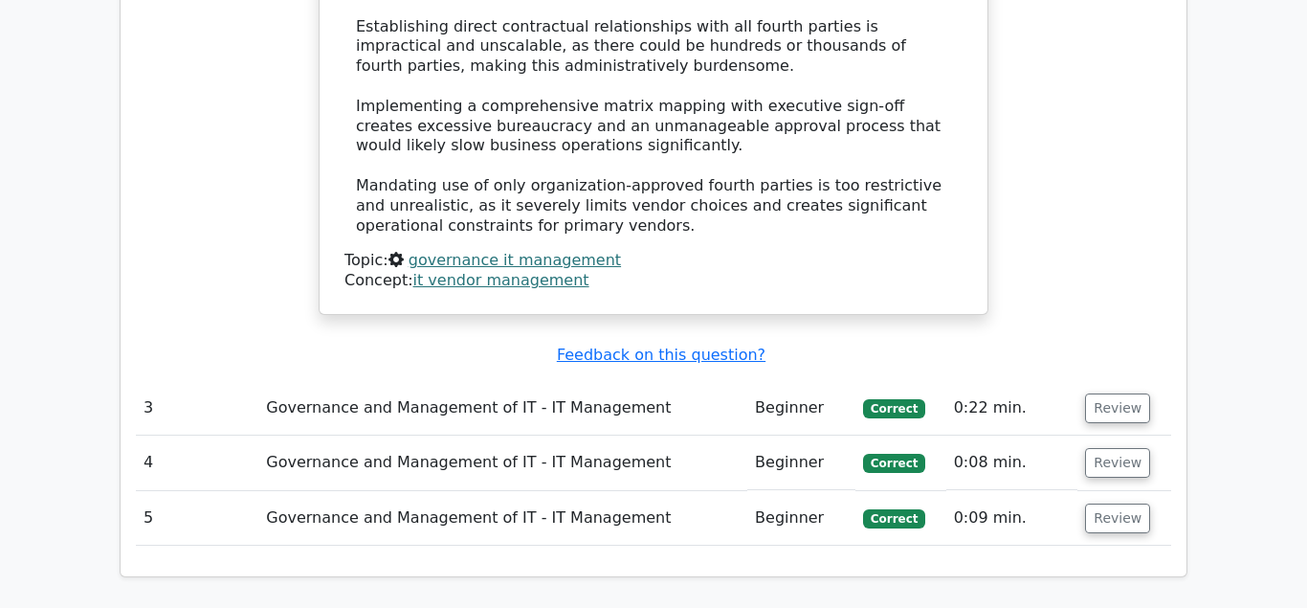
scroll to position [3672, 0]
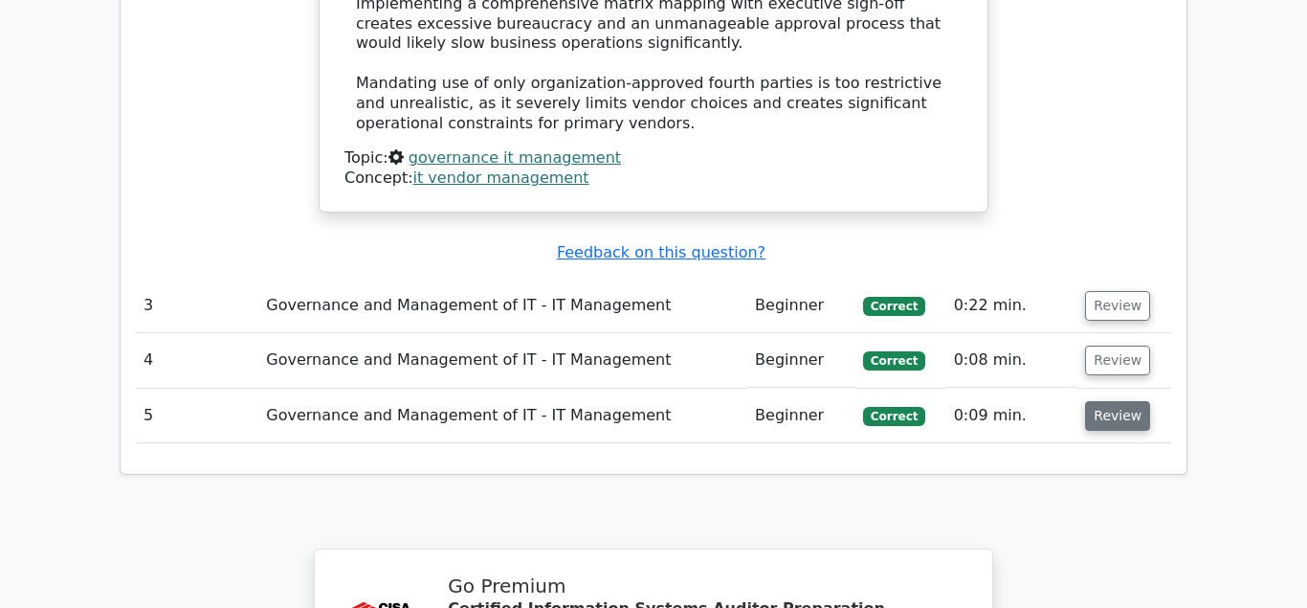
click at [1118, 401] on button "Review" at bounding box center [1117, 416] width 65 height 30
click at [1107, 401] on button "Review" at bounding box center [1117, 416] width 65 height 30
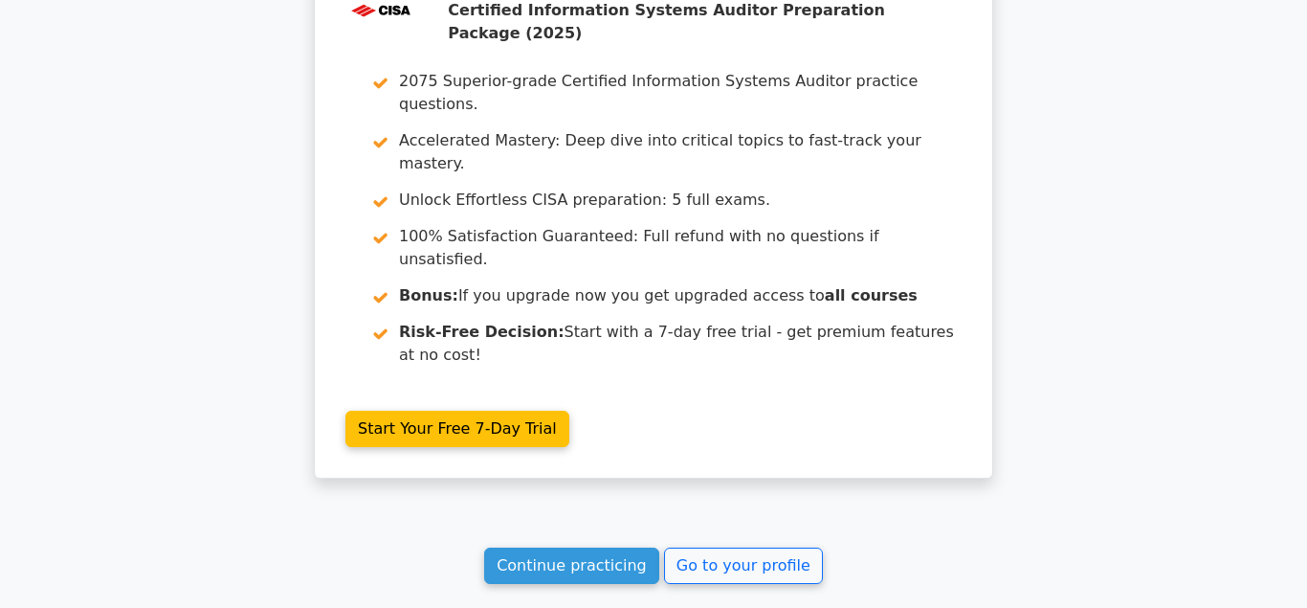
scroll to position [5389, 0]
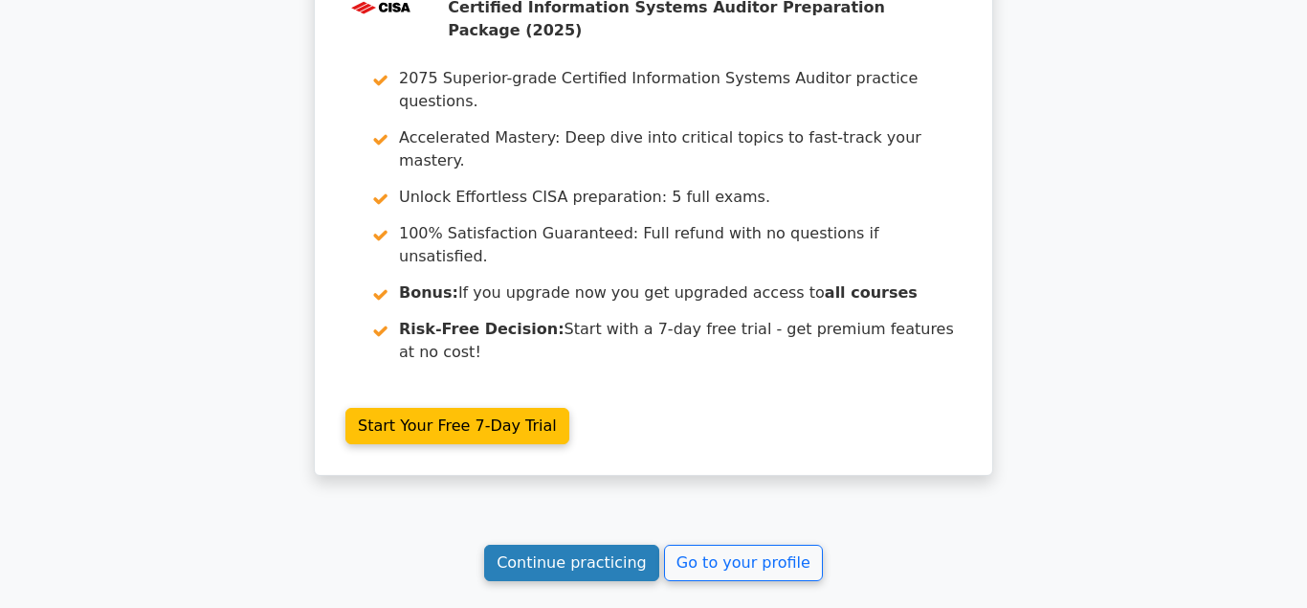
click at [581, 544] on link "Continue practicing" at bounding box center [571, 562] width 175 height 36
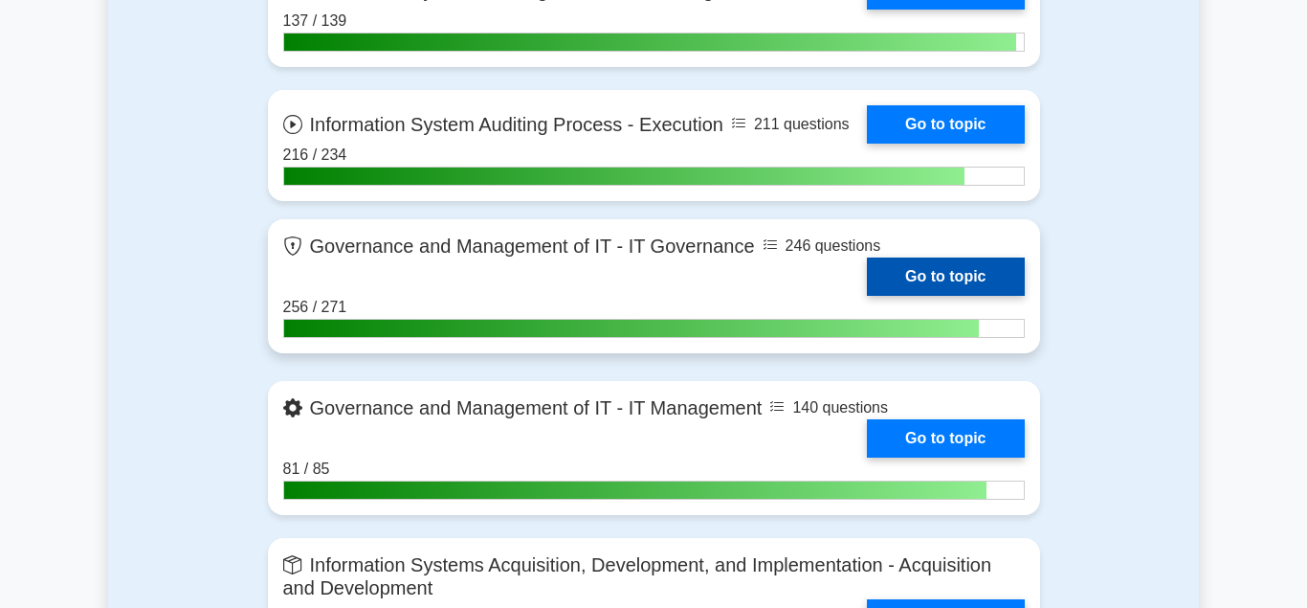
scroll to position [1464, 0]
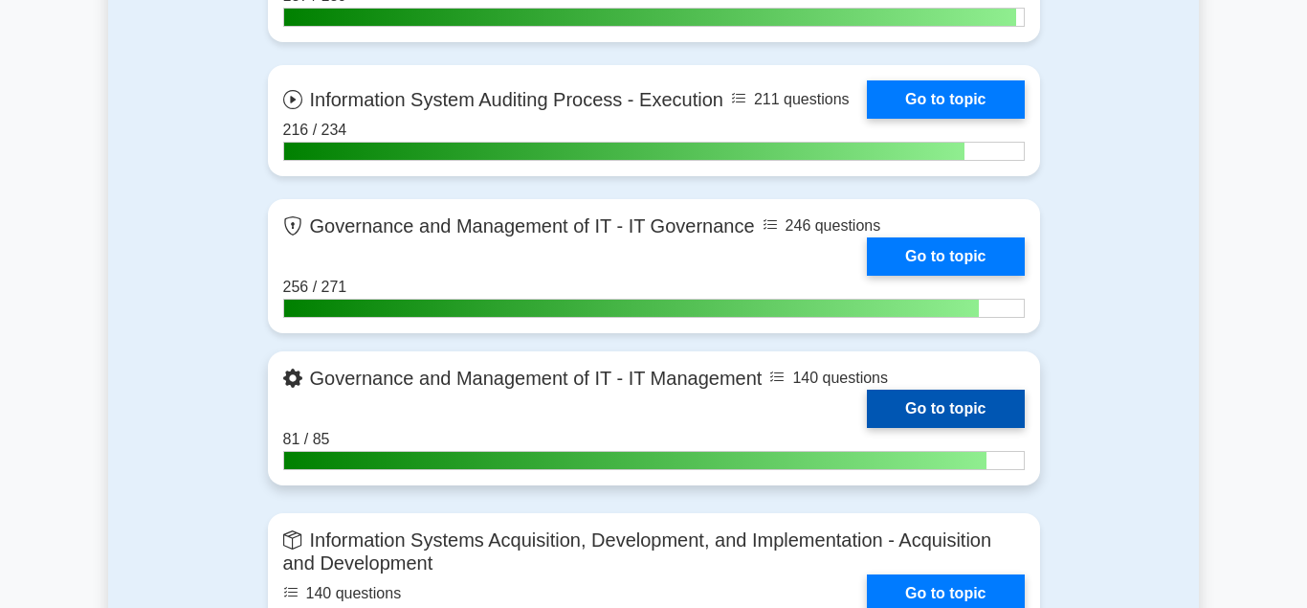
click at [936, 399] on link "Go to topic" at bounding box center [945, 408] width 157 height 38
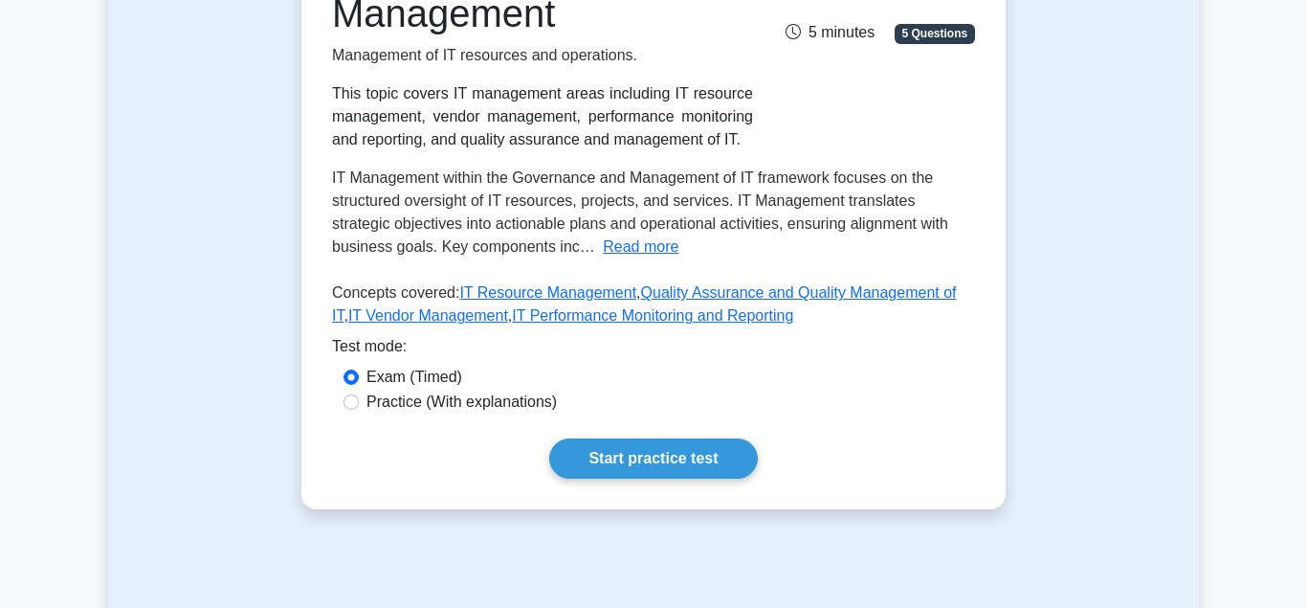
scroll to position [488, 0]
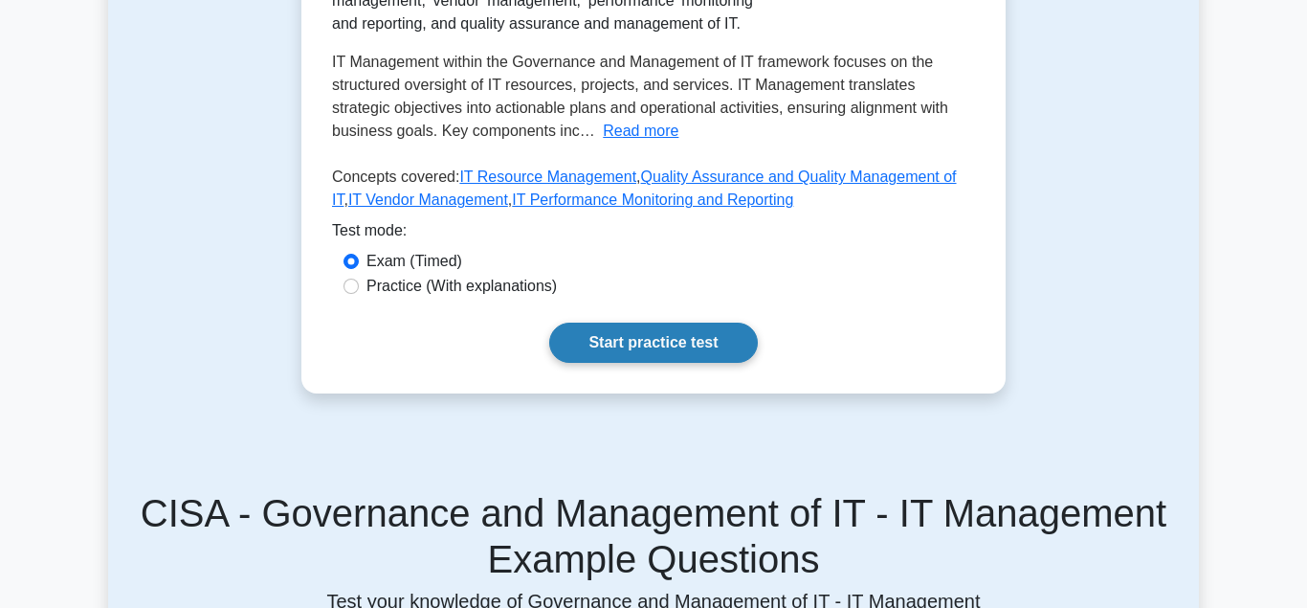
click at [634, 340] on link "Start practice test" at bounding box center [653, 342] width 208 height 40
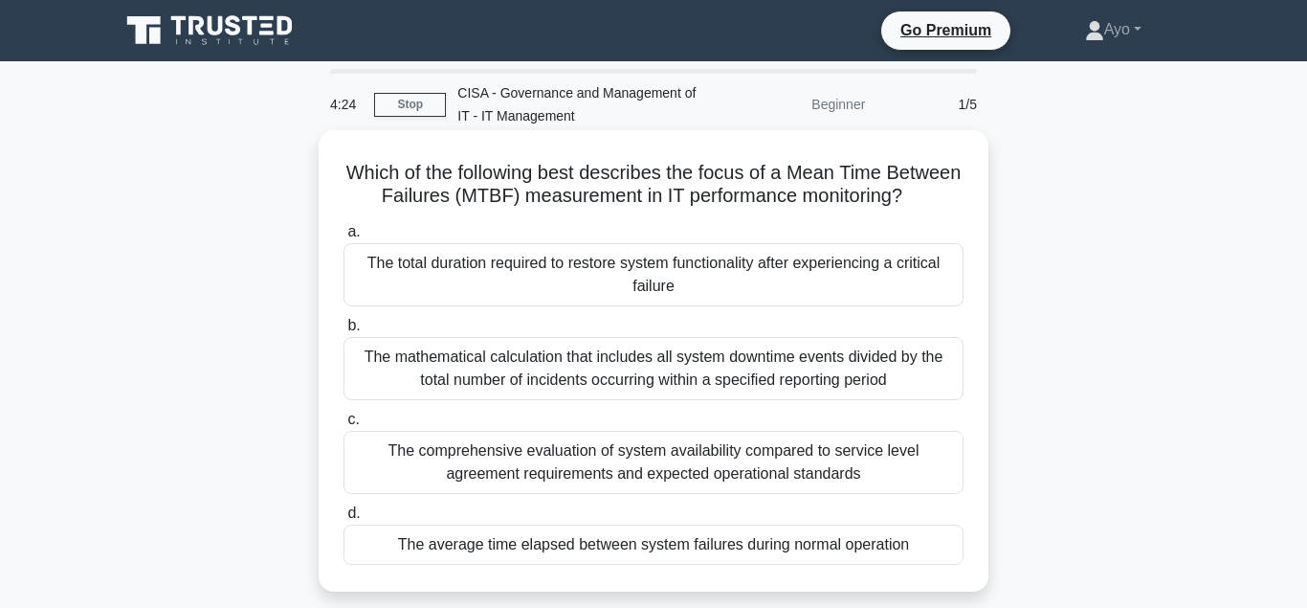
click at [544, 545] on div "The average time elapsed between system failures during normal operation" at bounding box center [653, 544] width 620 height 40
click at [343, 520] on input "d. The average time elapsed between system failures during normal operation" at bounding box center [343, 513] width 0 height 12
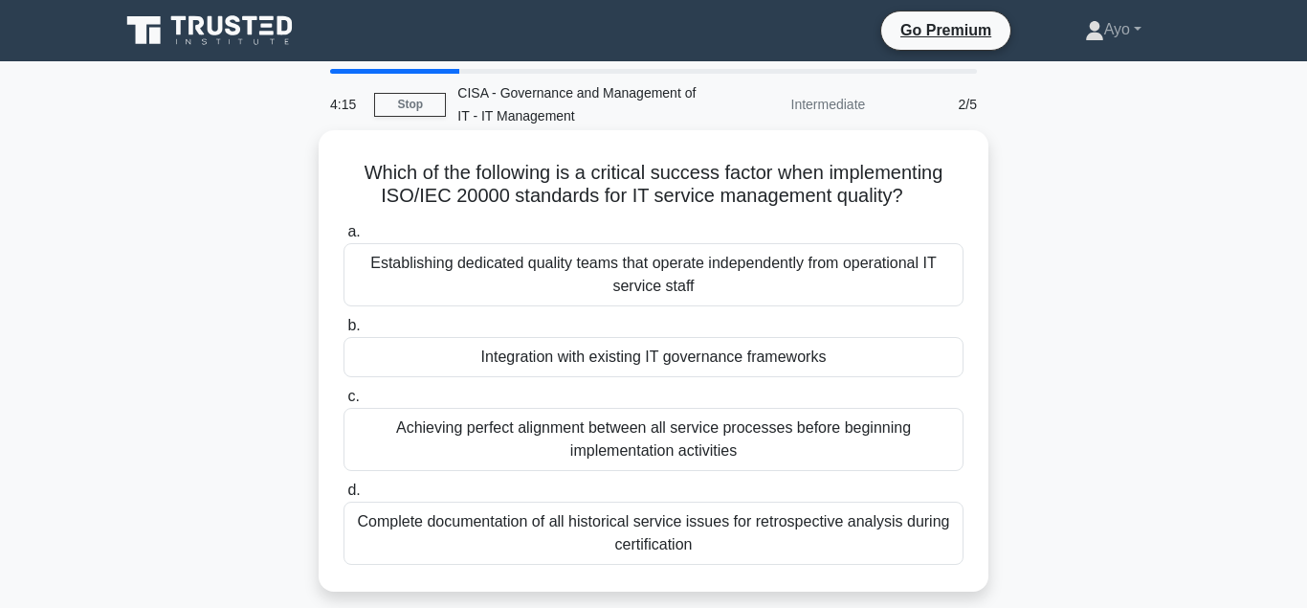
click at [547, 361] on div "Integration with existing IT governance frameworks" at bounding box center [653, 357] width 620 height 40
click at [343, 332] on input "b. Integration with existing IT governance frameworks" at bounding box center [343, 326] width 0 height 12
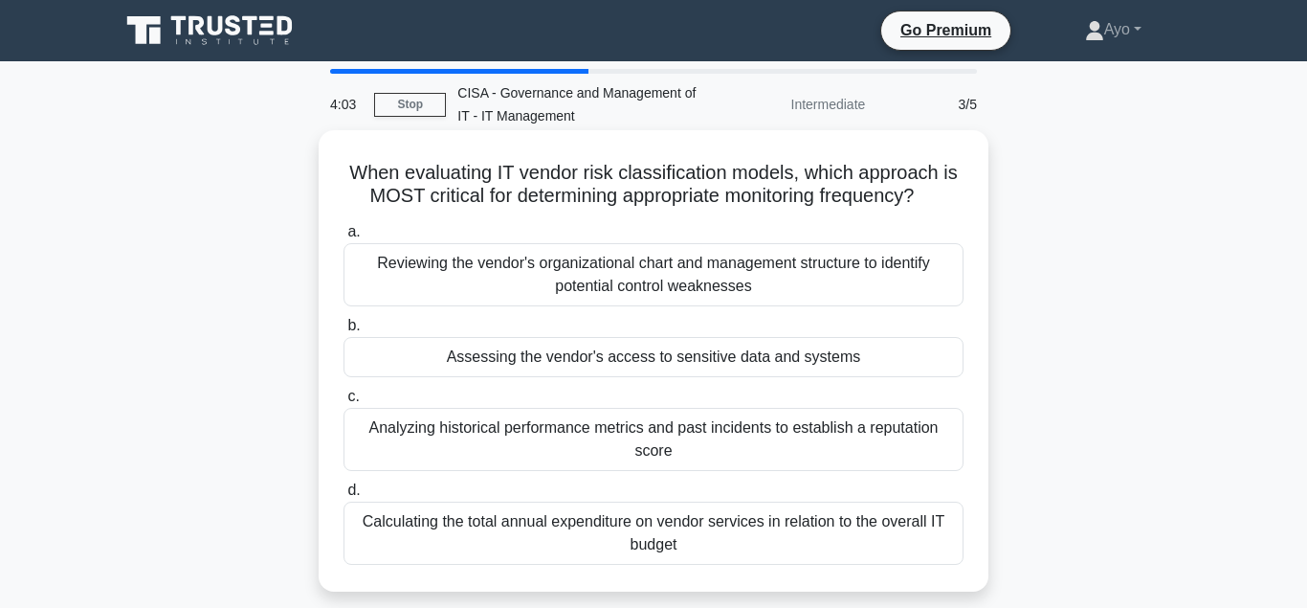
click at [547, 358] on div "Assessing the vendor's access to sensitive data and systems" at bounding box center [653, 357] width 620 height 40
click at [343, 332] on input "b. Assessing the vendor's access to sensitive data and systems" at bounding box center [343, 326] width 0 height 12
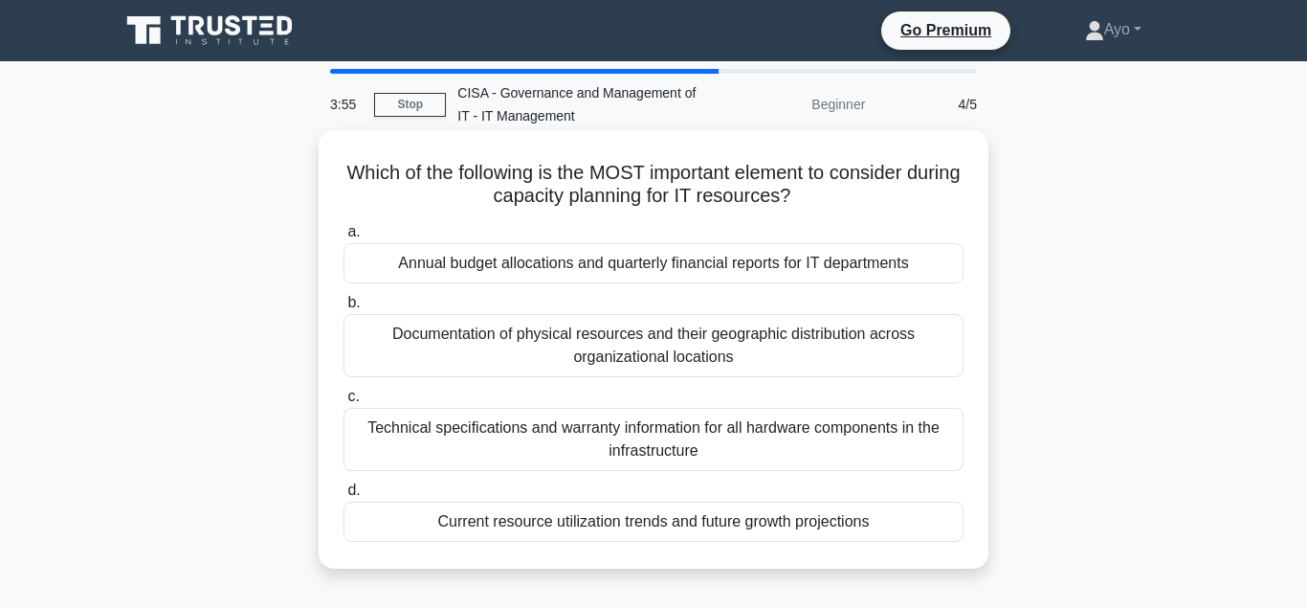
click at [541, 521] on div "Current resource utilization trends and future growth projections" at bounding box center [653, 521] width 620 height 40
click at [343, 497] on input "d. Current resource utilization trends and future growth projections" at bounding box center [343, 490] width 0 height 12
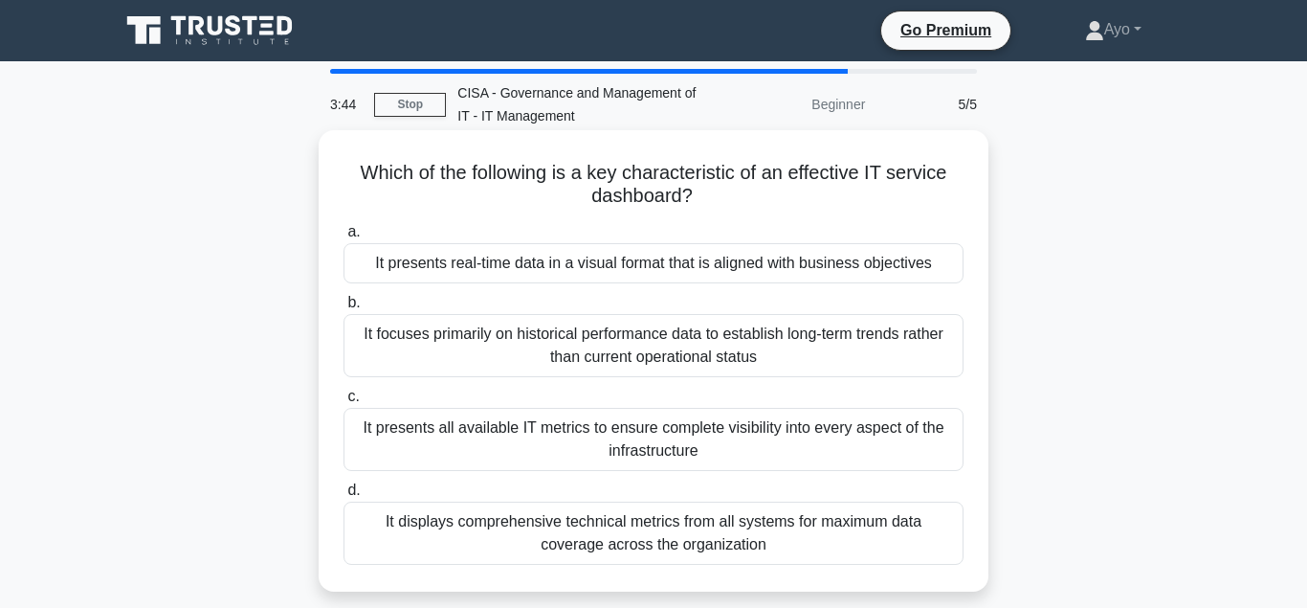
click at [458, 266] on div "It presents real-time data in a visual format that is aligned with business obj…" at bounding box center [653, 263] width 620 height 40
click at [485, 263] on div "It presents real-time data in a visual format that is aligned with business obj…" at bounding box center [653, 263] width 620 height 40
click at [529, 265] on div "It presents real-time data in a visual format that is aligned with business obj…" at bounding box center [653, 263] width 620 height 40
click at [343, 238] on input "a. It presents real-time data in a visual format that is aligned with business …" at bounding box center [343, 232] width 0 height 12
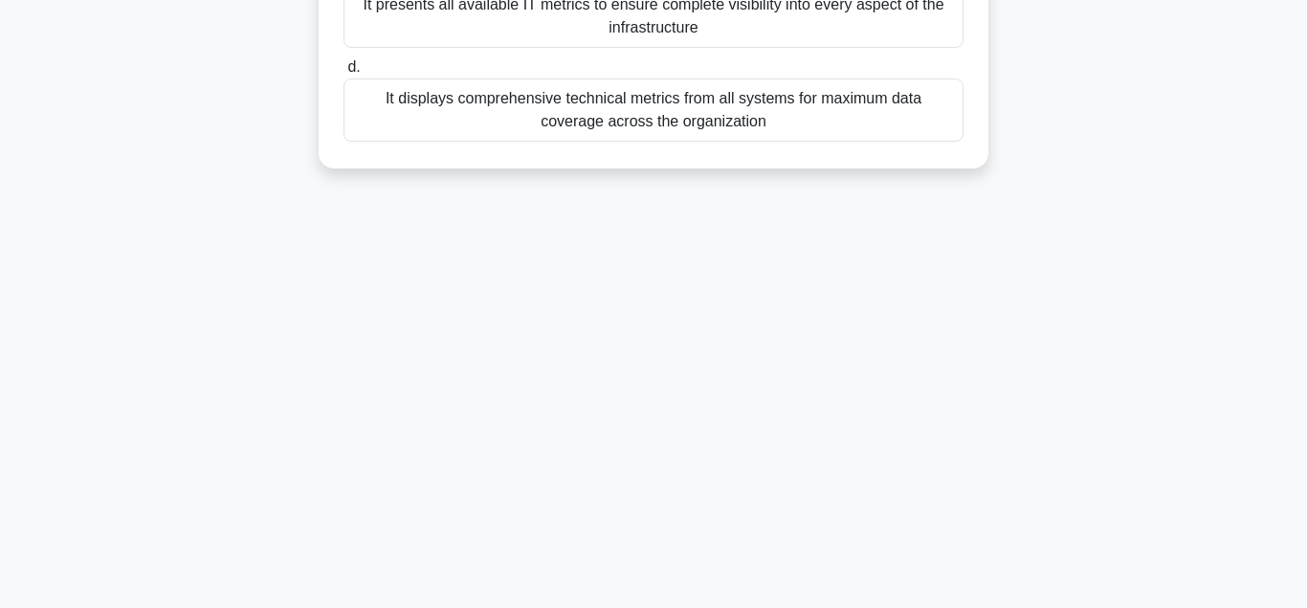
scroll to position [426, 0]
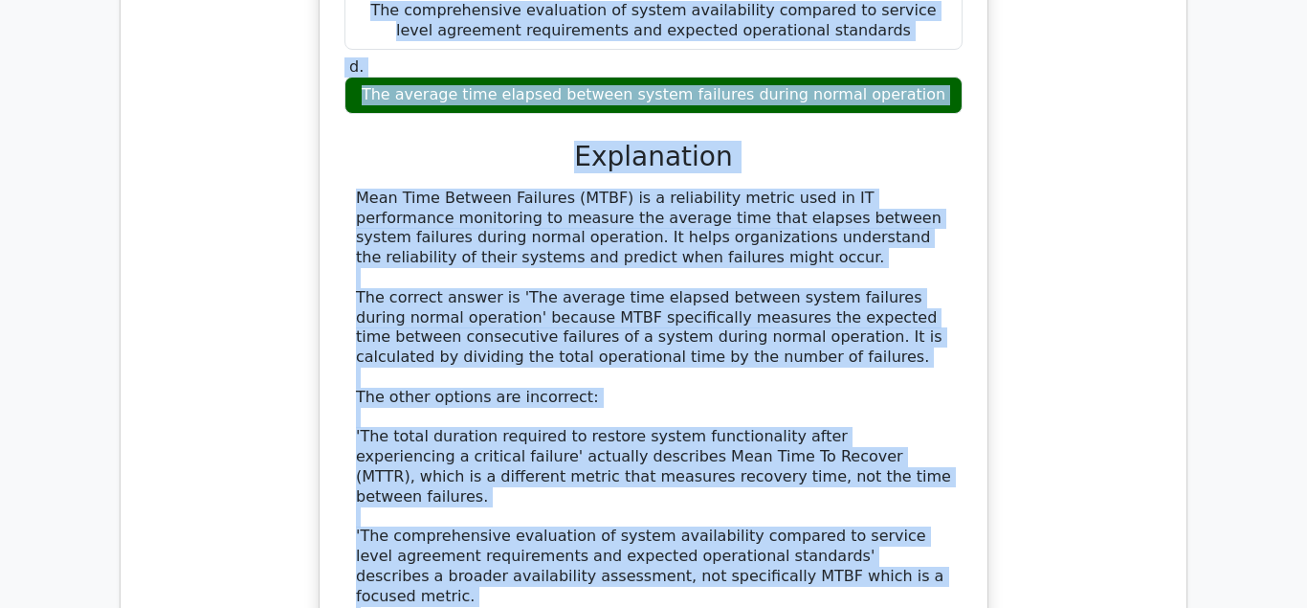
scroll to position [1915, 0]
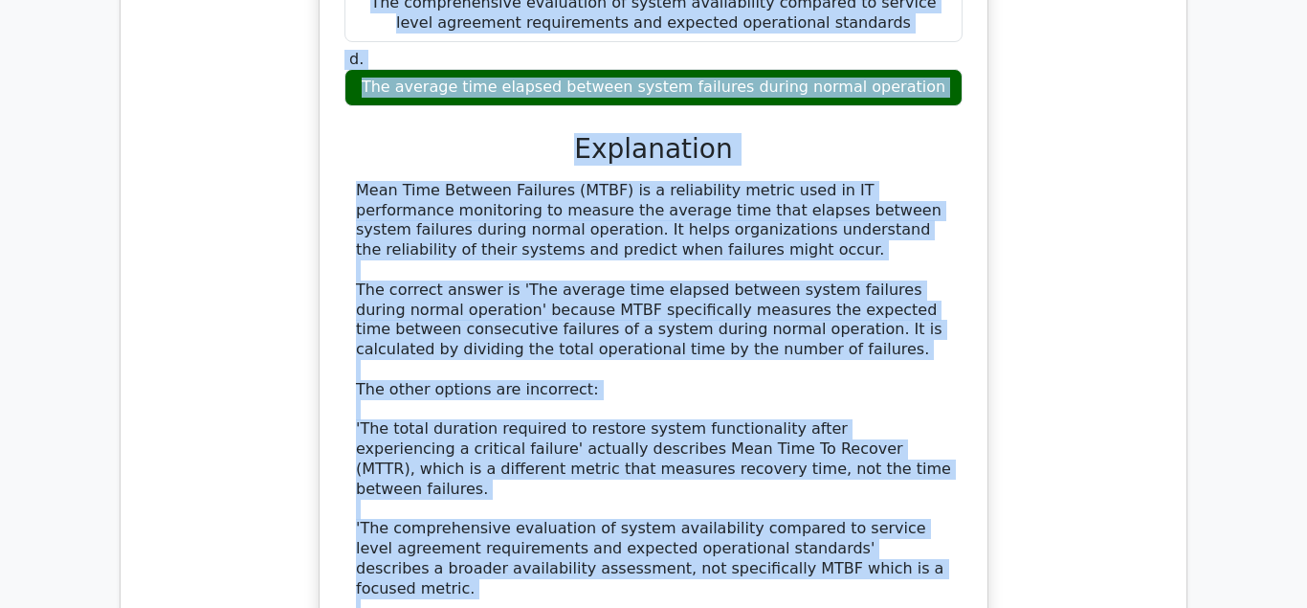
drag, startPoint x: 350, startPoint y: 356, endPoint x: 602, endPoint y: 520, distance: 300.1
click at [602, 520] on div "Which of the following best describes the focus of a Mean Time Between Failures…" at bounding box center [653, 221] width 653 height 1096
copy div "Which of the following best describes the focus of a Mean Time Between Failures…"
click at [673, 486] on div "Mean Time Between Failures (MTBF) is a reliability metric used in IT performanc…" at bounding box center [653, 440] width 595 height 518
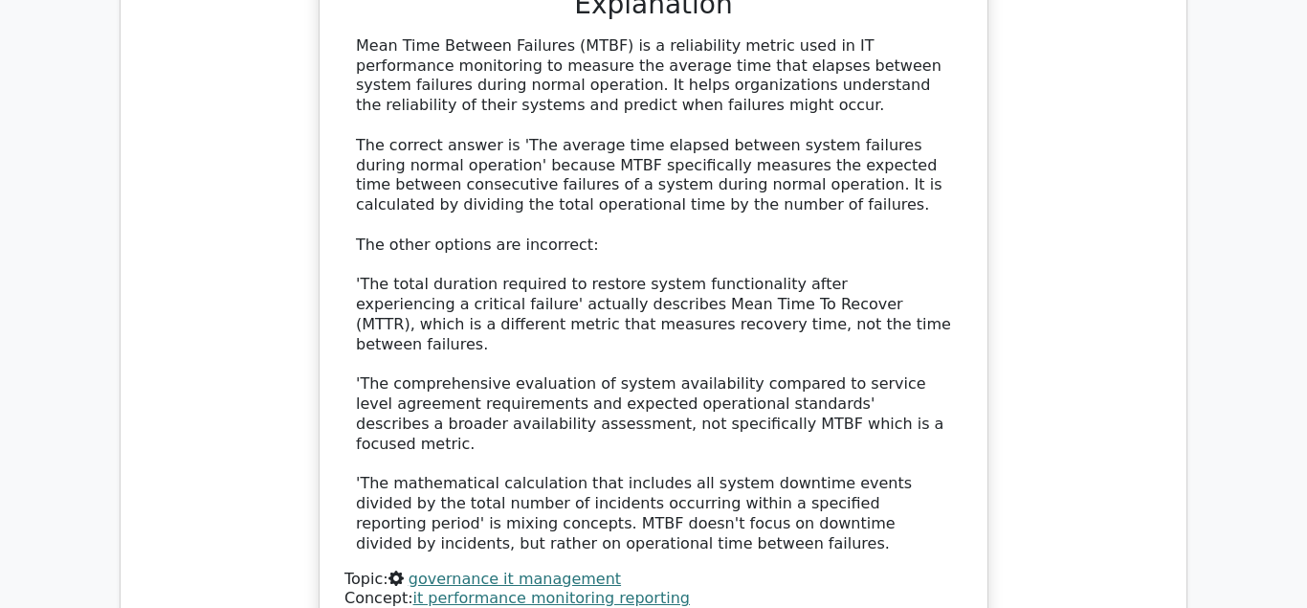
scroll to position [2207, 0]
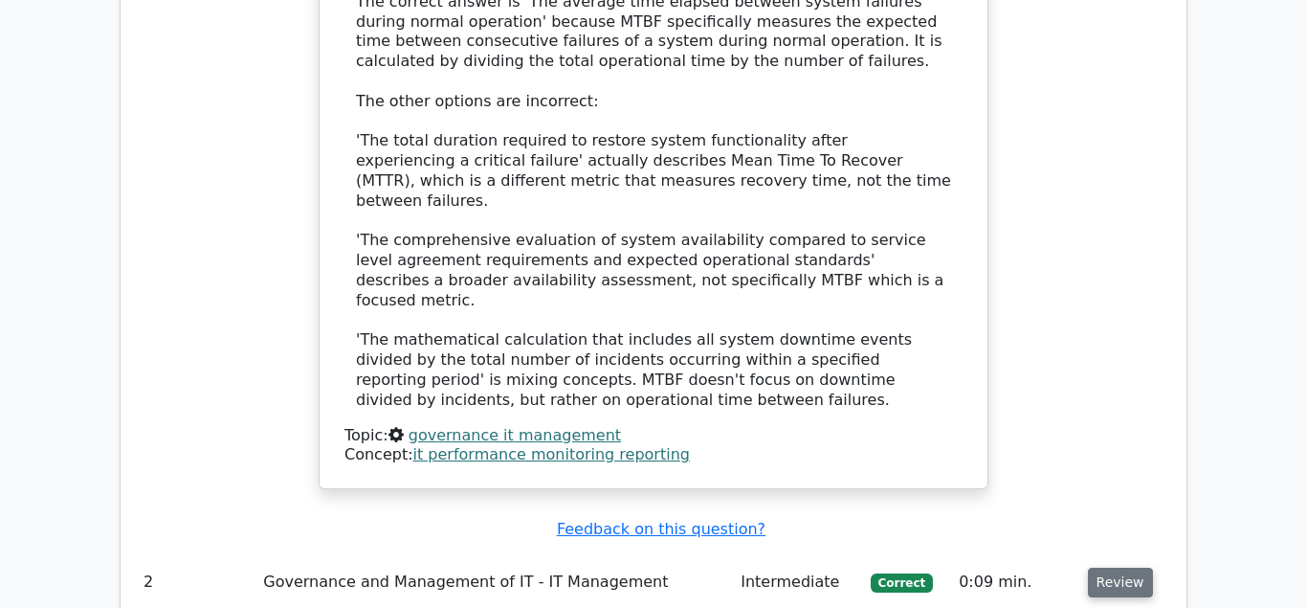
click at [1104, 567] on button "Review" at bounding box center [1120, 582] width 65 height 30
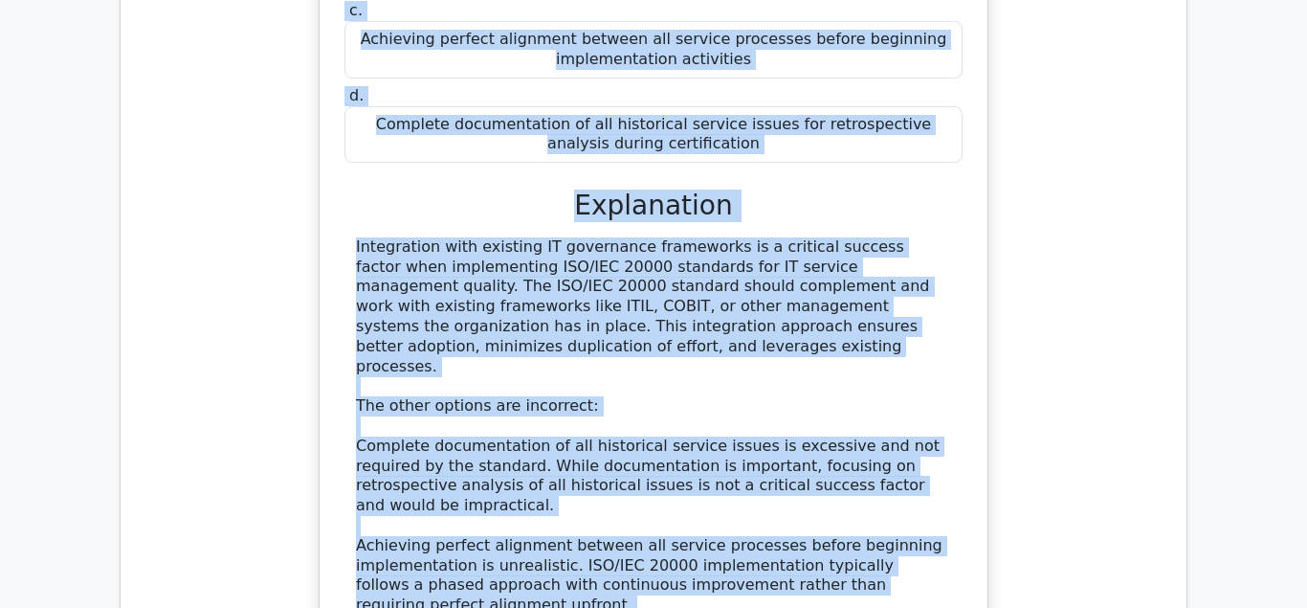
scroll to position [3134, 0]
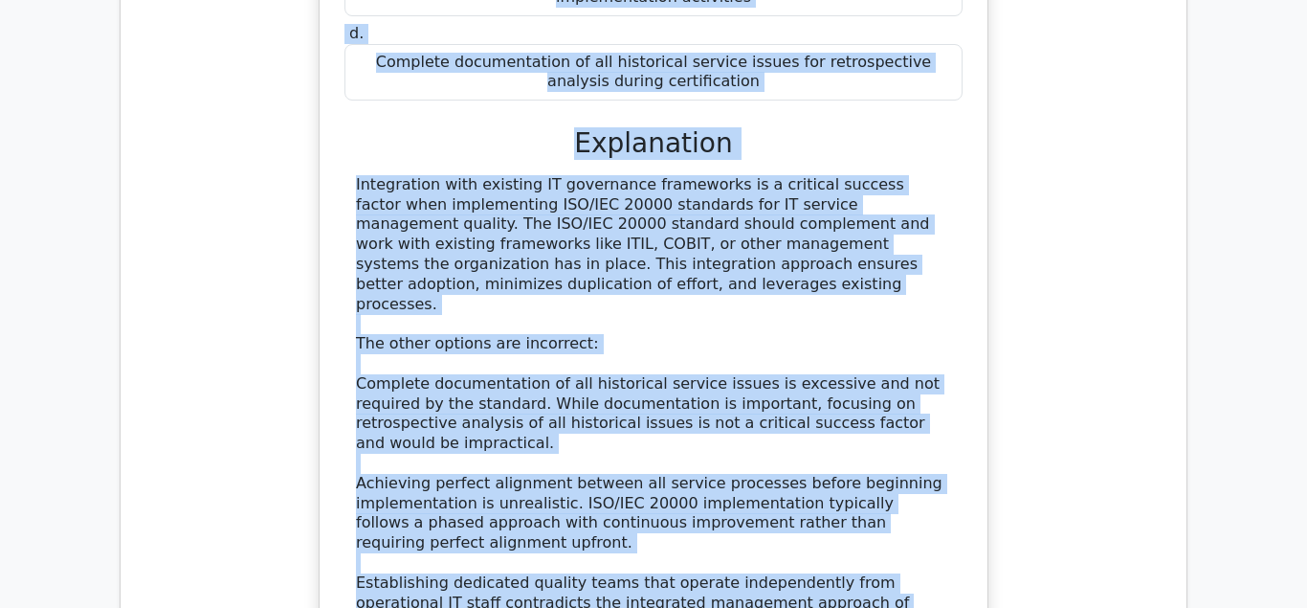
drag, startPoint x: 372, startPoint y: 278, endPoint x: 674, endPoint y: 384, distance: 319.2
click at [728, 395] on div "Which of the following is a critical success factor when implementing ISO/IEC 2…" at bounding box center [653, 204] width 653 height 1036
copy div "Which of the following is a critical success factor when implementing ISO/IEC 2…"
click at [670, 414] on div "Integration with existing IT governance frameworks is a critical success factor…" at bounding box center [653, 441] width 618 height 533
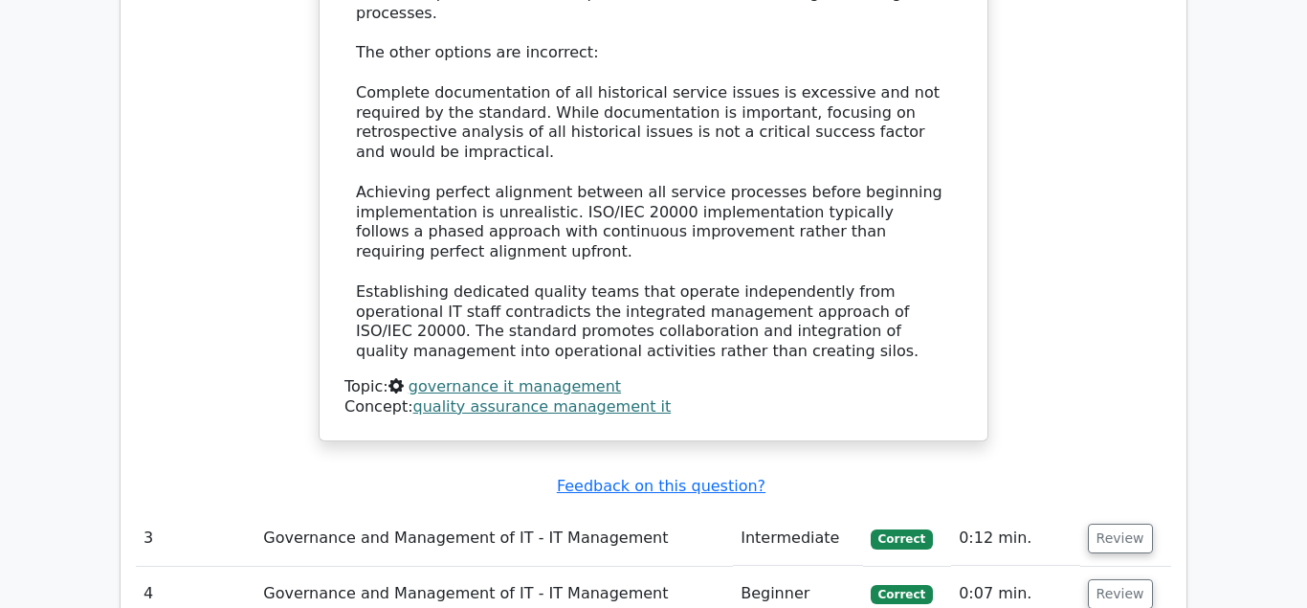
scroll to position [3427, 0]
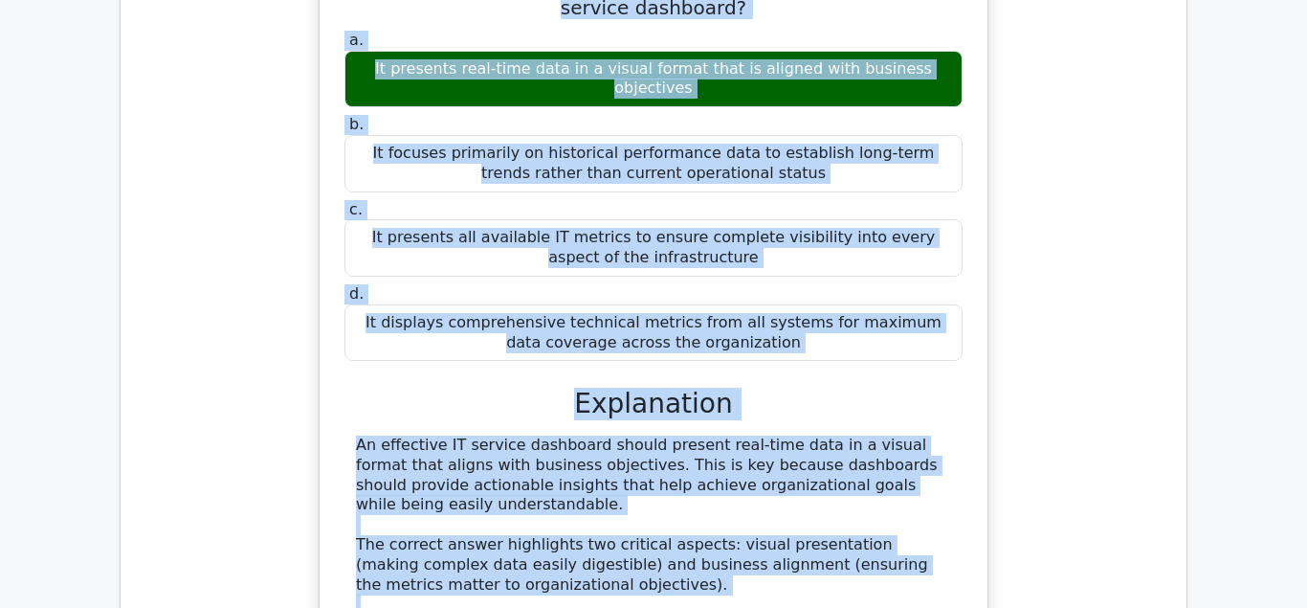
scroll to position [4194, 0]
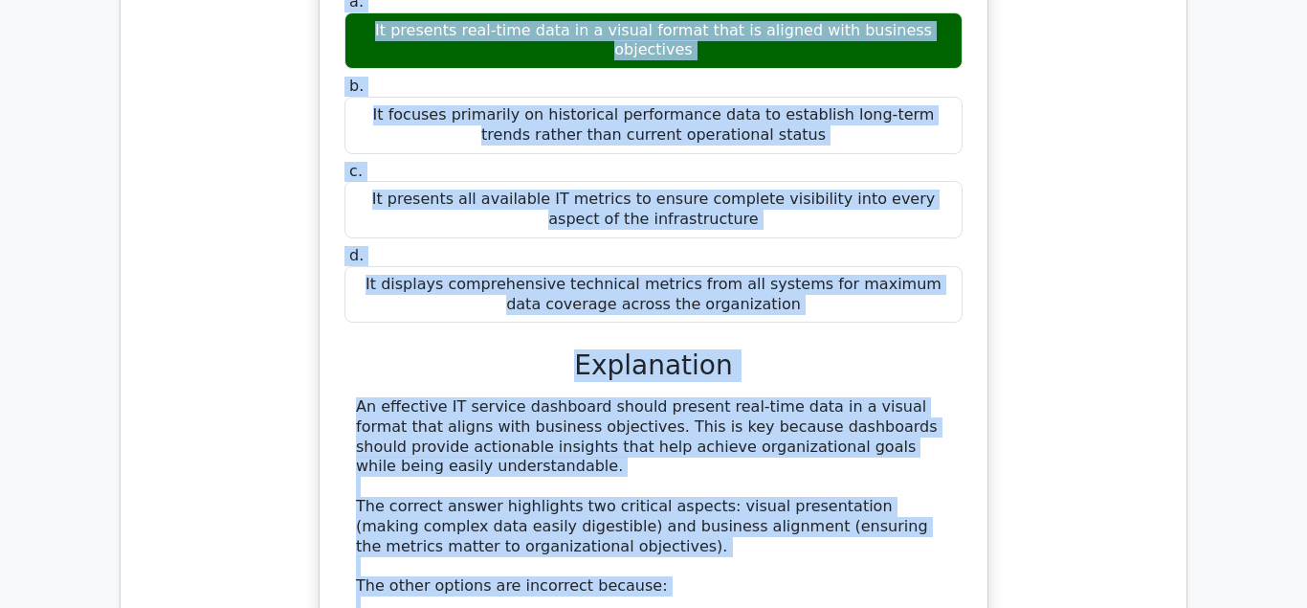
drag, startPoint x: 367, startPoint y: 277, endPoint x: 951, endPoint y: 532, distance: 637.1
click at [951, 532] on div "Which of the following is a key characteristic of an effective IT service dashb…" at bounding box center [653, 408] width 653 height 993
copy div "Which of the following is a key characteristic of an effective IT service dashb…"
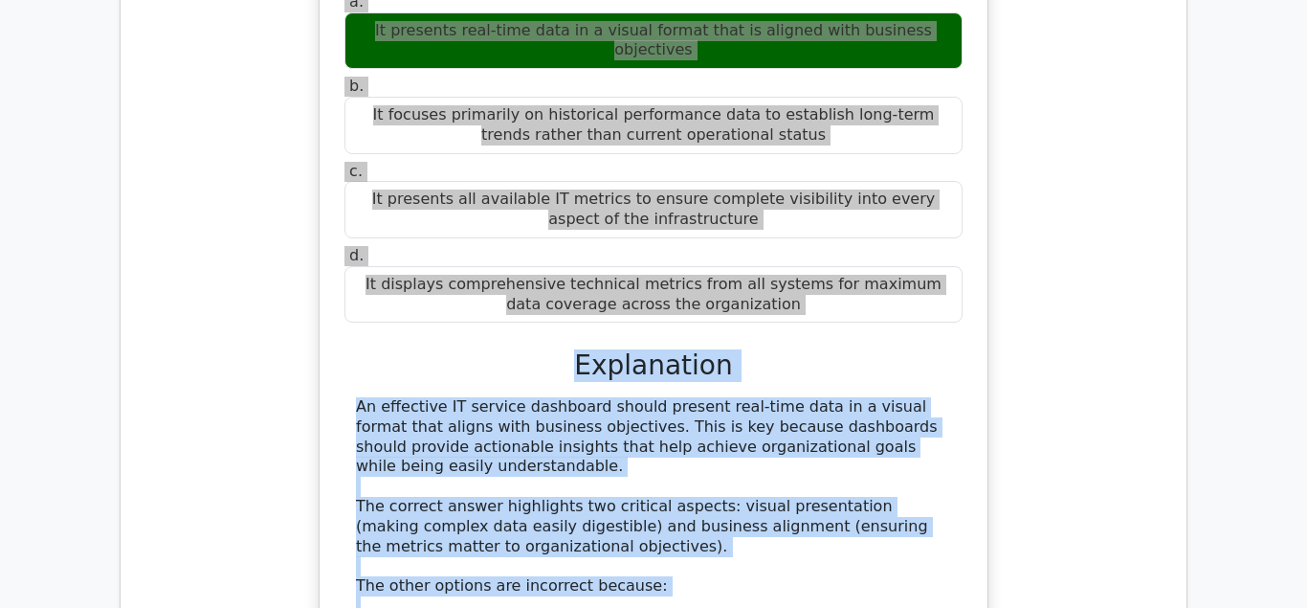
click at [574, 485] on div "An effective IT service dashboard should present real-time data in a visual for…" at bounding box center [653, 616] width 595 height 438
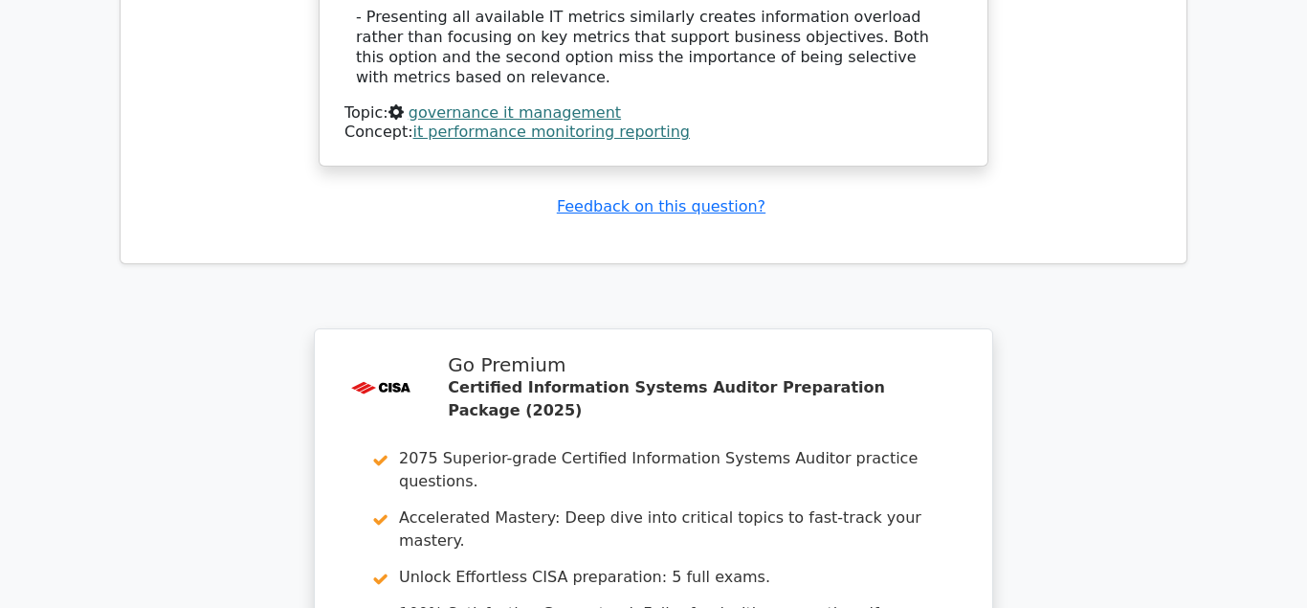
scroll to position [4974, 0]
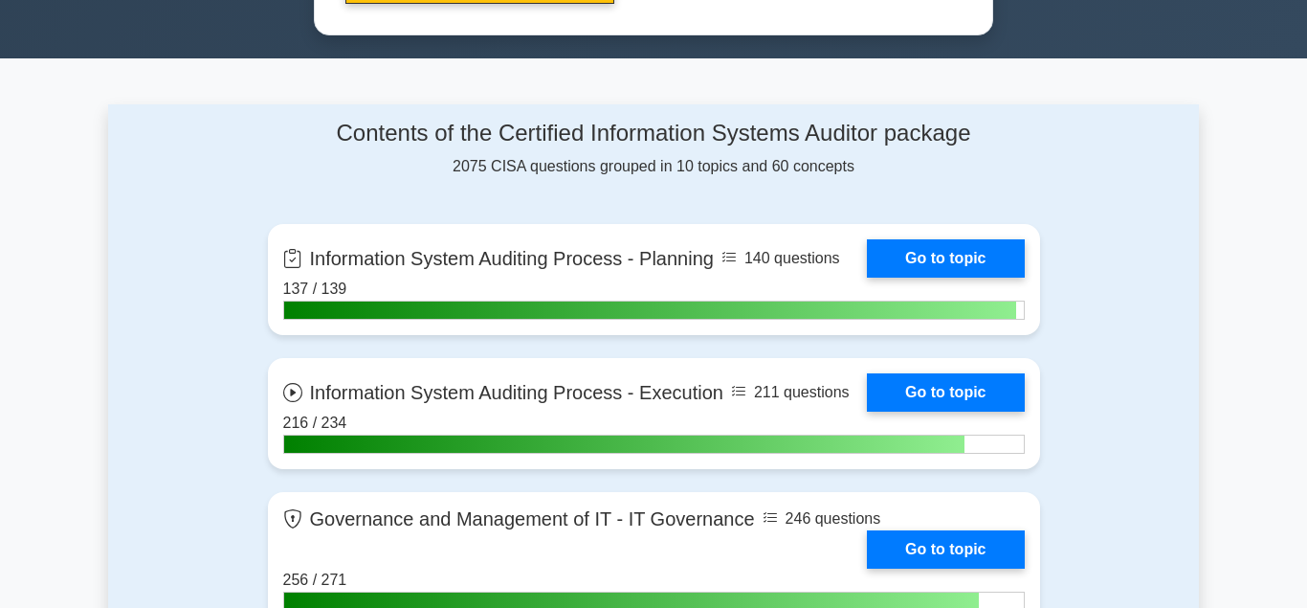
scroll to position [1464, 0]
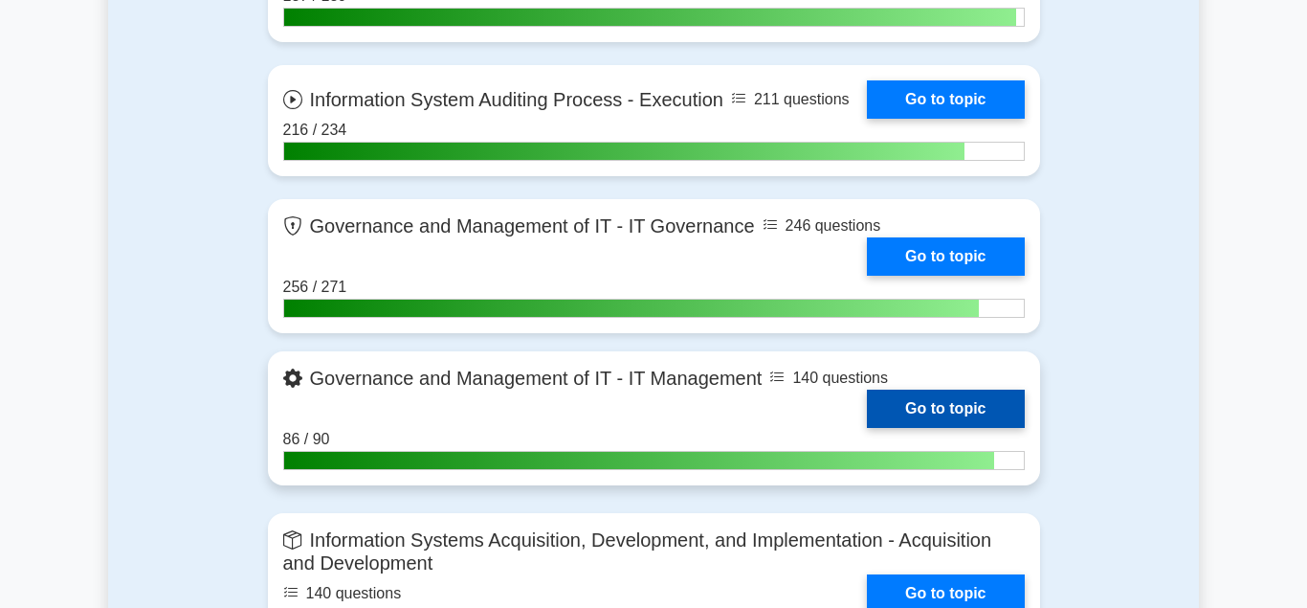
click at [923, 397] on link "Go to topic" at bounding box center [945, 408] width 157 height 38
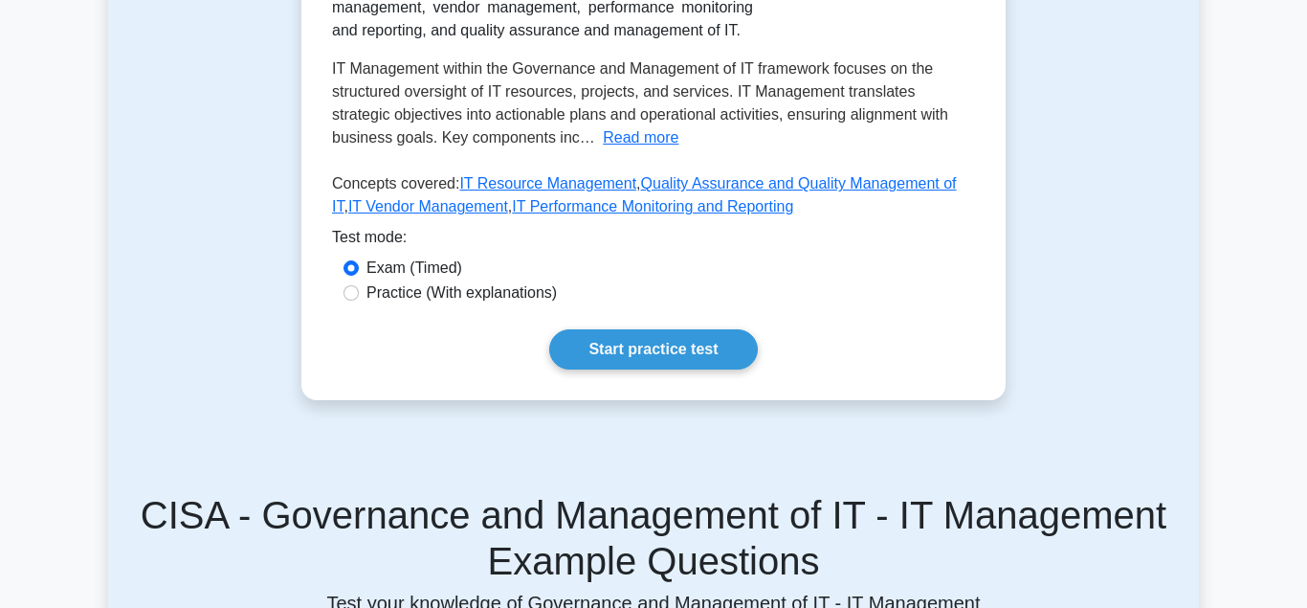
scroll to position [488, 0]
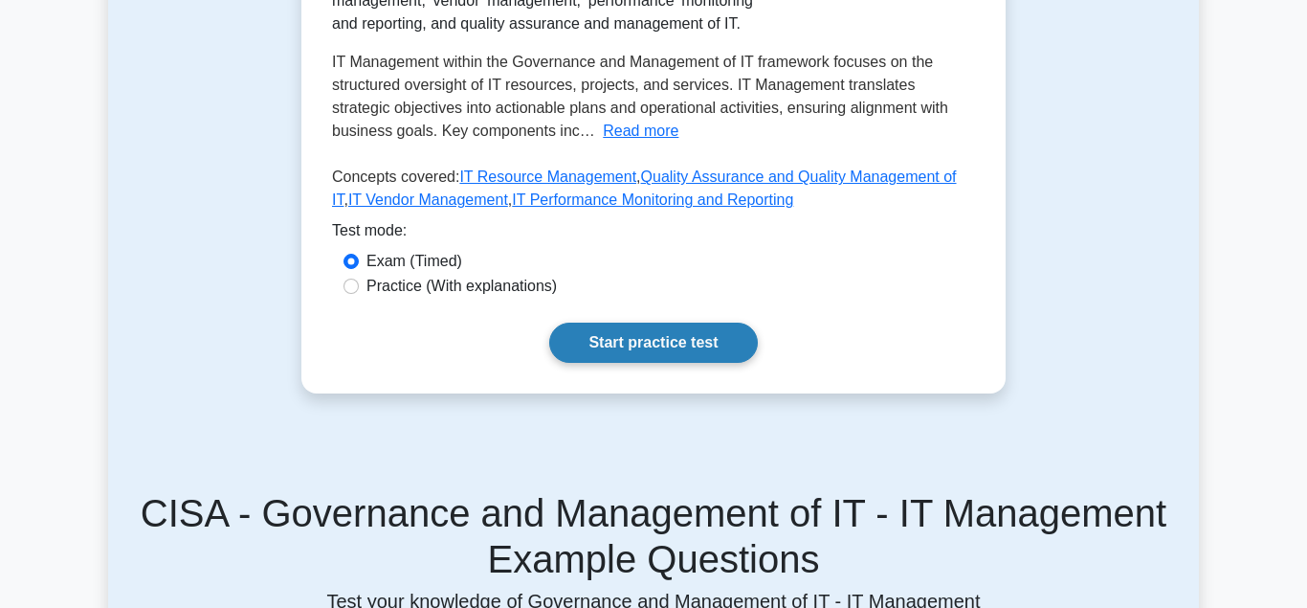
click at [630, 338] on link "Start practice test" at bounding box center [653, 342] width 208 height 40
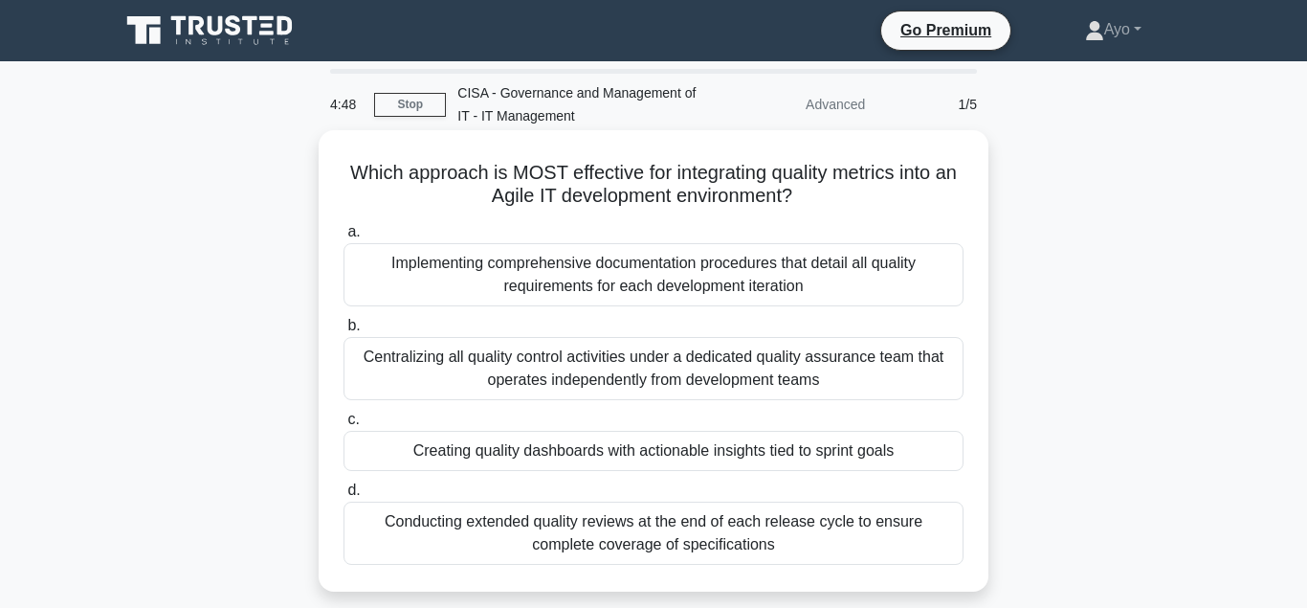
click at [506, 453] on div "Creating quality dashboards with actionable insights tied to sprint goals" at bounding box center [653, 451] width 620 height 40
click at [343, 426] on input "c. Creating quality dashboards with actionable insights tied to sprint goals" at bounding box center [343, 419] width 0 height 12
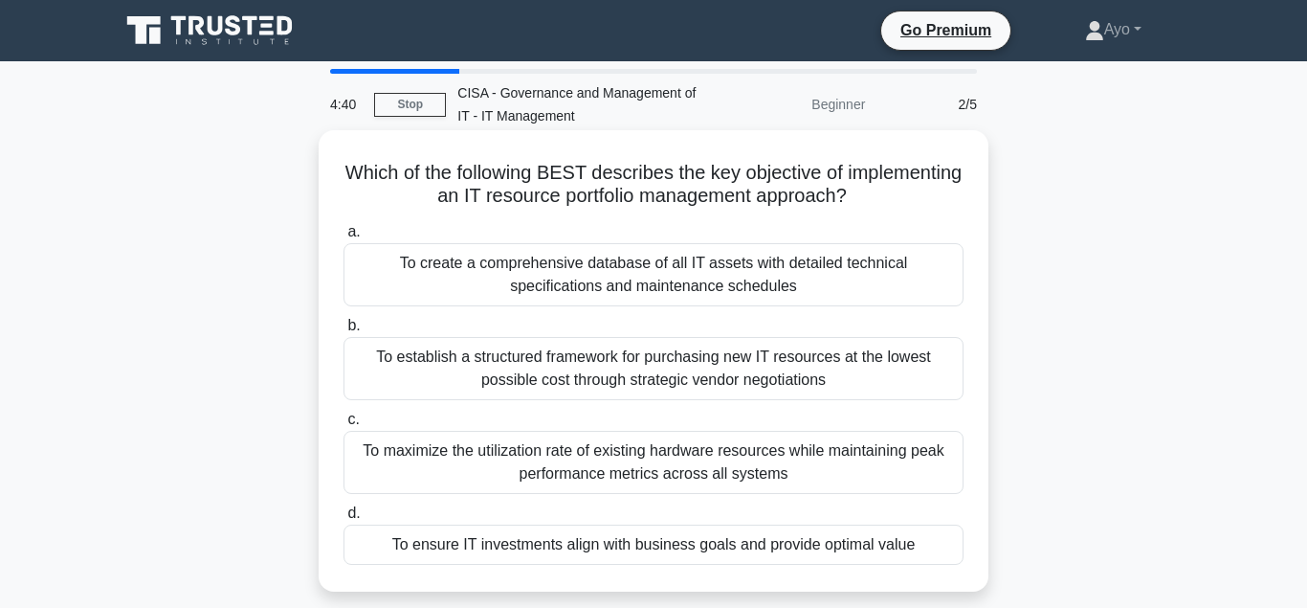
click at [523, 548] on div "To ensure IT investments align with business goals and provide optimal value" at bounding box center [653, 544] width 620 height 40
click at [343, 520] on input "d. To ensure IT investments align with business goals and provide optimal value" at bounding box center [343, 513] width 0 height 12
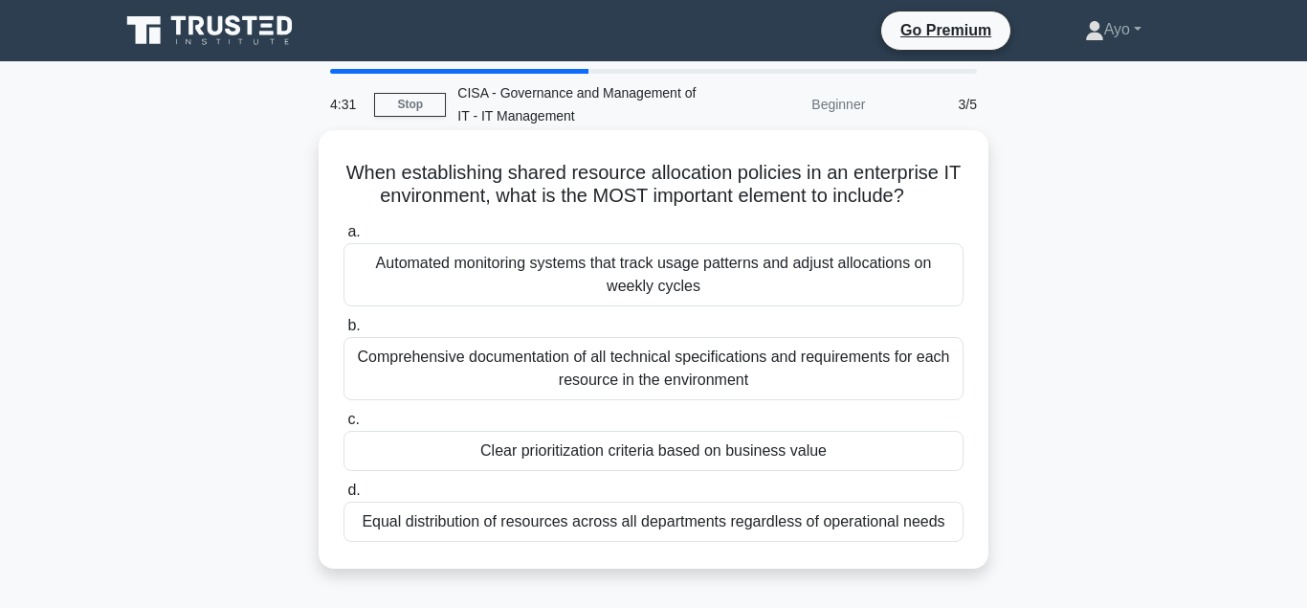
click at [552, 451] on div "Clear prioritization criteria based on business value" at bounding box center [653, 451] width 620 height 40
click at [343, 426] on input "c. Clear prioritization criteria based on business value" at bounding box center [343, 419] width 0 height 12
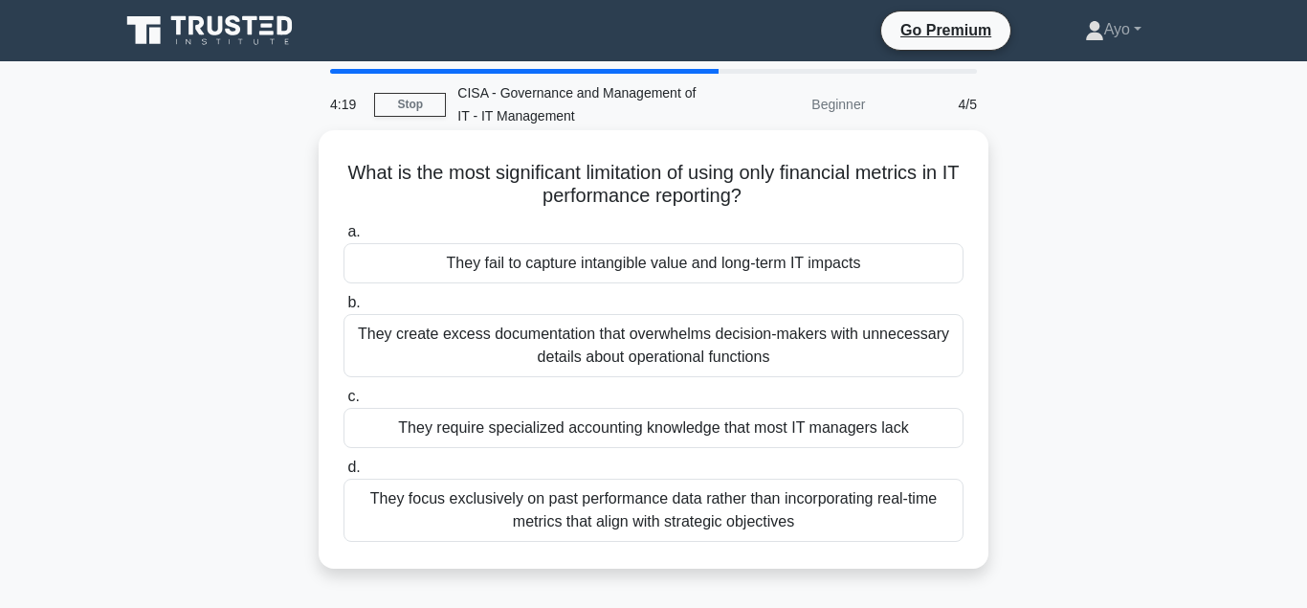
click at [520, 265] on div "They fail to capture intangible value and long-term IT impacts" at bounding box center [653, 263] width 620 height 40
click at [343, 238] on input "a. They fail to capture intangible value and long-term IT impacts" at bounding box center [343, 232] width 0 height 12
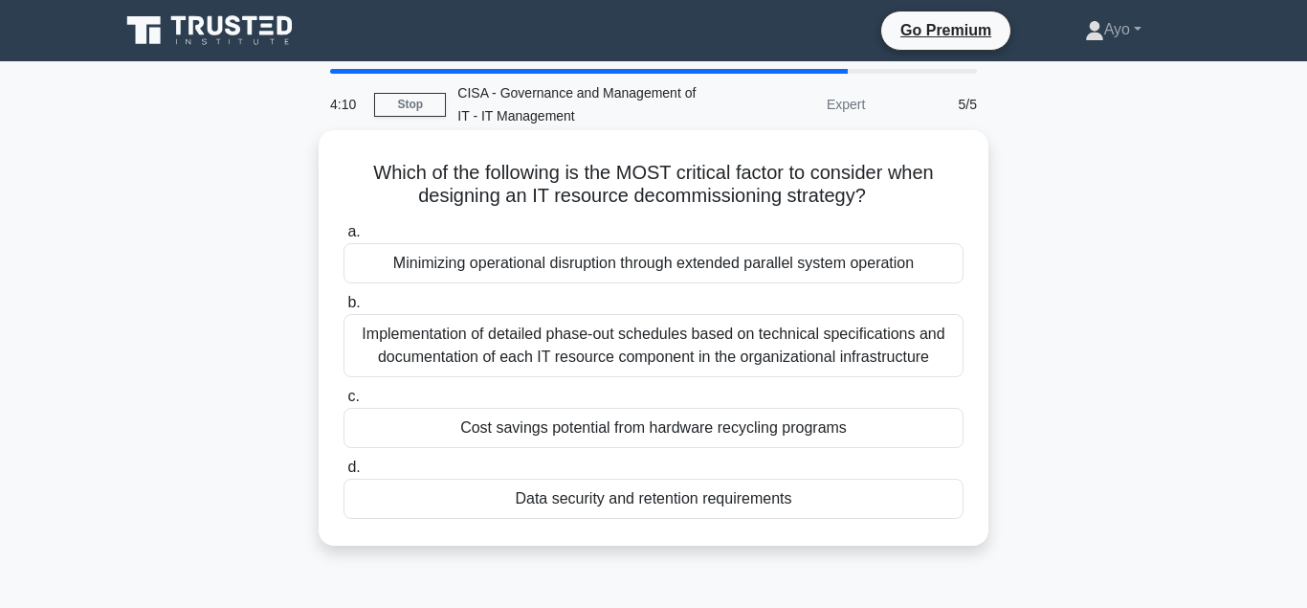
click at [629, 502] on div "Data security and retention requirements" at bounding box center [653, 498] width 620 height 40
click at [343, 474] on input "d. Data security and retention requirements" at bounding box center [343, 467] width 0 height 12
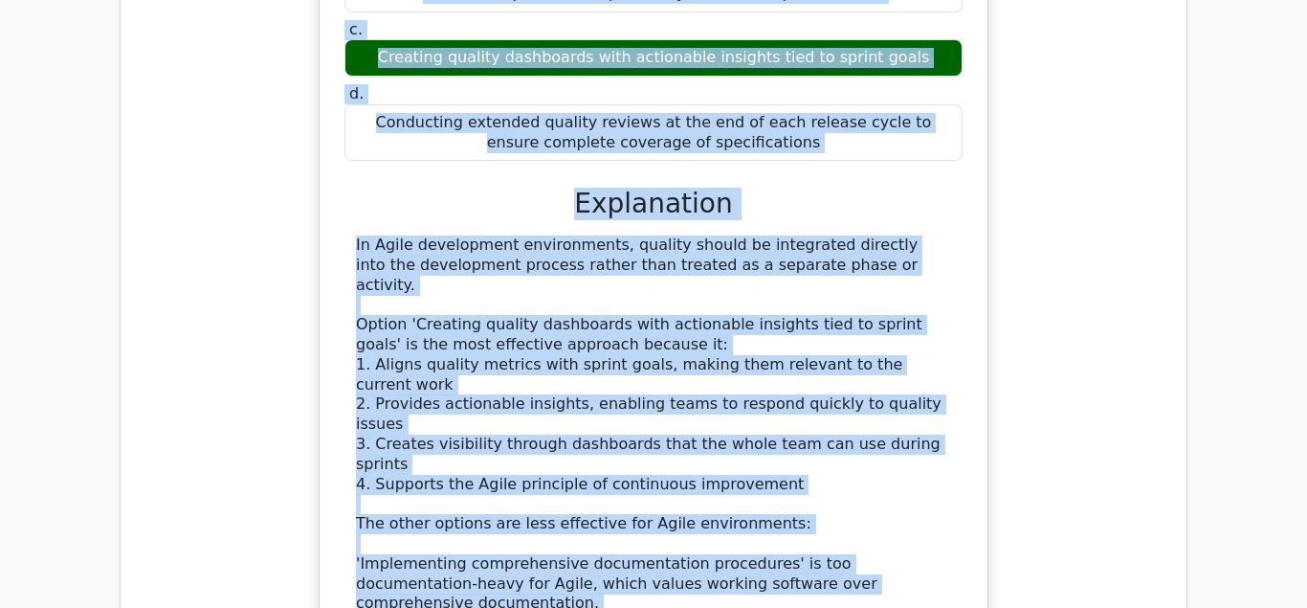
scroll to position [2129, 0]
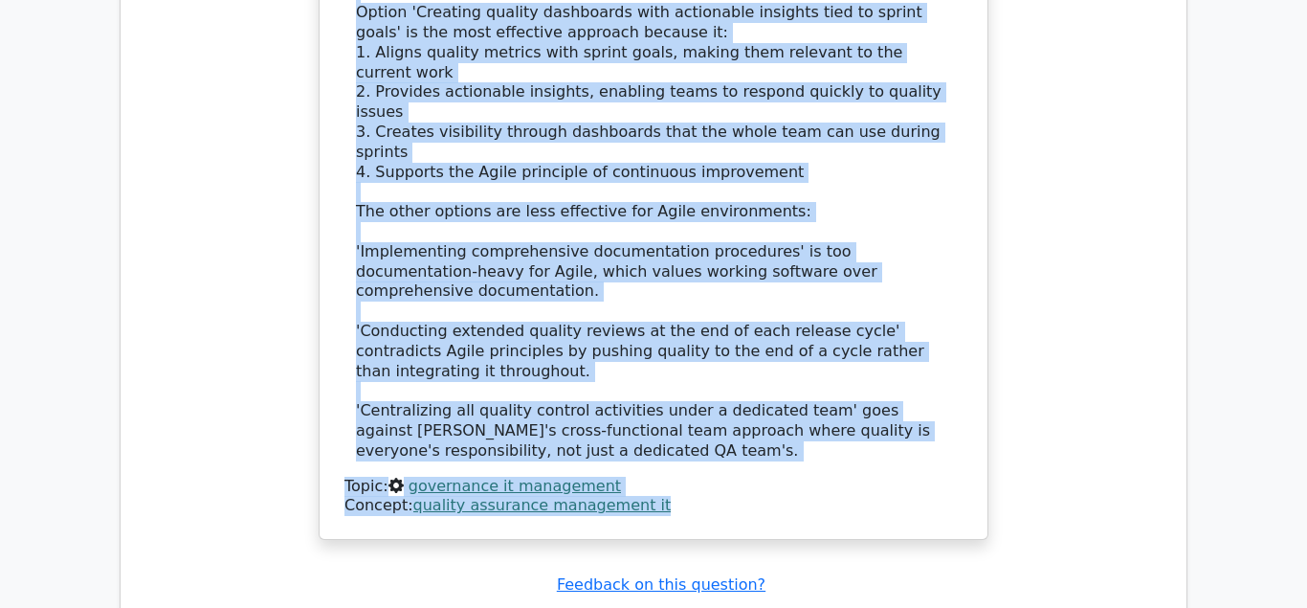
drag, startPoint x: 350, startPoint y: 257, endPoint x: 707, endPoint y: 252, distance: 356.9
copy div "Which approach is MOST effective for integrating quality metrics into an Agile …"
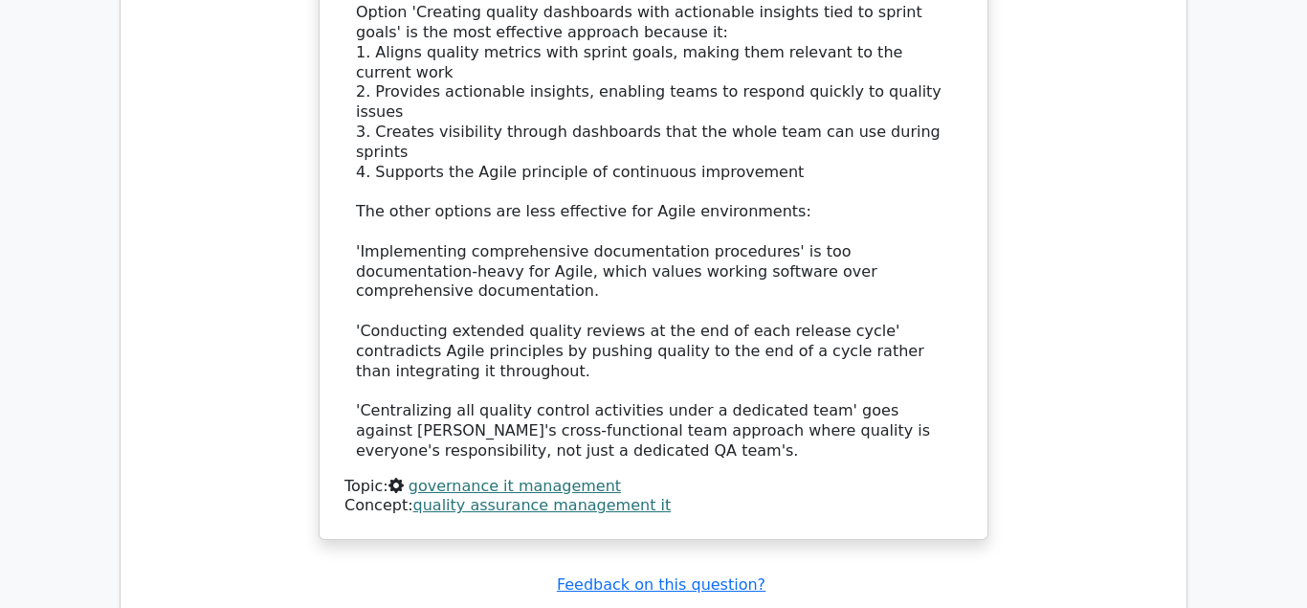
click at [710, 496] on div "Concept: quality assurance management it" at bounding box center [653, 506] width 618 height 20
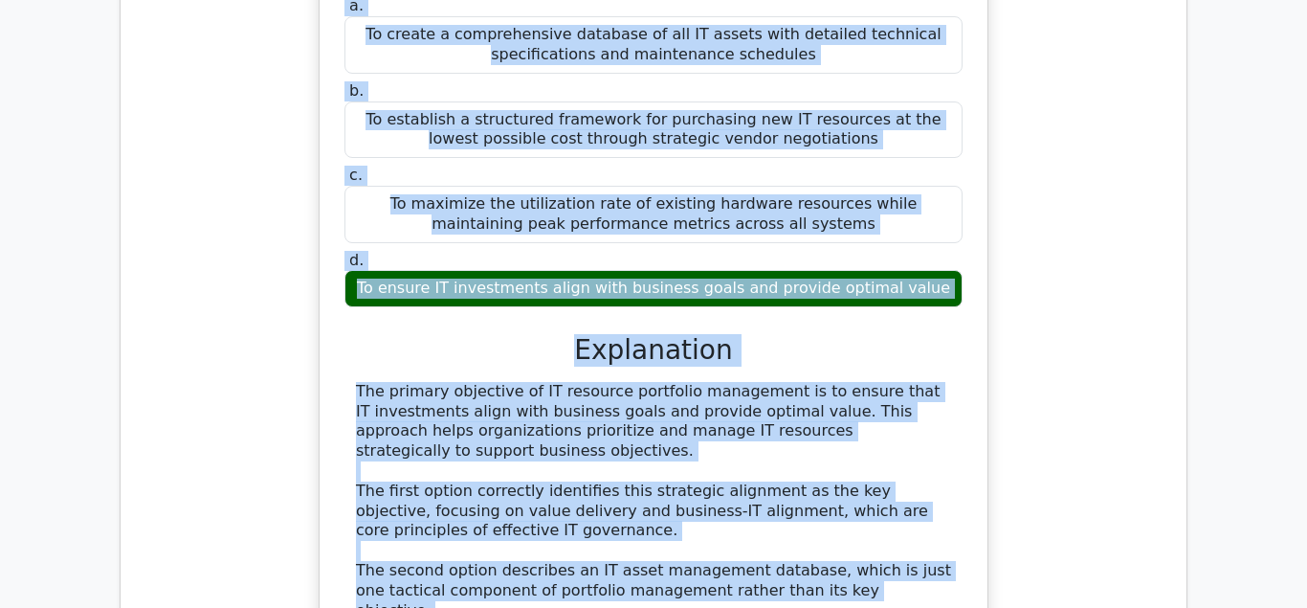
scroll to position [2939, 0]
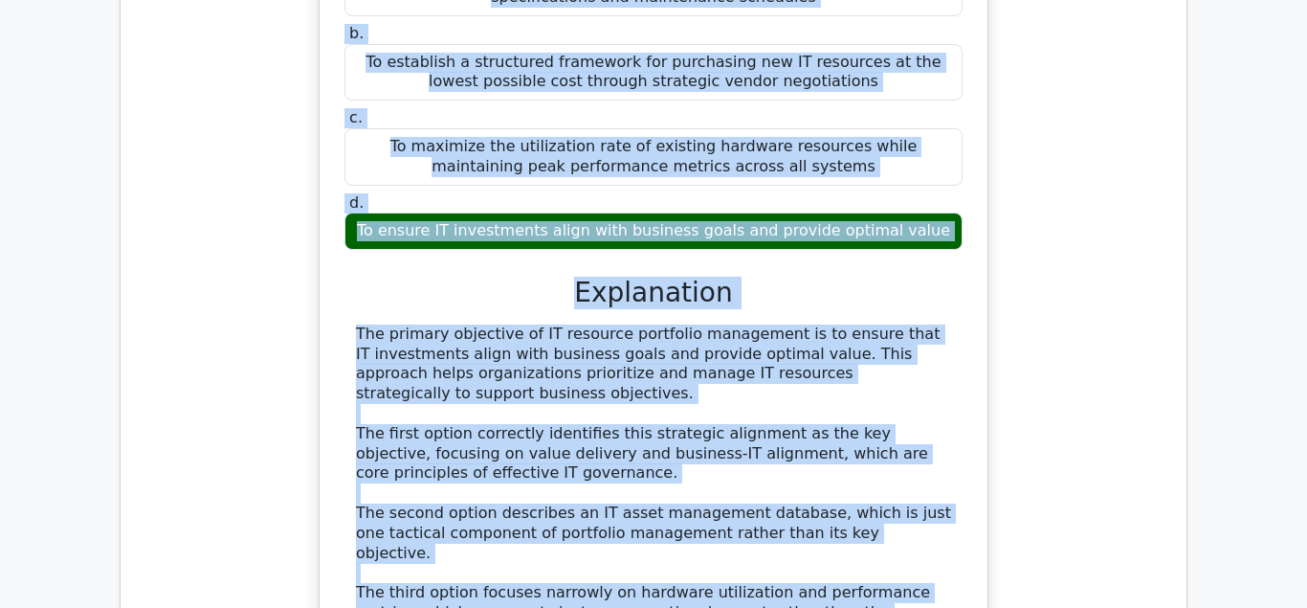
drag, startPoint x: 352, startPoint y: 194, endPoint x: 699, endPoint y: 496, distance: 459.8
click at [699, 496] on div "Which of the following BEST describes the key objective of implementing an IT r…" at bounding box center [653, 335] width 653 height 954
copy div "Which of the following BEST describes the key objective of implementing an IT r…"
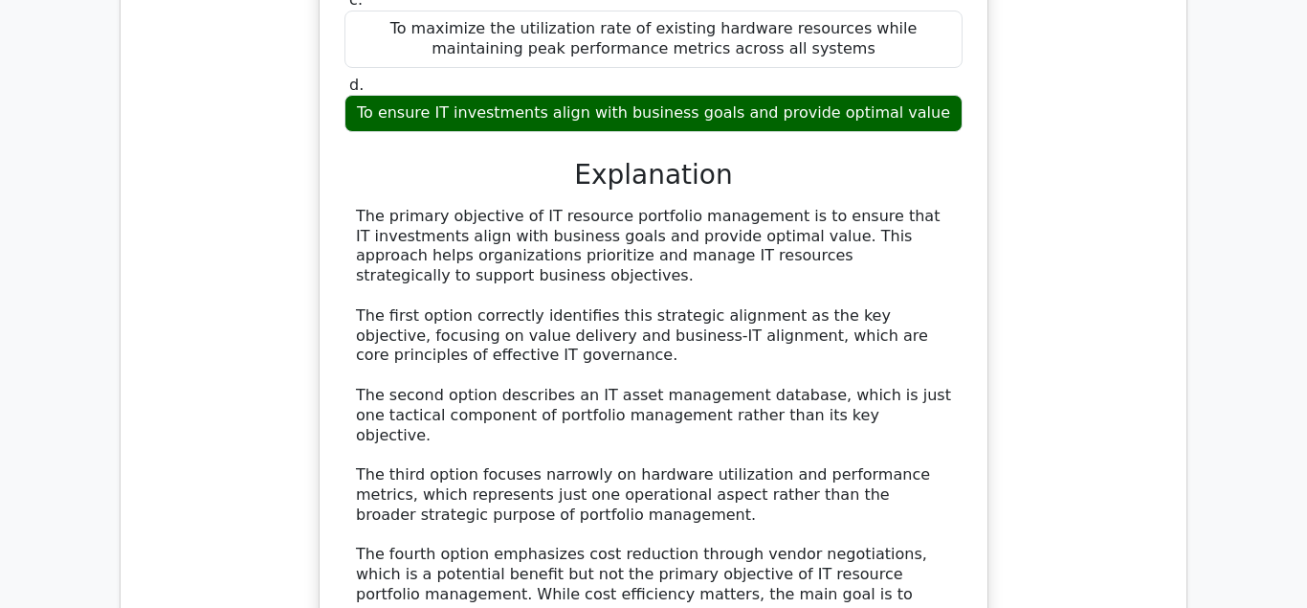
scroll to position [3427, 0]
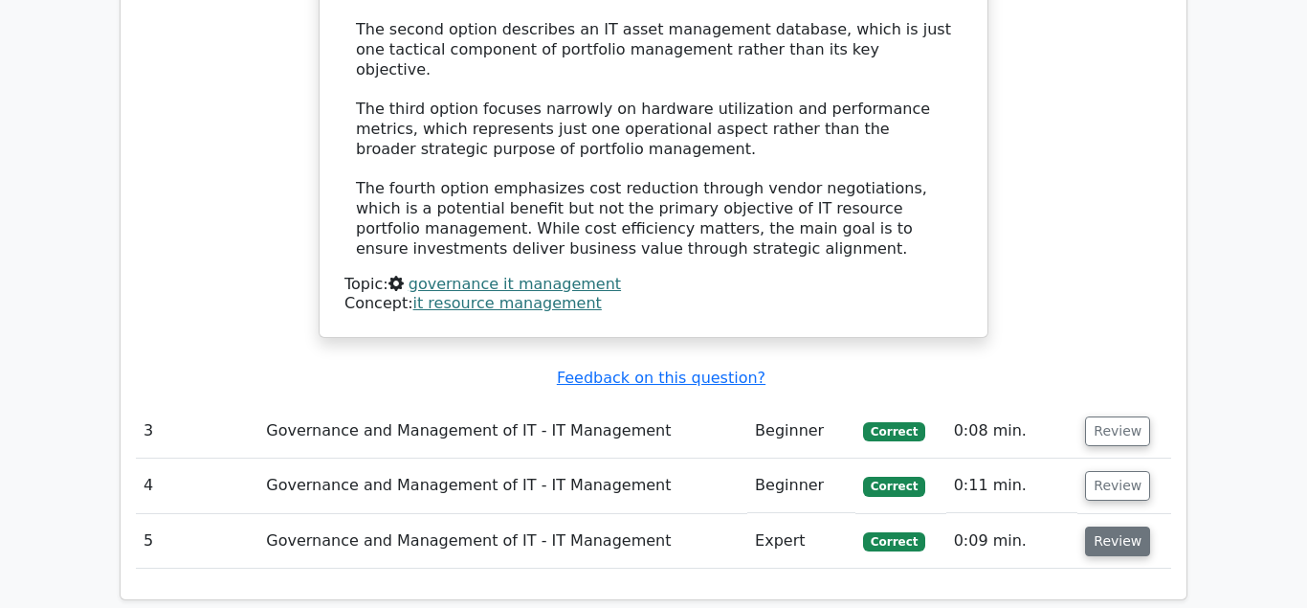
click at [1103, 526] on button "Review" at bounding box center [1117, 541] width 65 height 30
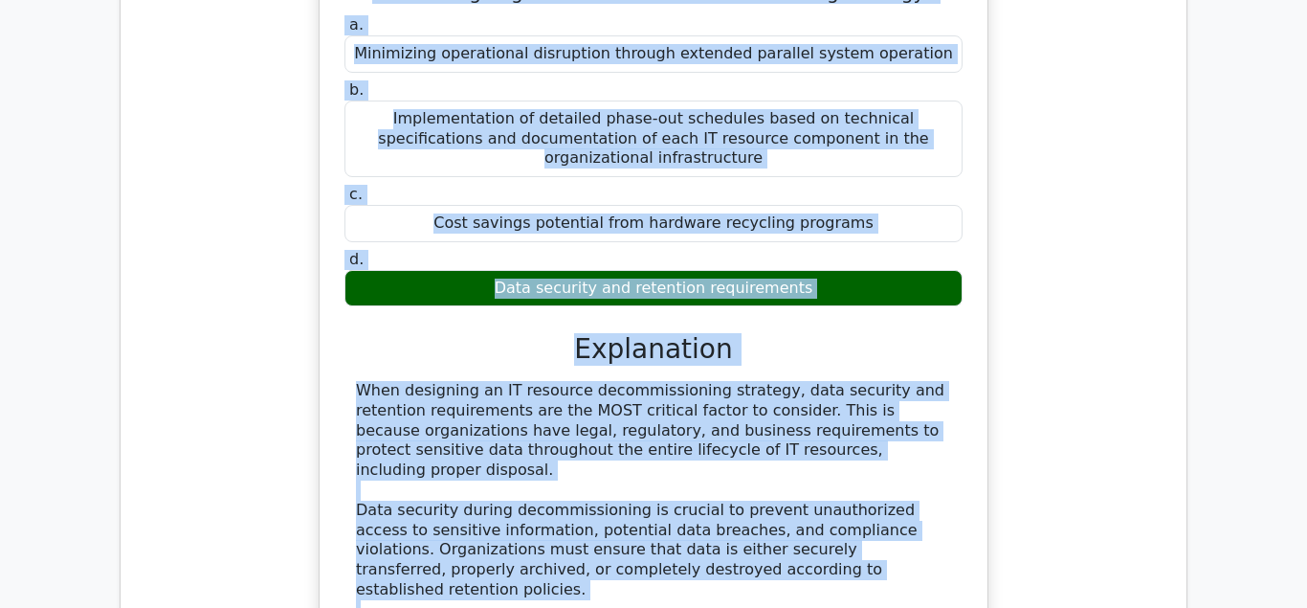
scroll to position [4097, 0]
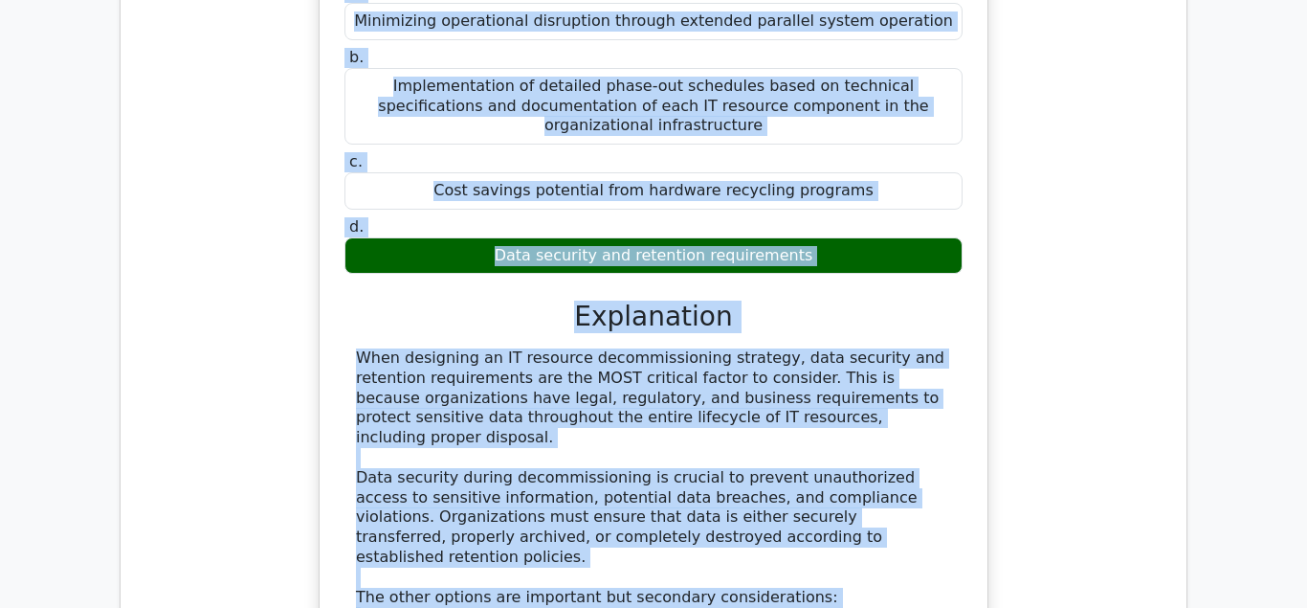
drag, startPoint x: 375, startPoint y: 376, endPoint x: 633, endPoint y: 539, distance: 305.3
click at [633, 542] on div "Which of the following is the MOST critical factor to consider when designing a…" at bounding box center [653, 408] width 653 height 1013
copy div "Which of the following is the MOST critical factor to consider when designing a…"
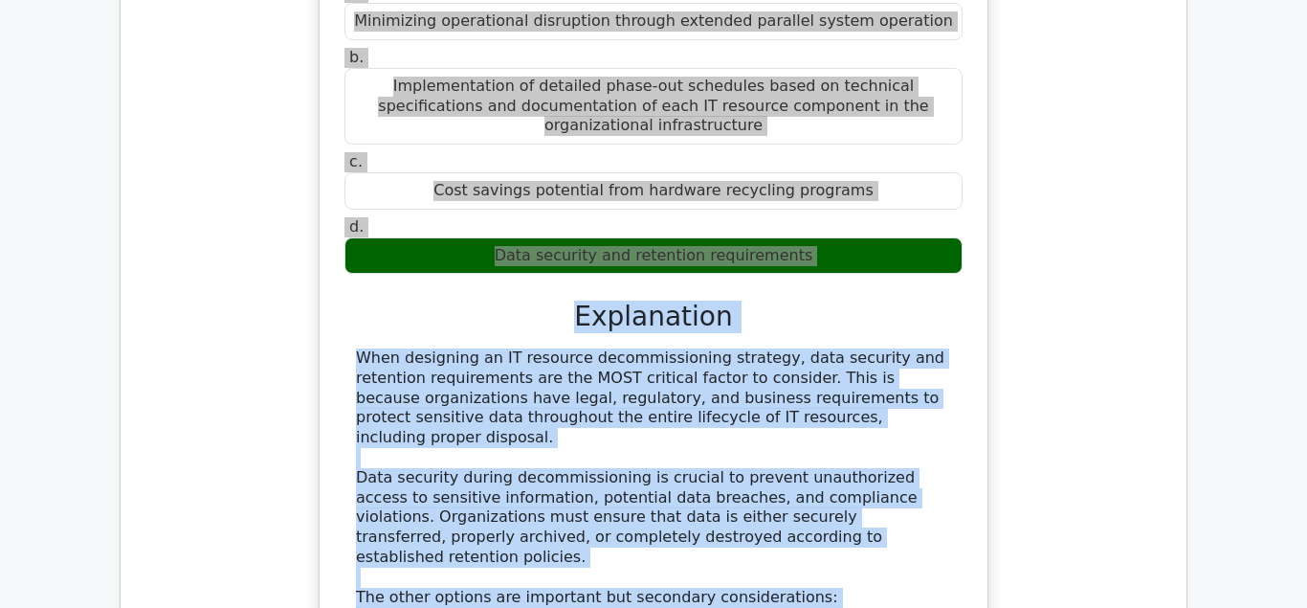
click at [491, 495] on div "When designing an IT resource decommissioning strategy, data security and reten…" at bounding box center [653, 597] width 595 height 498
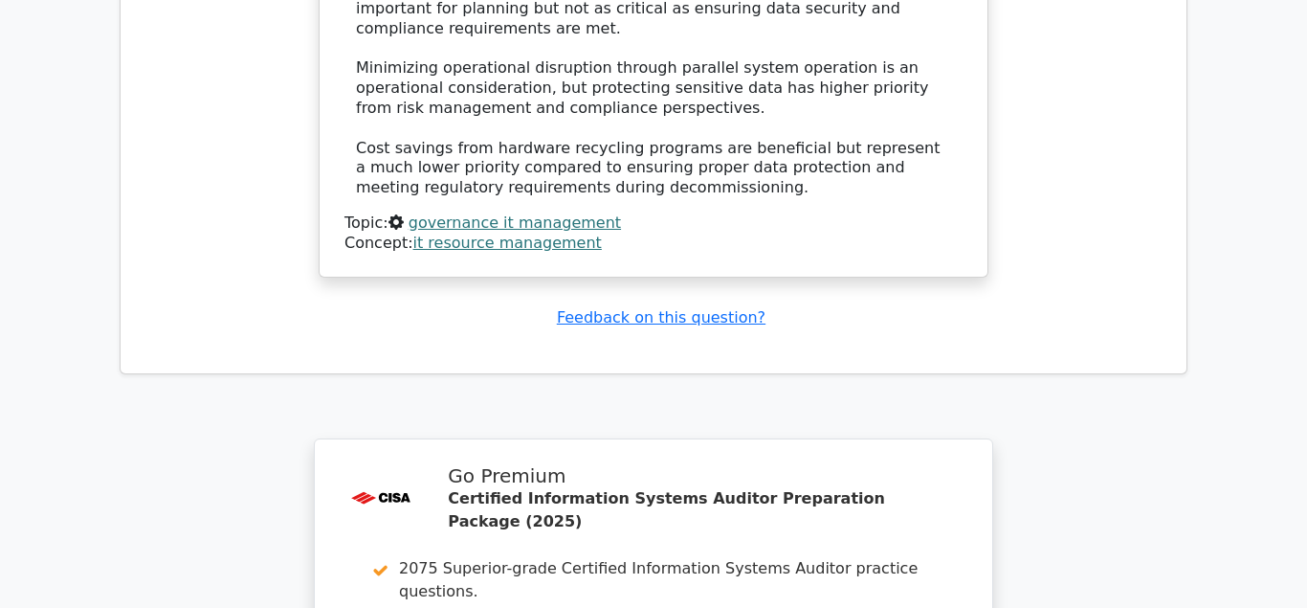
scroll to position [5073, 0]
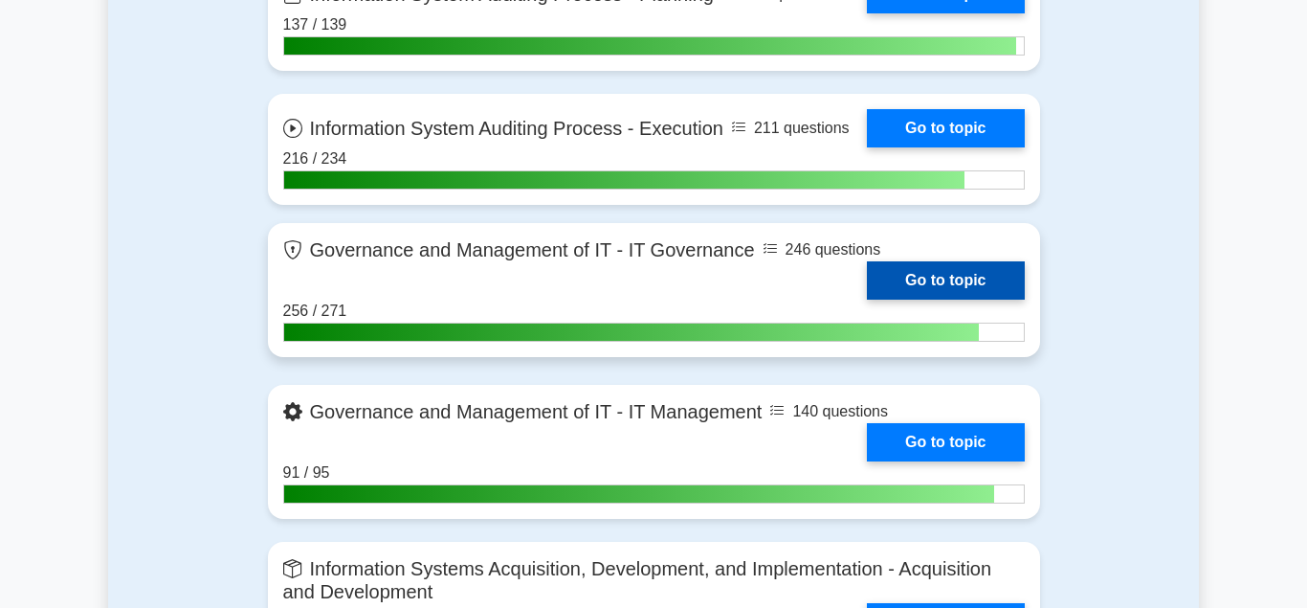
scroll to position [1464, 0]
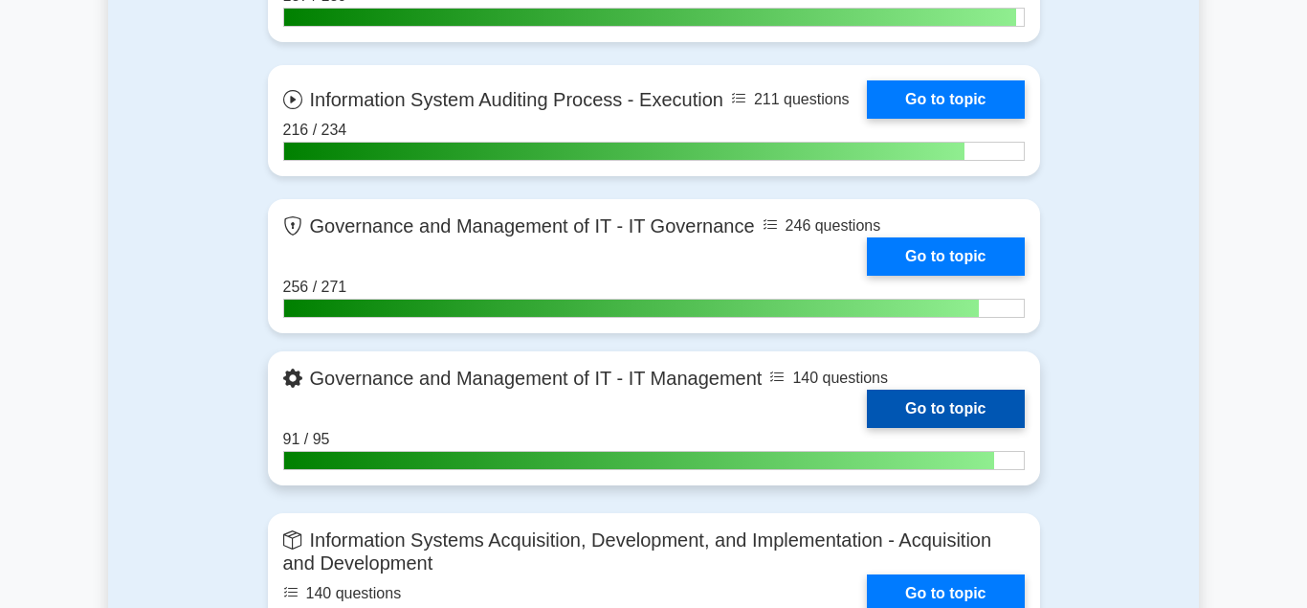
click at [921, 399] on link "Go to topic" at bounding box center [945, 408] width 157 height 38
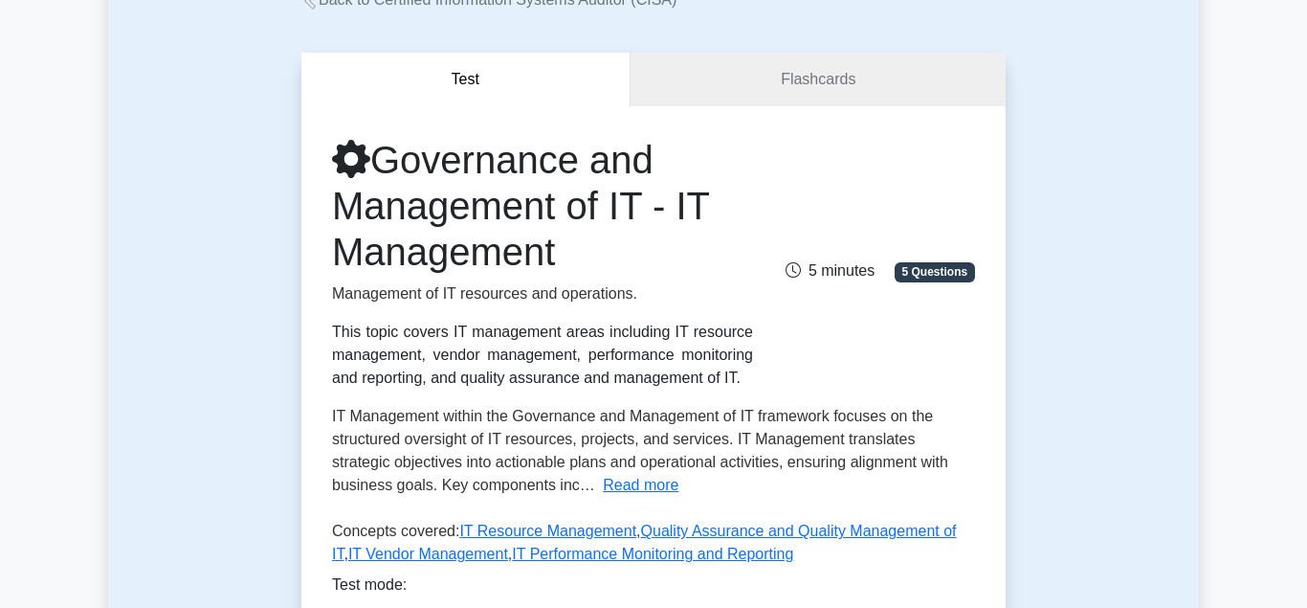
scroll to position [293, 0]
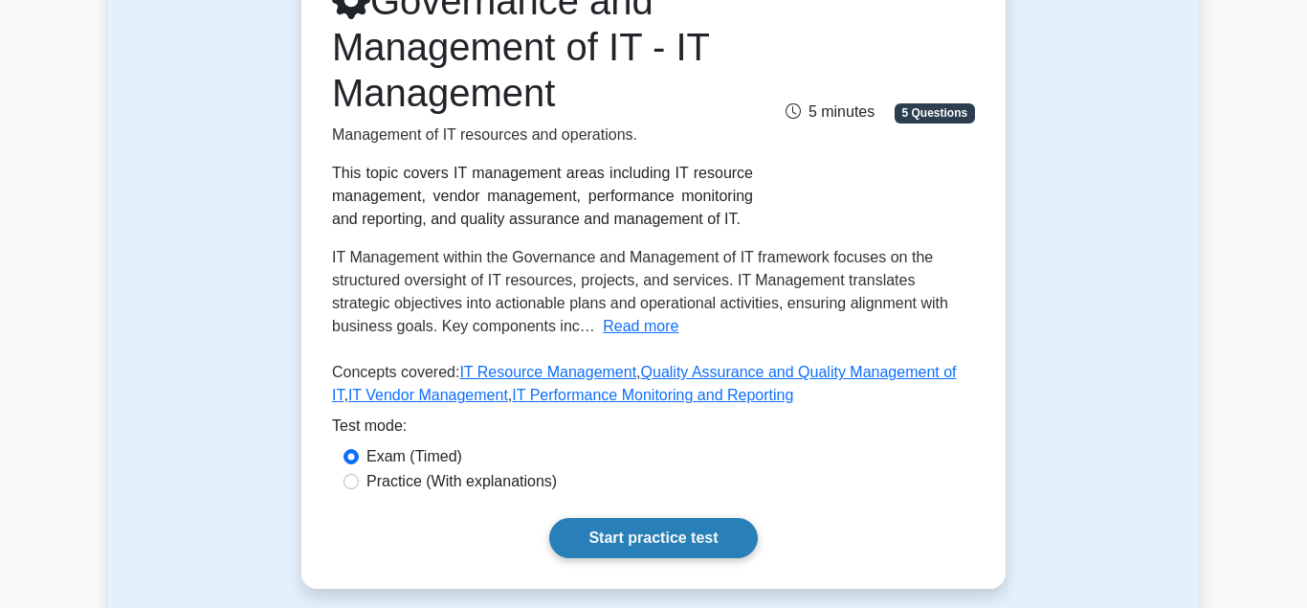
click at [643, 533] on link "Start practice test" at bounding box center [653, 538] width 208 height 40
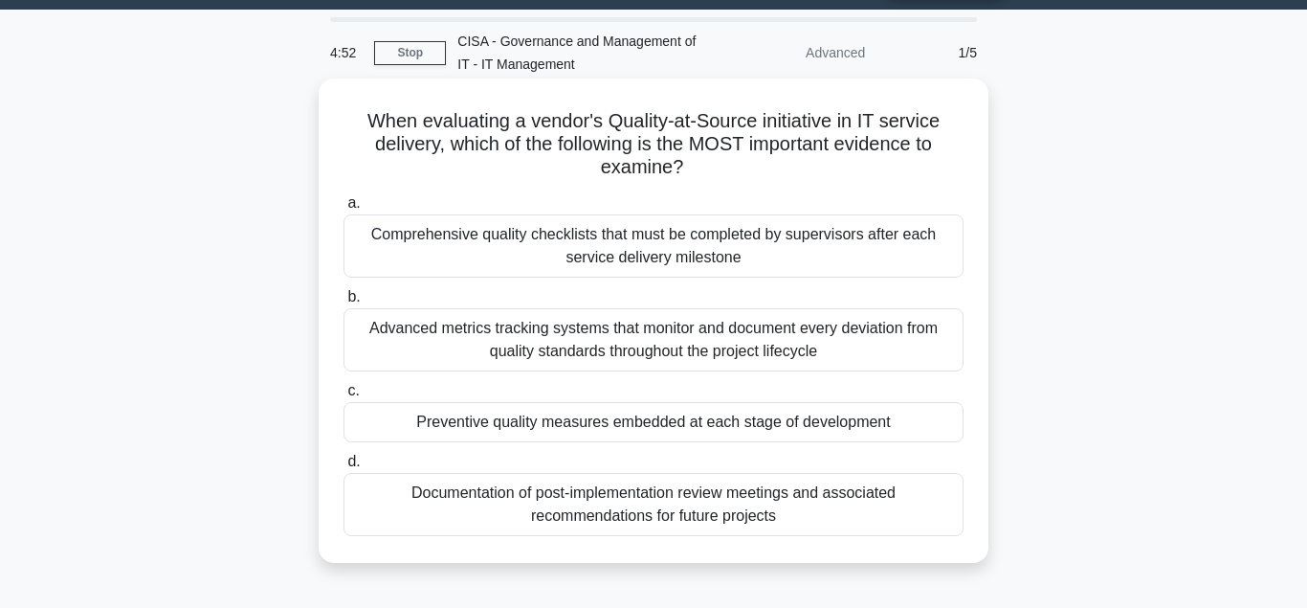
scroll to position [98, 0]
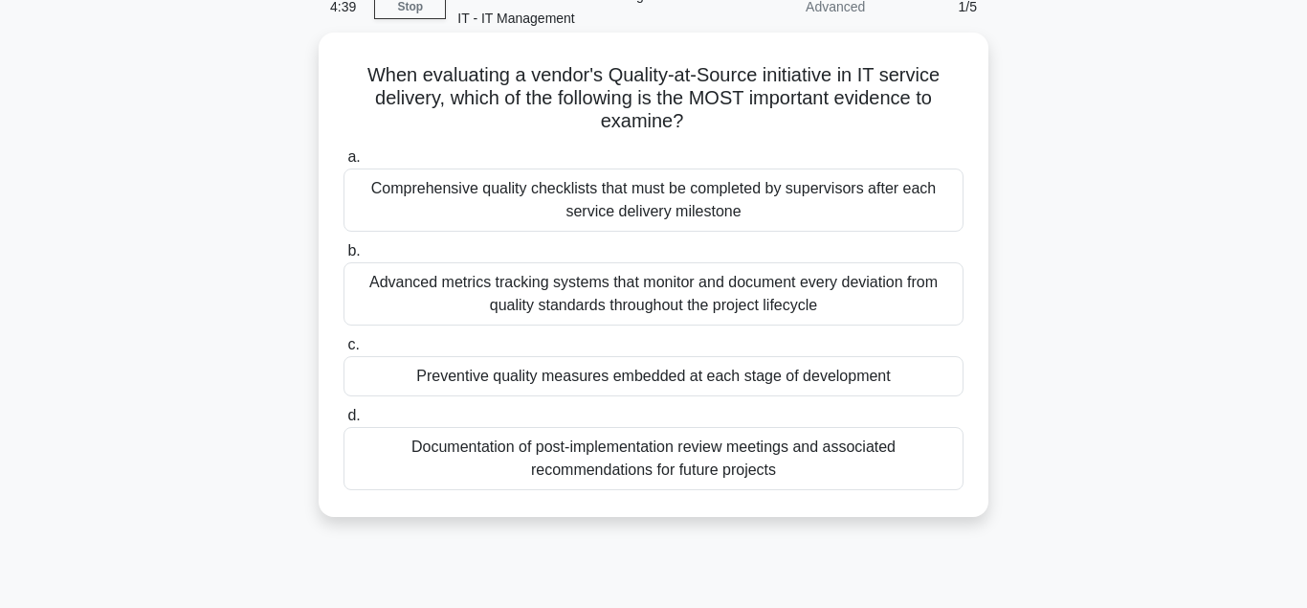
click at [532, 382] on div "Preventive quality measures embedded at each stage of development" at bounding box center [653, 376] width 620 height 40
click at [343, 351] on input "c. Preventive quality measures embedded at each stage of development" at bounding box center [343, 345] width 0 height 12
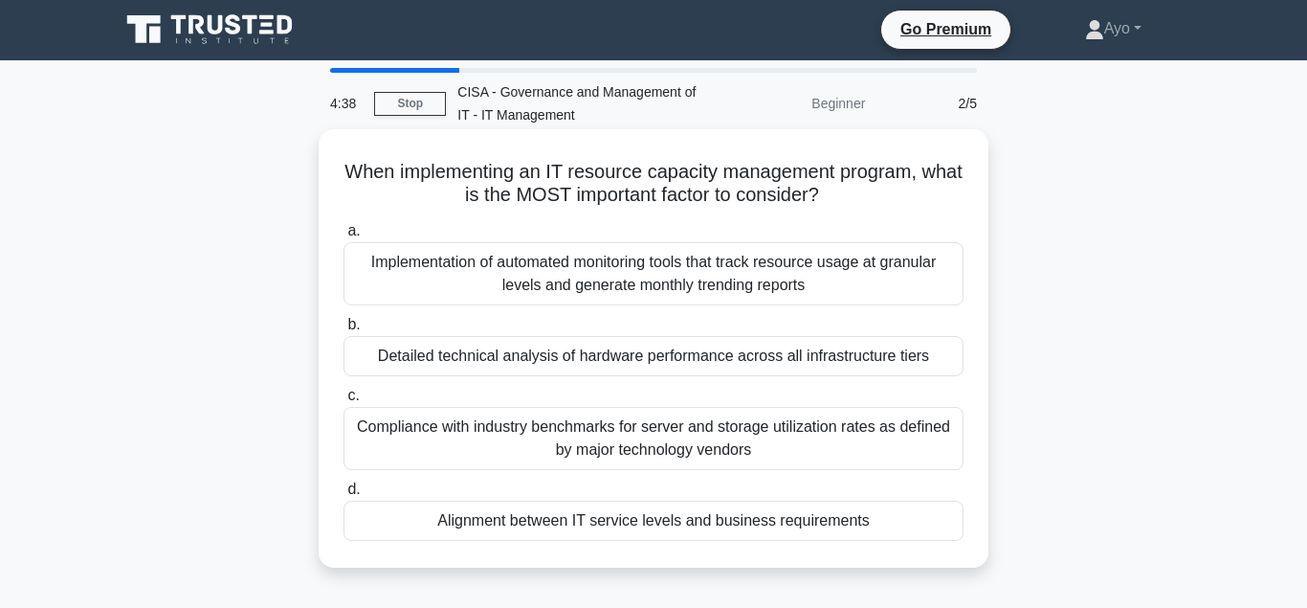
scroll to position [0, 0]
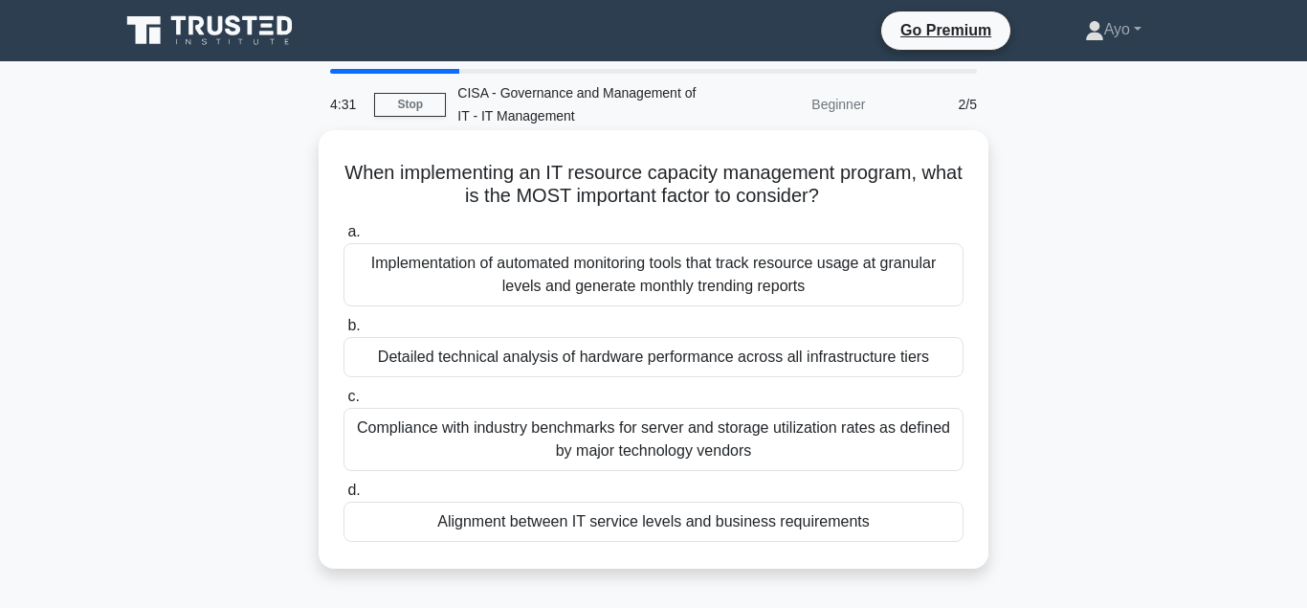
click at [547, 522] on div "Alignment between IT service levels and business requirements" at bounding box center [653, 521] width 620 height 40
click at [343, 497] on input "d. Alignment between IT service levels and business requirements" at bounding box center [343, 490] width 0 height 12
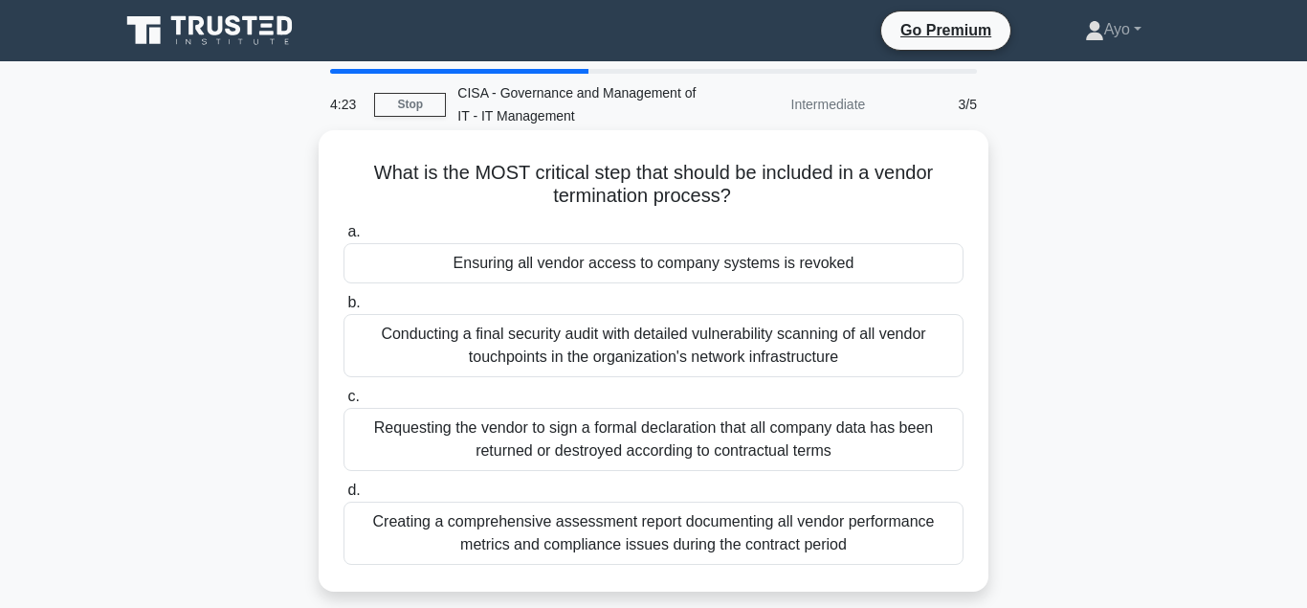
click at [522, 265] on div "Ensuring all vendor access to company systems is revoked" at bounding box center [653, 263] width 620 height 40
click at [343, 238] on input "a. Ensuring all vendor access to company systems is revoked" at bounding box center [343, 232] width 0 height 12
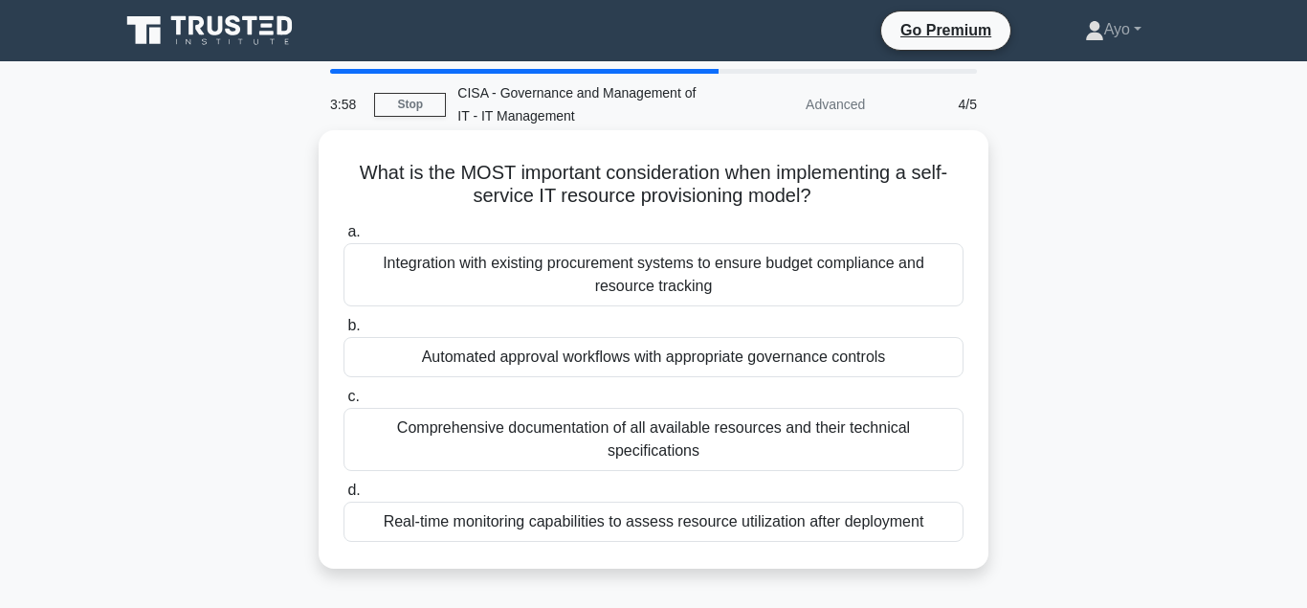
click at [521, 361] on div "Automated approval workflows with appropriate governance controls" at bounding box center [653, 357] width 620 height 40
click at [343, 332] on input "b. Automated approval workflows with appropriate governance controls" at bounding box center [343, 326] width 0 height 12
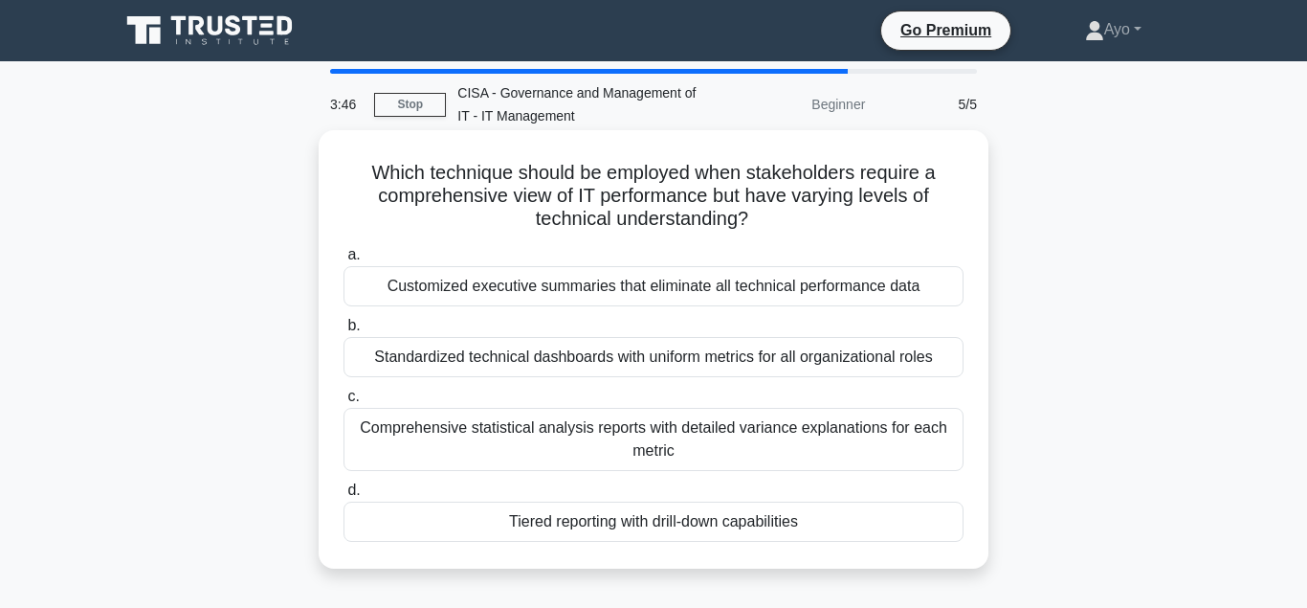
click at [593, 524] on div "Tiered reporting with drill-down capabilities" at bounding box center [653, 521] width 620 height 40
click at [343, 497] on input "d. Tiered reporting with drill-down capabilities" at bounding box center [343, 490] width 0 height 12
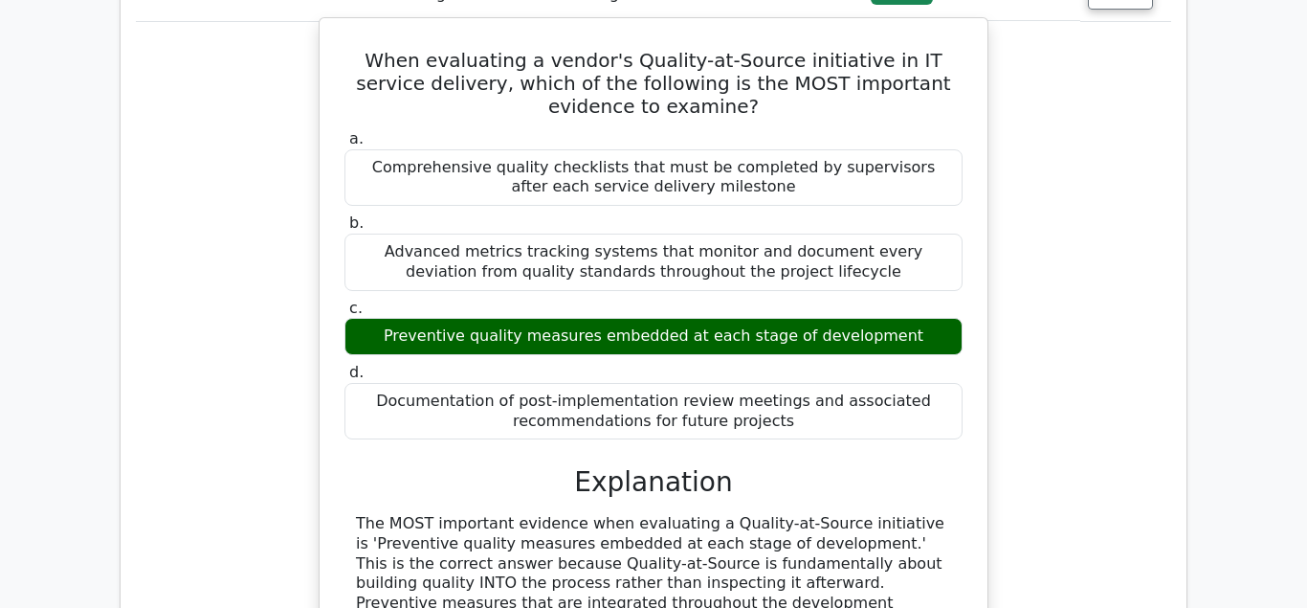
scroll to position [1074, 0]
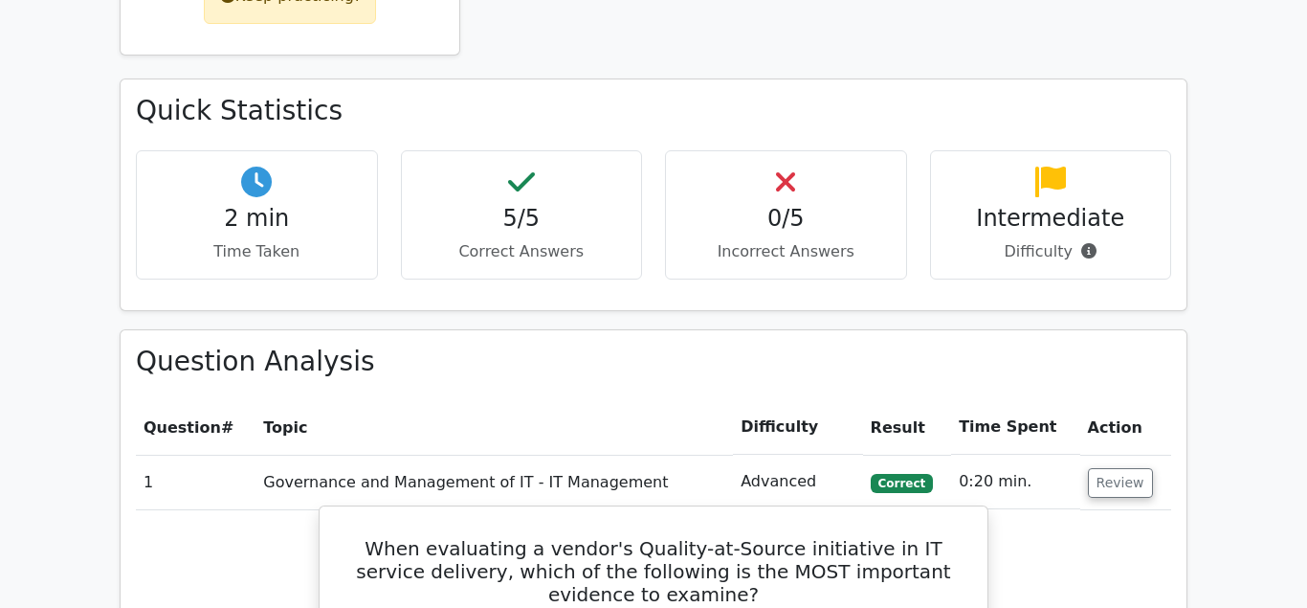
click at [378, 537] on h5 "When evaluating a vendor's Quality-at-Source initiative in IT service delivery,…" at bounding box center [654, 571] width 622 height 69
click at [364, 537] on h5 "When evaluating a vendor's Quality-at-Source initiative in IT service delivery,…" at bounding box center [654, 571] width 622 height 69
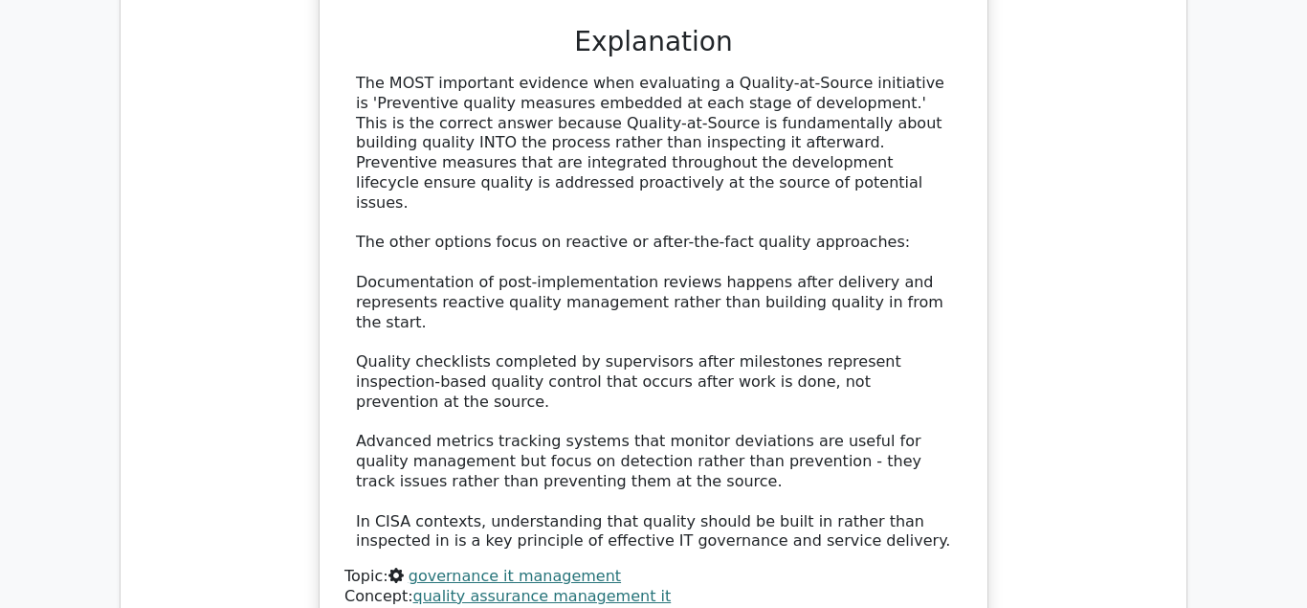
scroll to position [2030, 0]
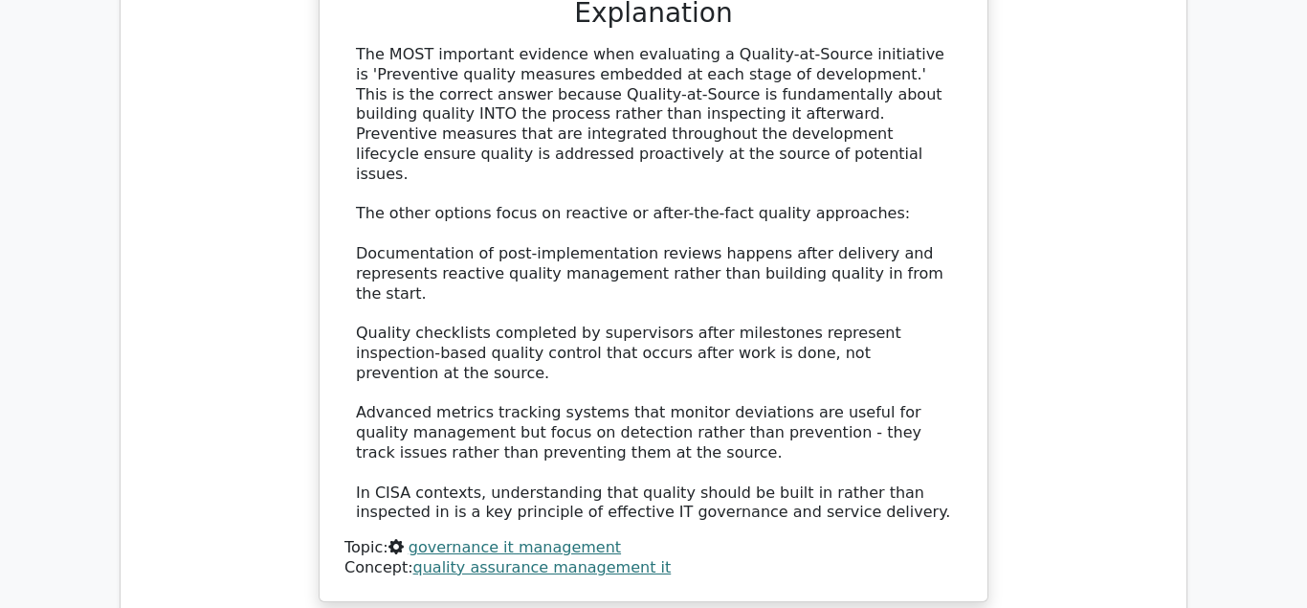
drag, startPoint x: 366, startPoint y: 452, endPoint x: 788, endPoint y: 366, distance: 430.4
click at [801, 364] on div "When evaluating a vendor's Quality-at-Source initiative in IT service delivery,…" at bounding box center [653, 75] width 653 height 1036
copy div "When evaluating a vendor's Quality-at-Source initiative in IT service delivery,…"
click at [791, 385] on div "The MOST important evidence when evaluating a Quality-at-Source initiative is '…" at bounding box center [653, 311] width 618 height 533
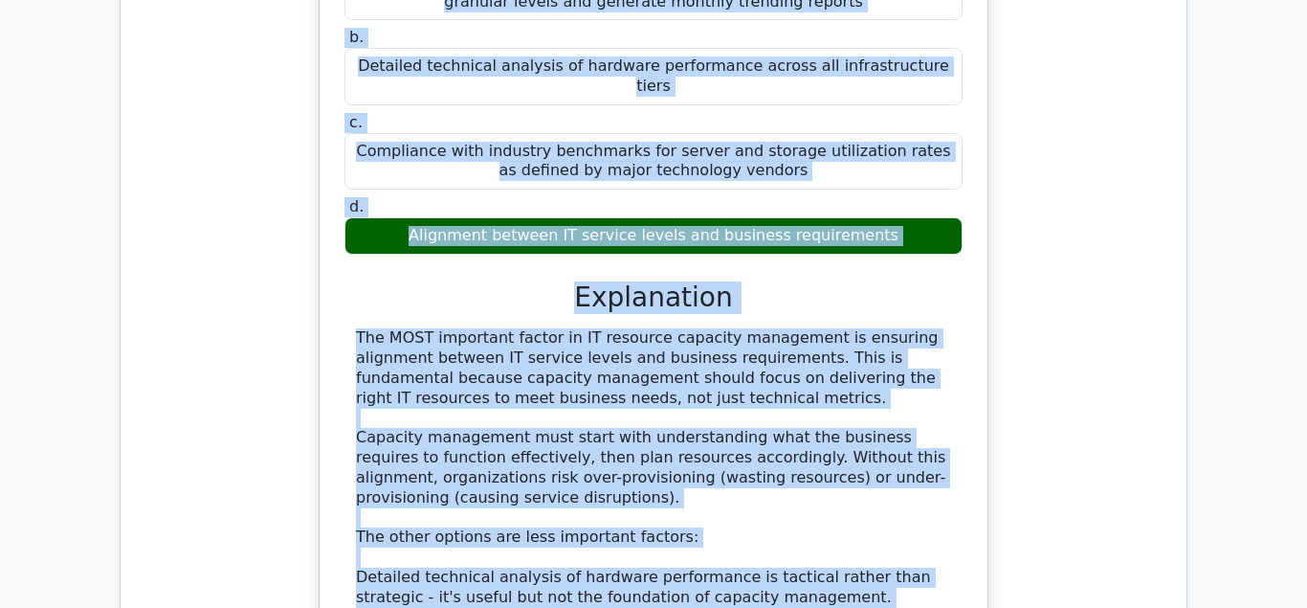
scroll to position [3014, 0]
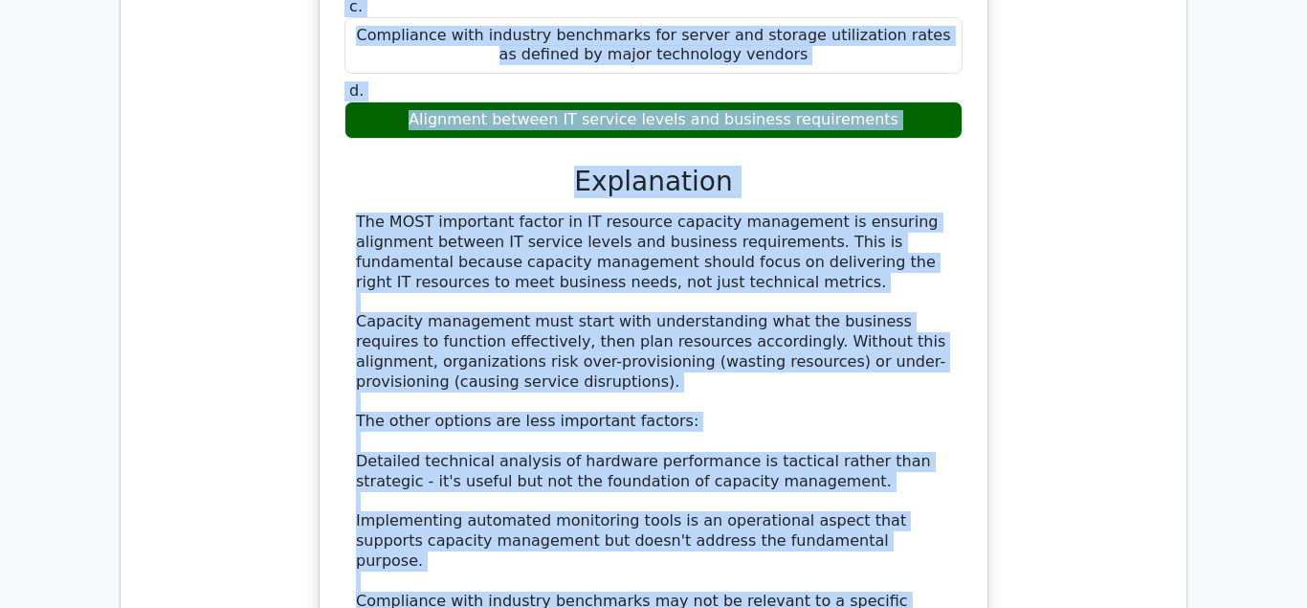
drag, startPoint x: 348, startPoint y: 218, endPoint x: 721, endPoint y: 443, distance: 435.6
click at [721, 443] on div "When implementing an IT resource capacity management program, what is the MOST …" at bounding box center [653, 233] width 653 height 973
copy div "When implementing an IT resource capacity management program, what is the MOST …"
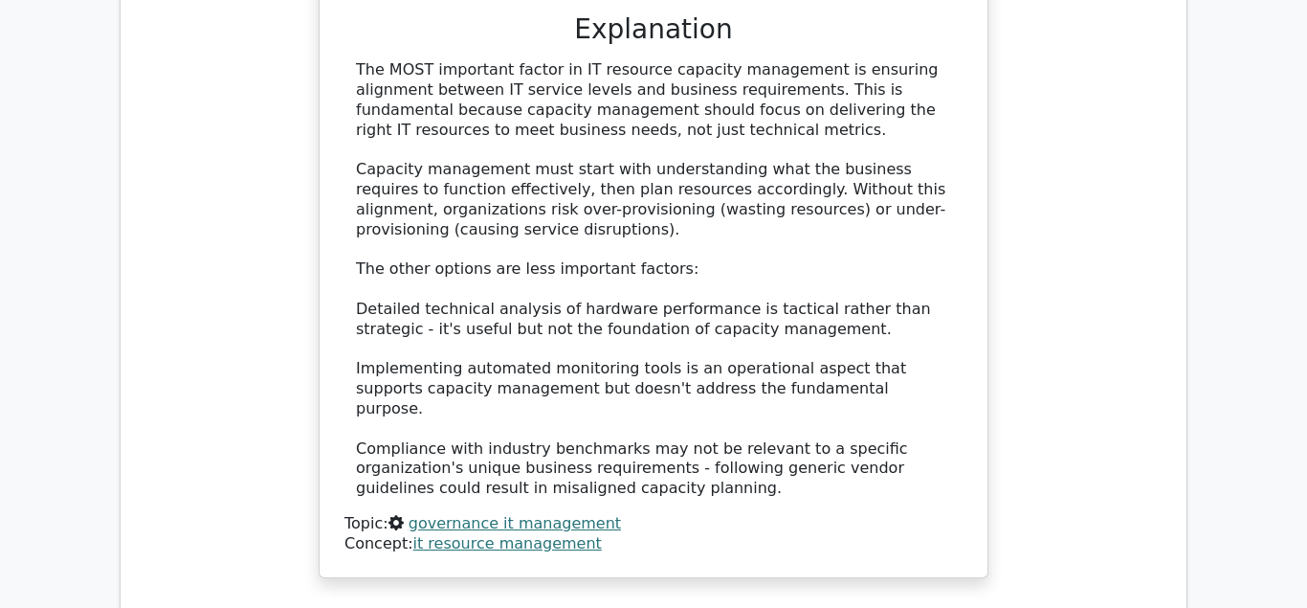
scroll to position [3404, 0]
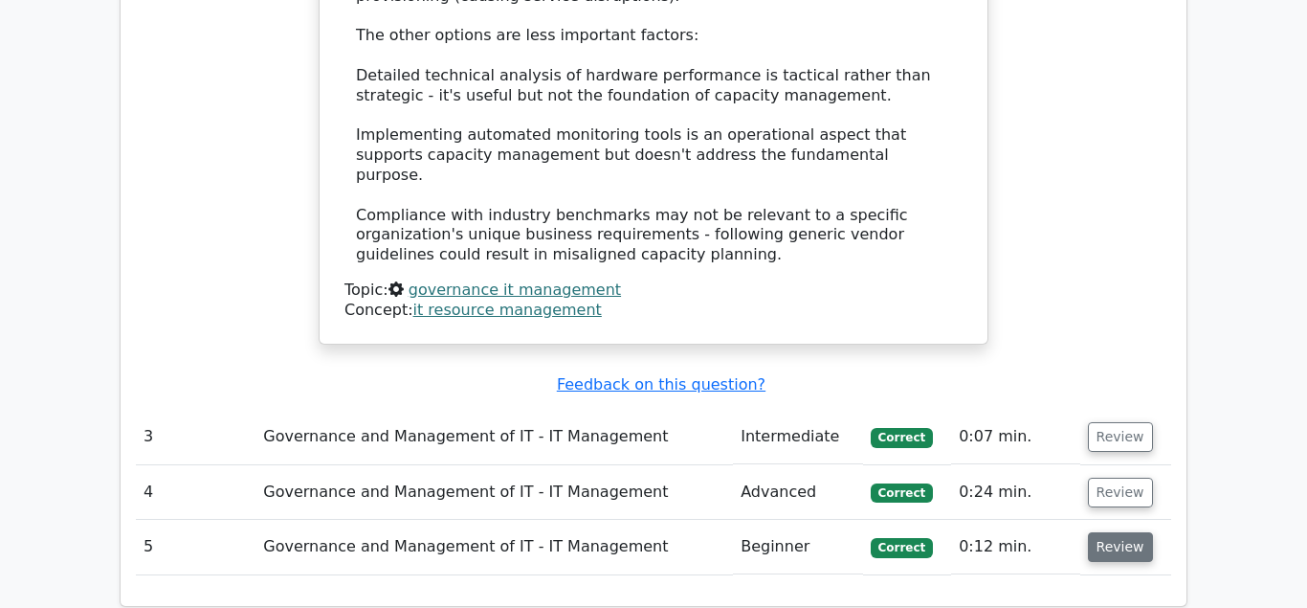
click at [1118, 532] on button "Review" at bounding box center [1120, 547] width 65 height 30
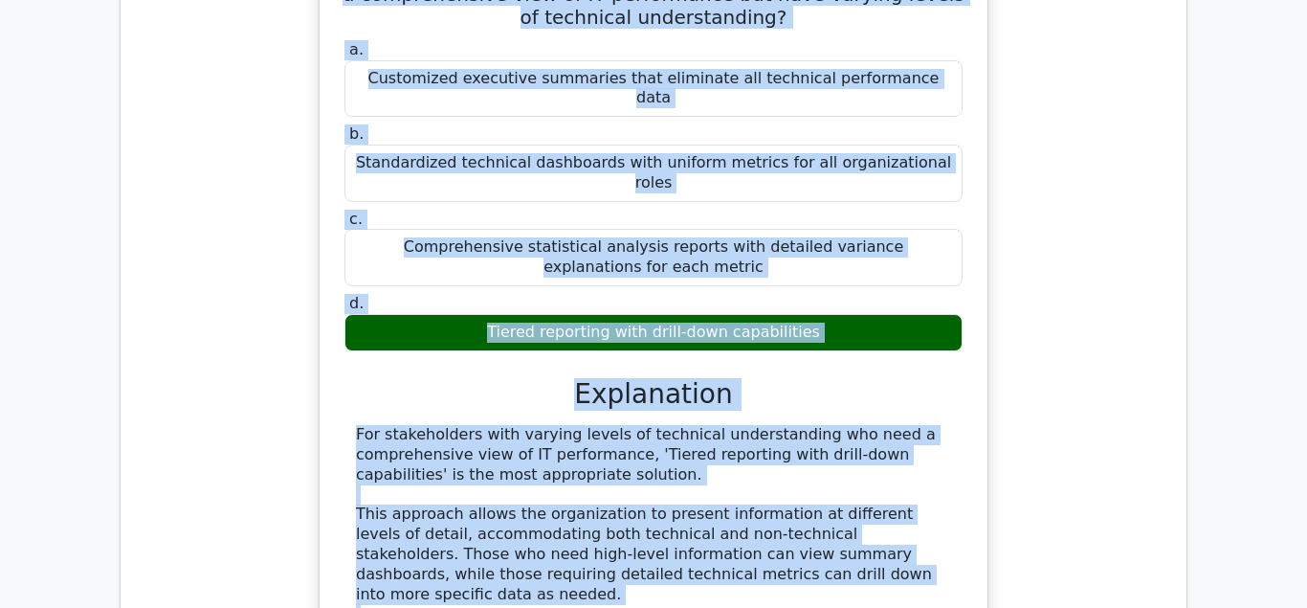
scroll to position [4185, 0]
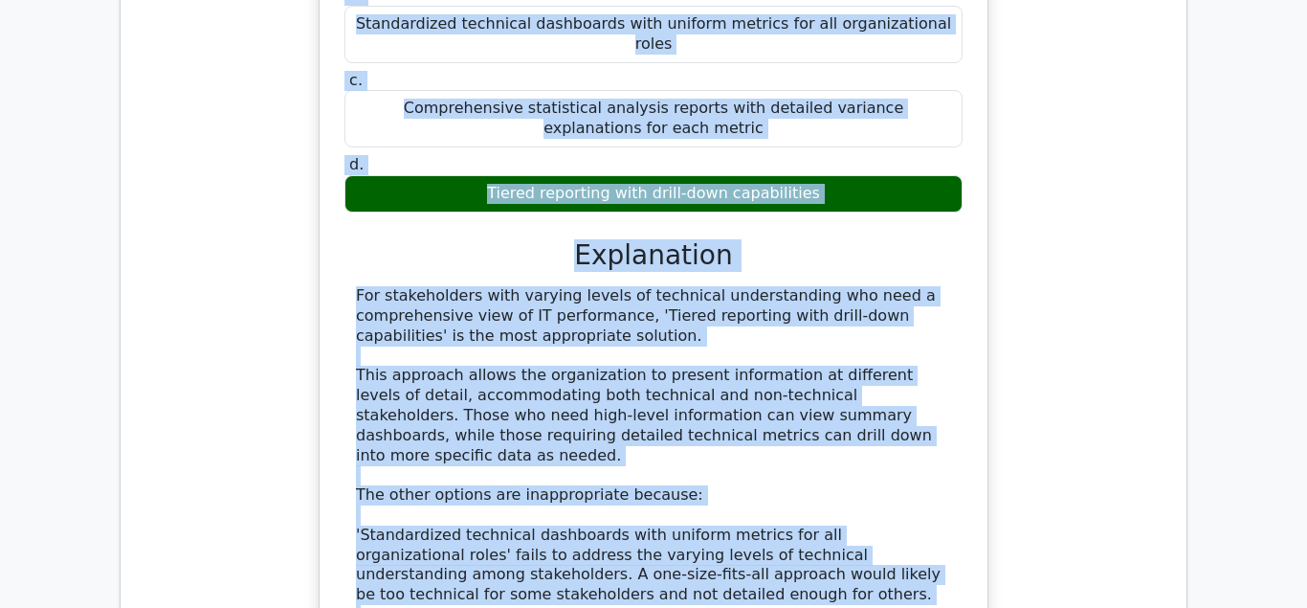
drag, startPoint x: 374, startPoint y: 423, endPoint x: 660, endPoint y: 495, distance: 294.9
click at [678, 508] on div "Which technique should be employed when stakeholders require a comprehensive vi…" at bounding box center [653, 336] width 653 height 1076
copy div "Which technique should be employed when stakeholders require a comprehensive vi…"
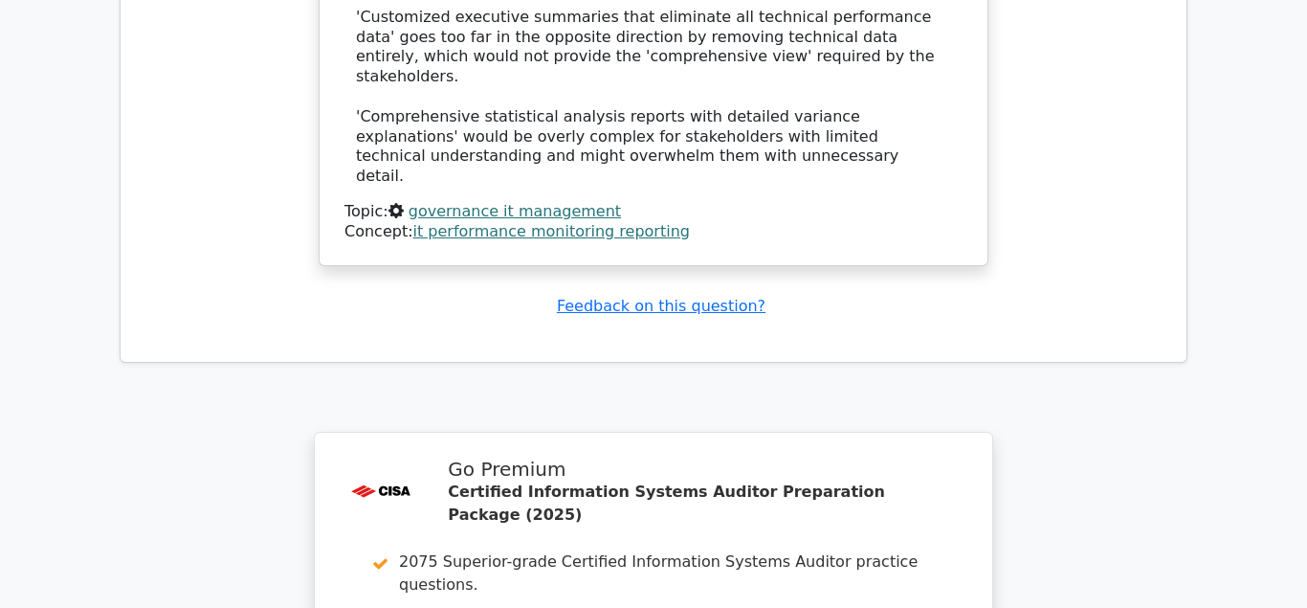
scroll to position [4966, 0]
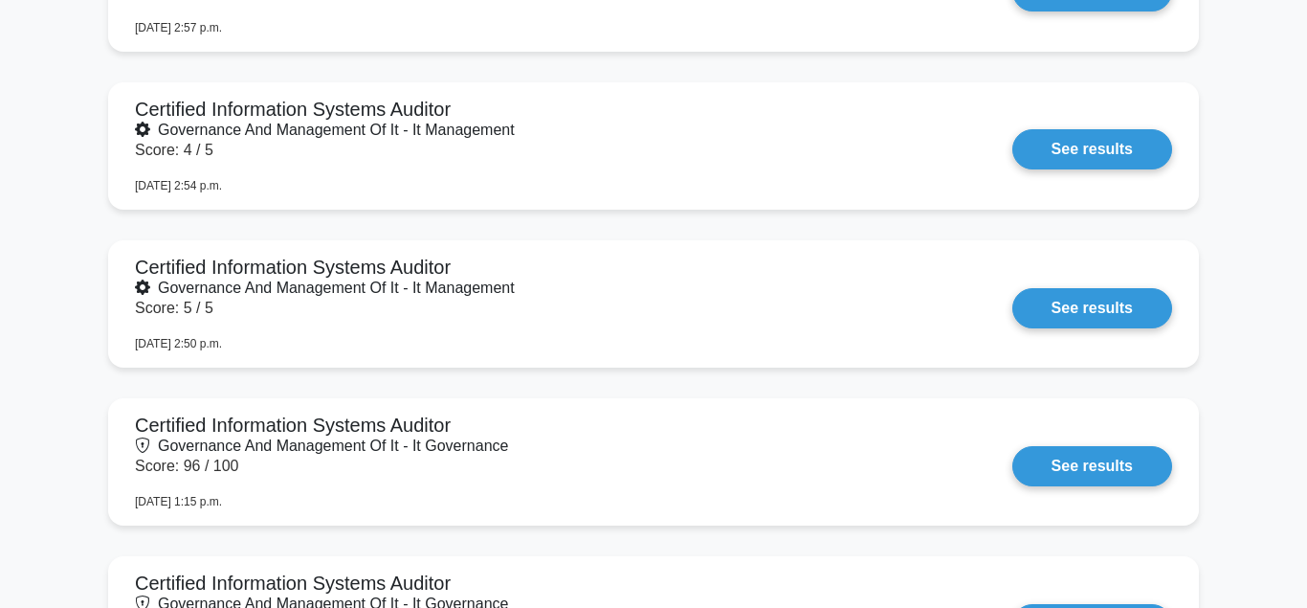
scroll to position [2049, 0]
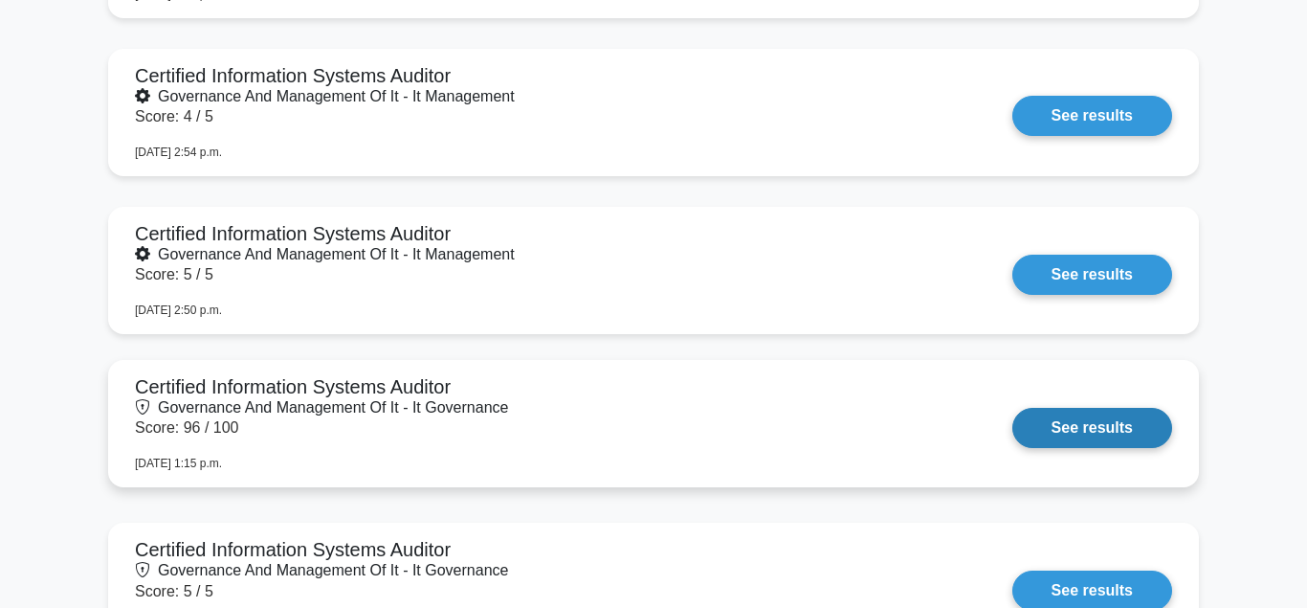
click at [1064, 423] on link "See results" at bounding box center [1092, 428] width 160 height 40
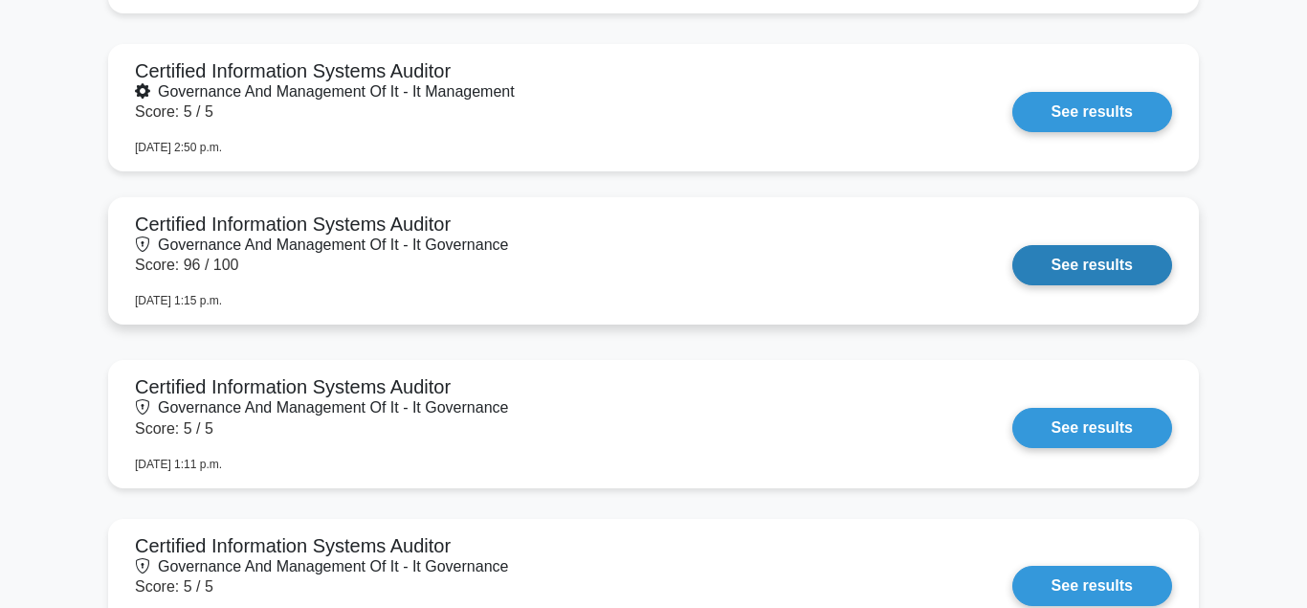
scroll to position [2245, 0]
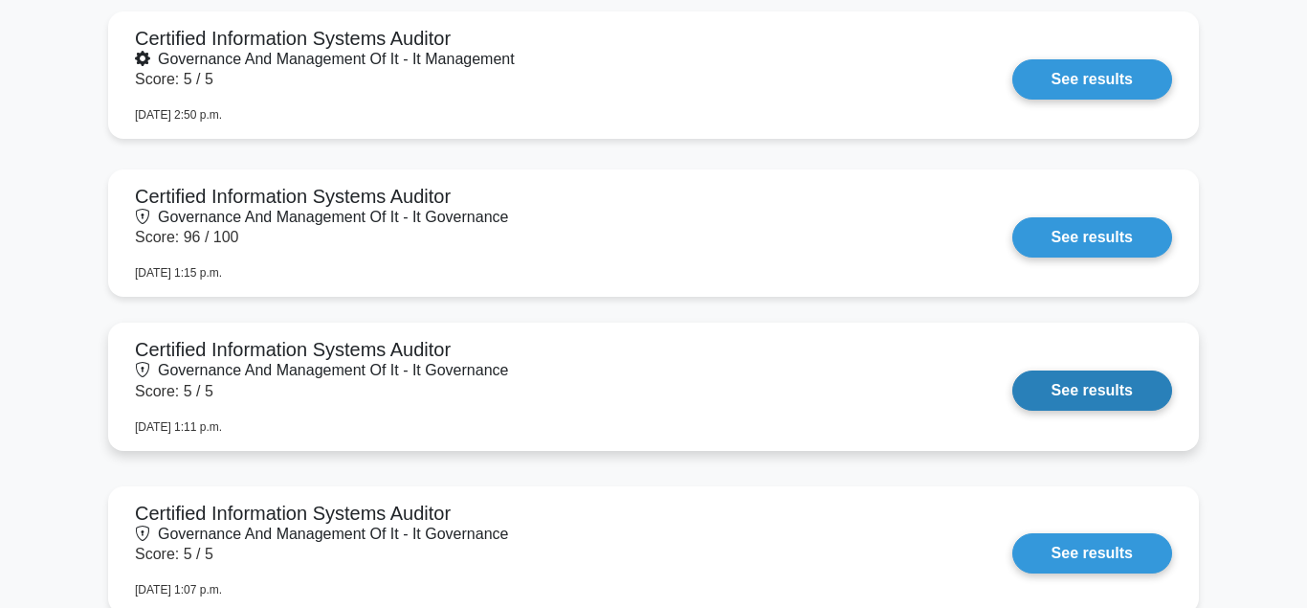
click at [1090, 383] on link "See results" at bounding box center [1092, 390] width 160 height 40
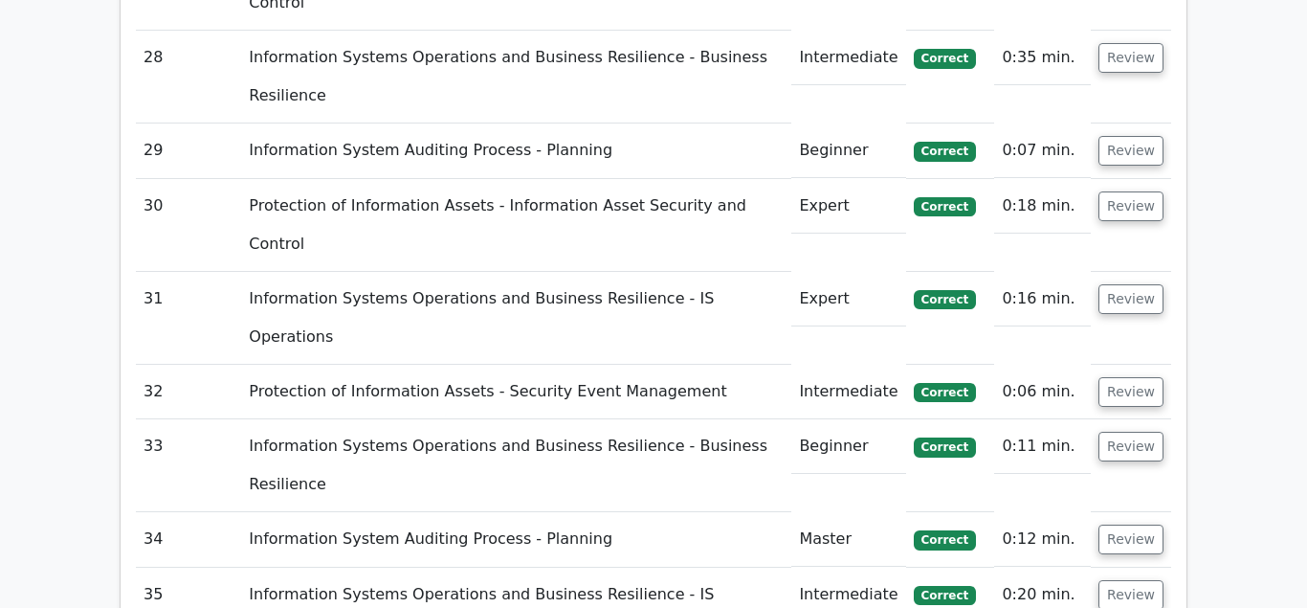
scroll to position [5075, 0]
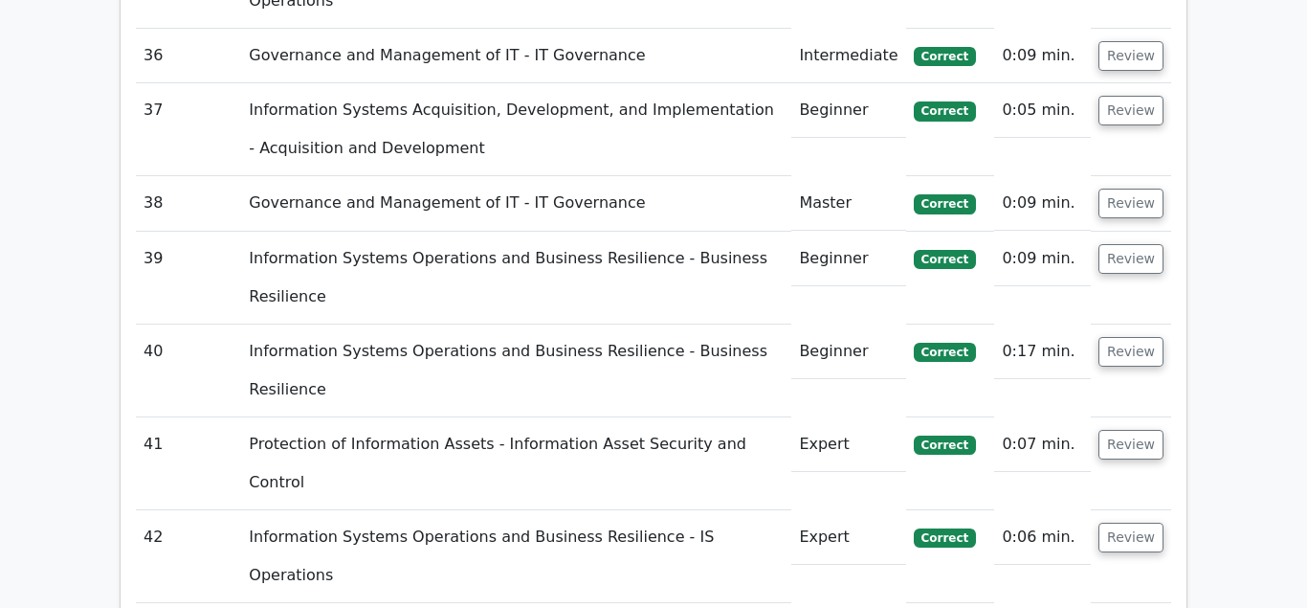
scroll to position [5640, 0]
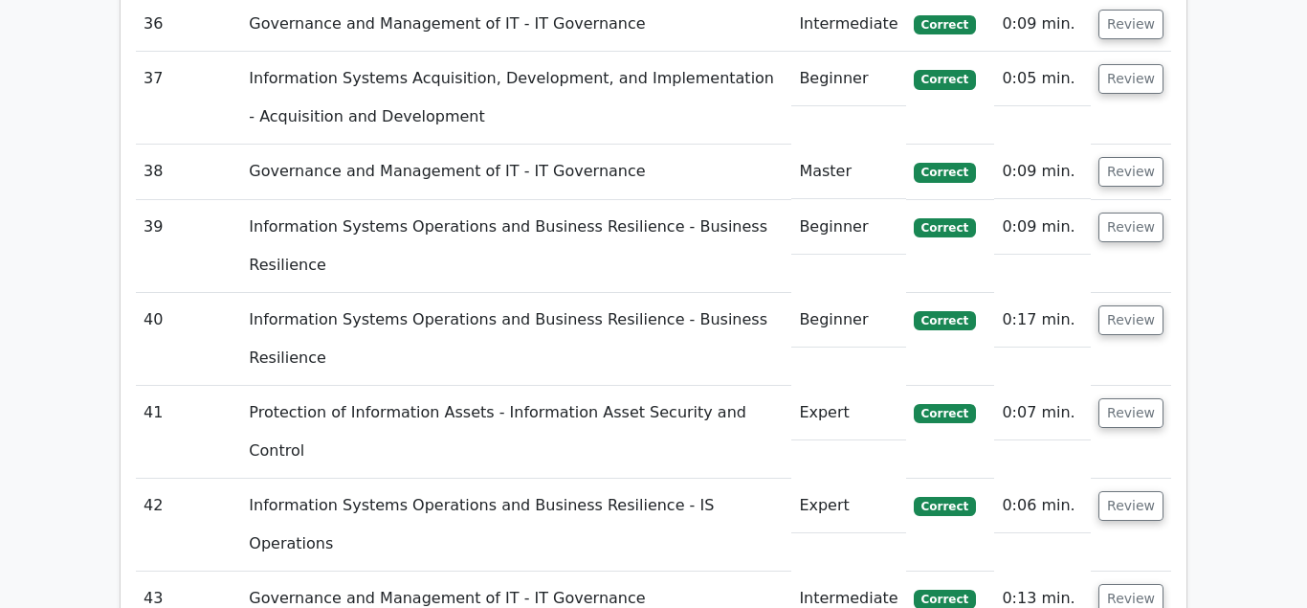
drag, startPoint x: 399, startPoint y: 386, endPoint x: 519, endPoint y: 511, distance: 173.2
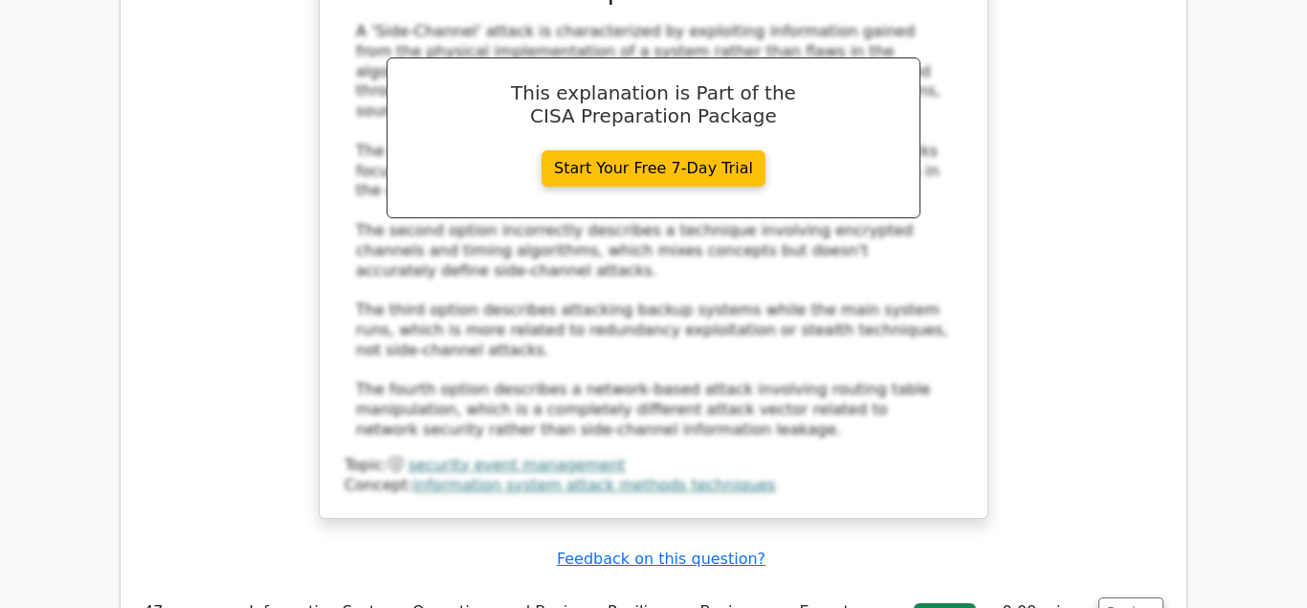
scroll to position [6909, 0]
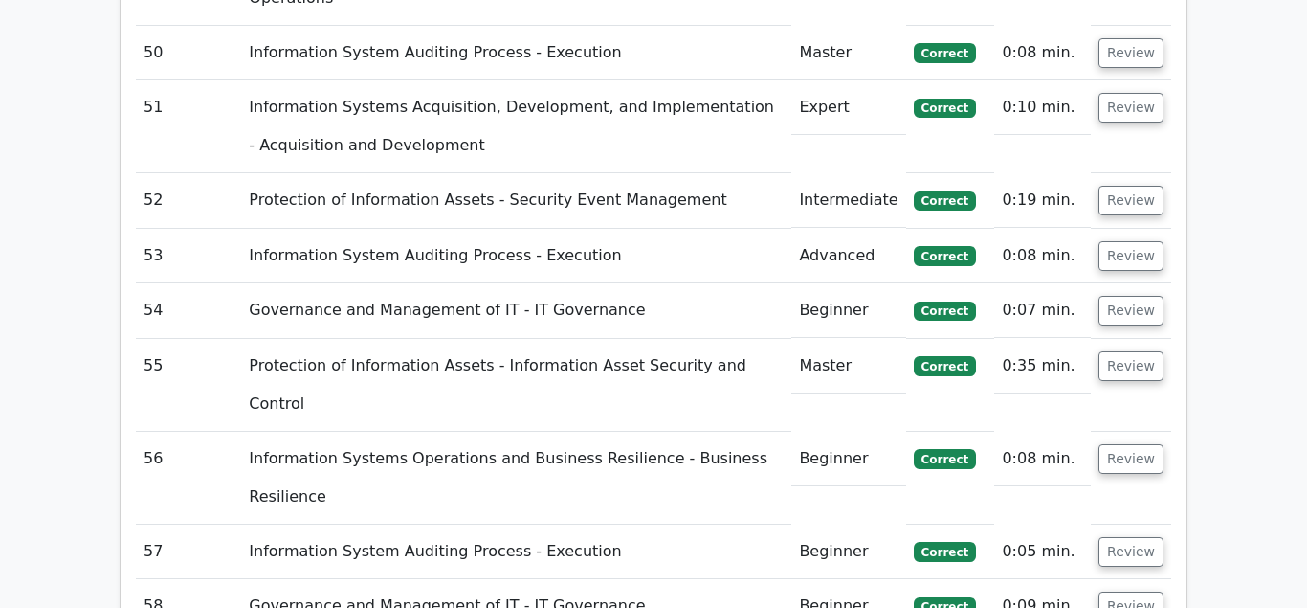
scroll to position [7690, 0]
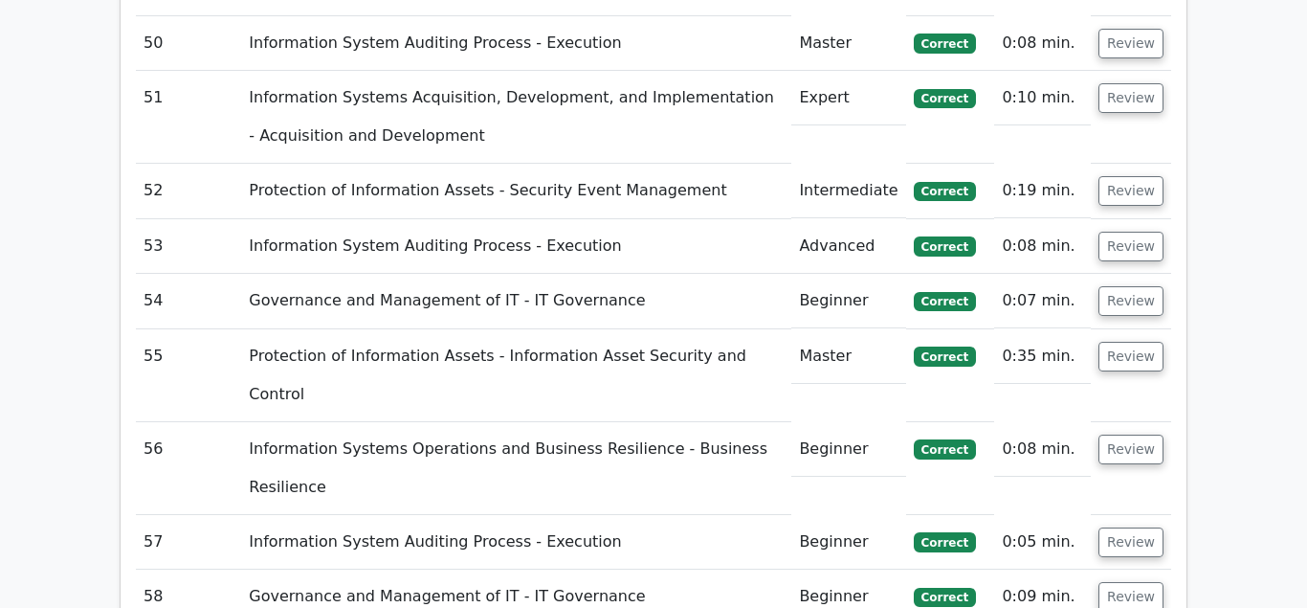
drag, startPoint x: 358, startPoint y: 272, endPoint x: 606, endPoint y: 495, distance: 333.3
copy div "During a CISA audit, you discover a company using Secure Multi-party Computatio…"
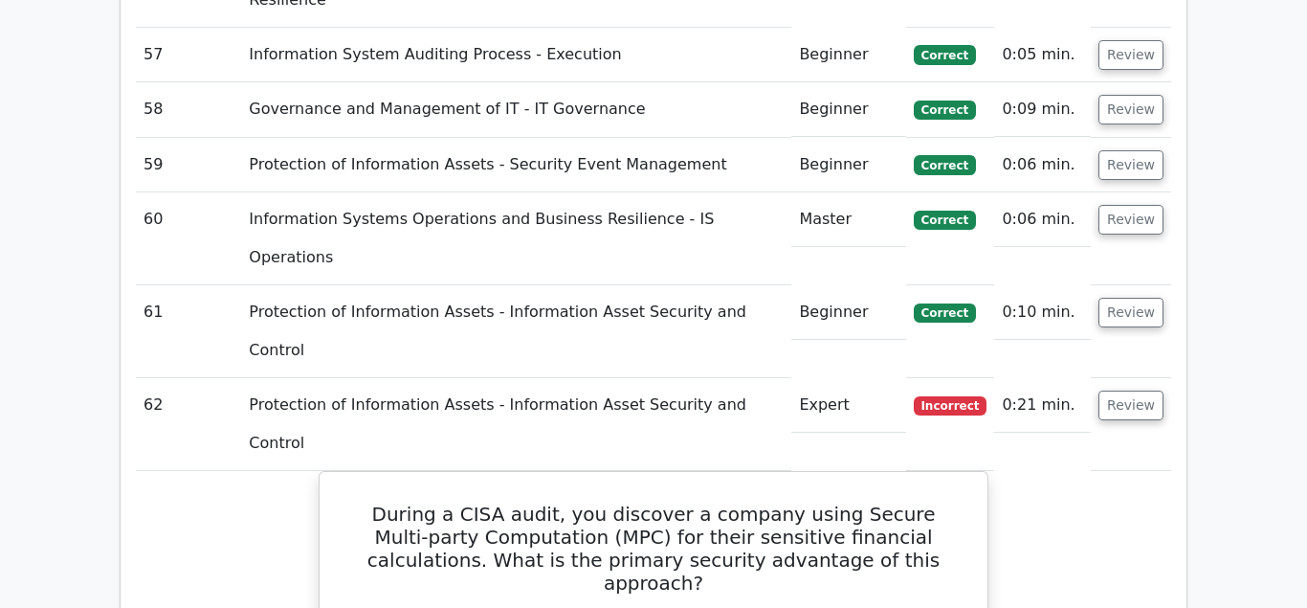
scroll to position [8178, 0]
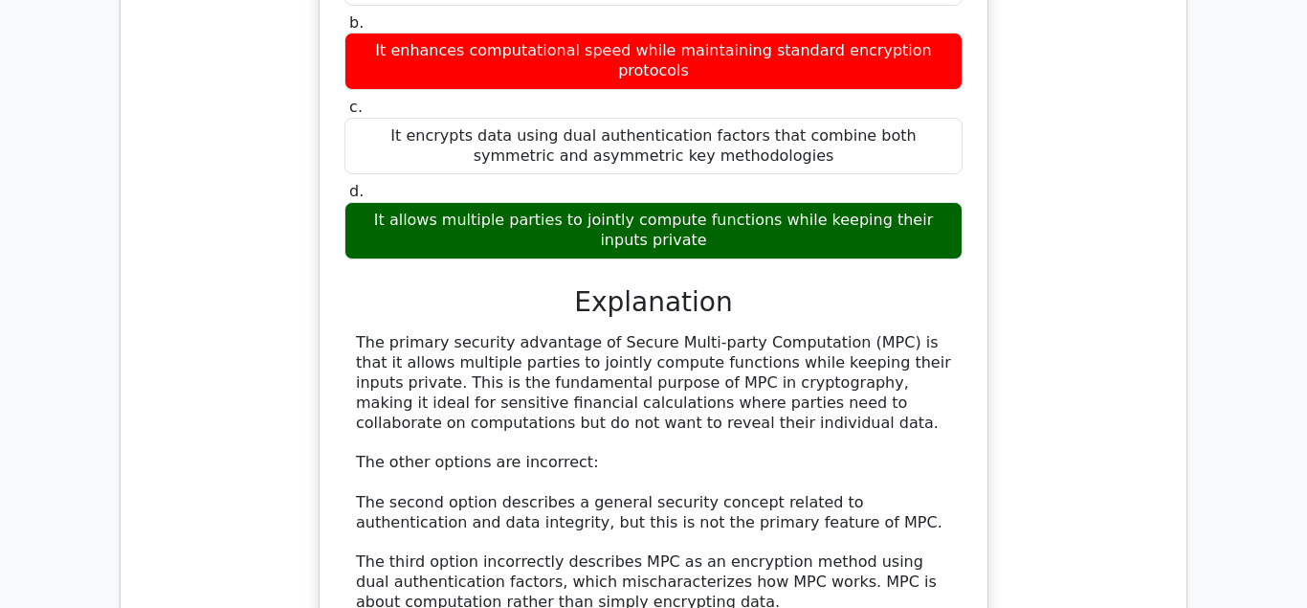
scroll to position [8958, 0]
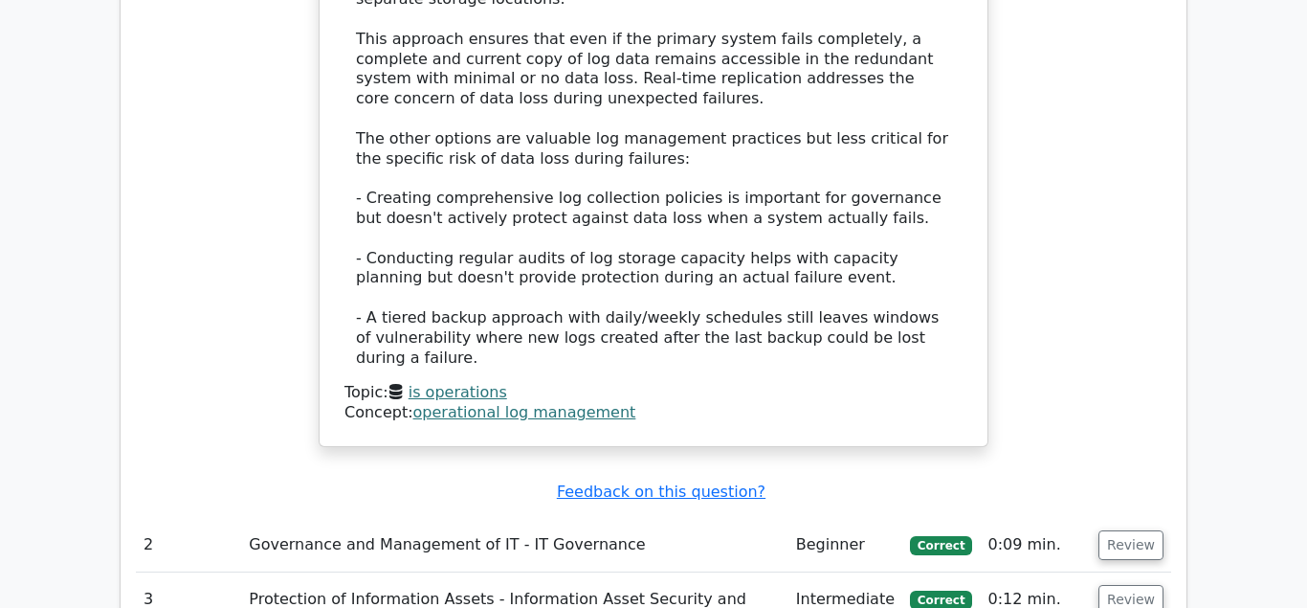
scroll to position [2245, 0]
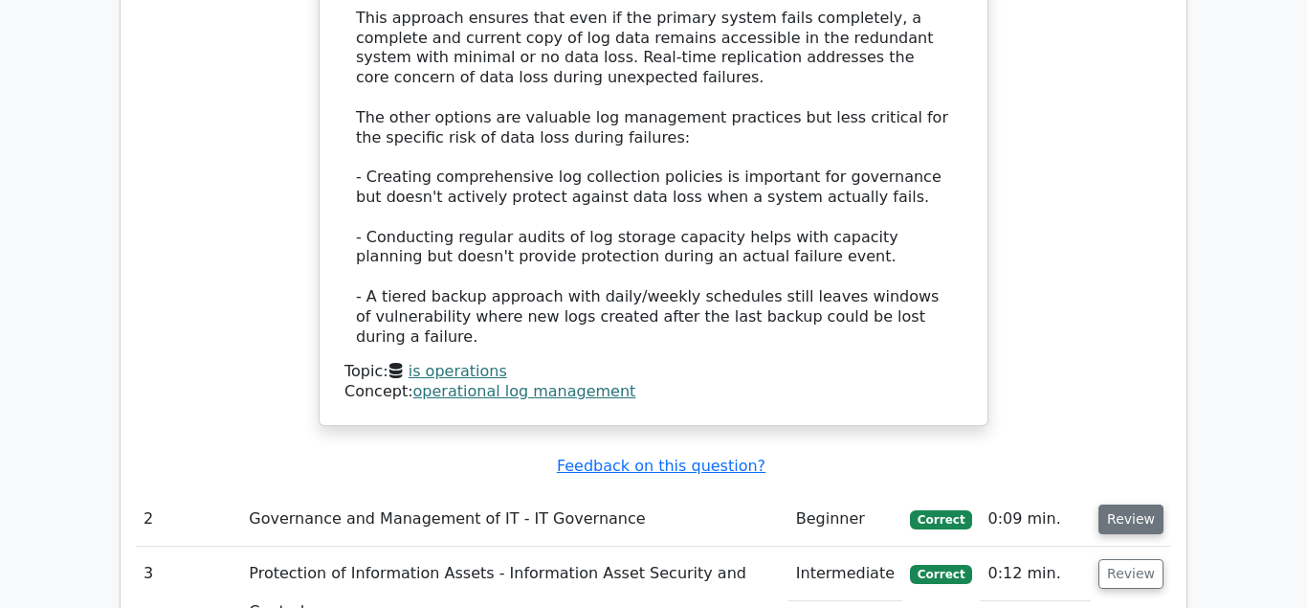
click at [1130, 504] on button "Review" at bounding box center [1130, 519] width 65 height 30
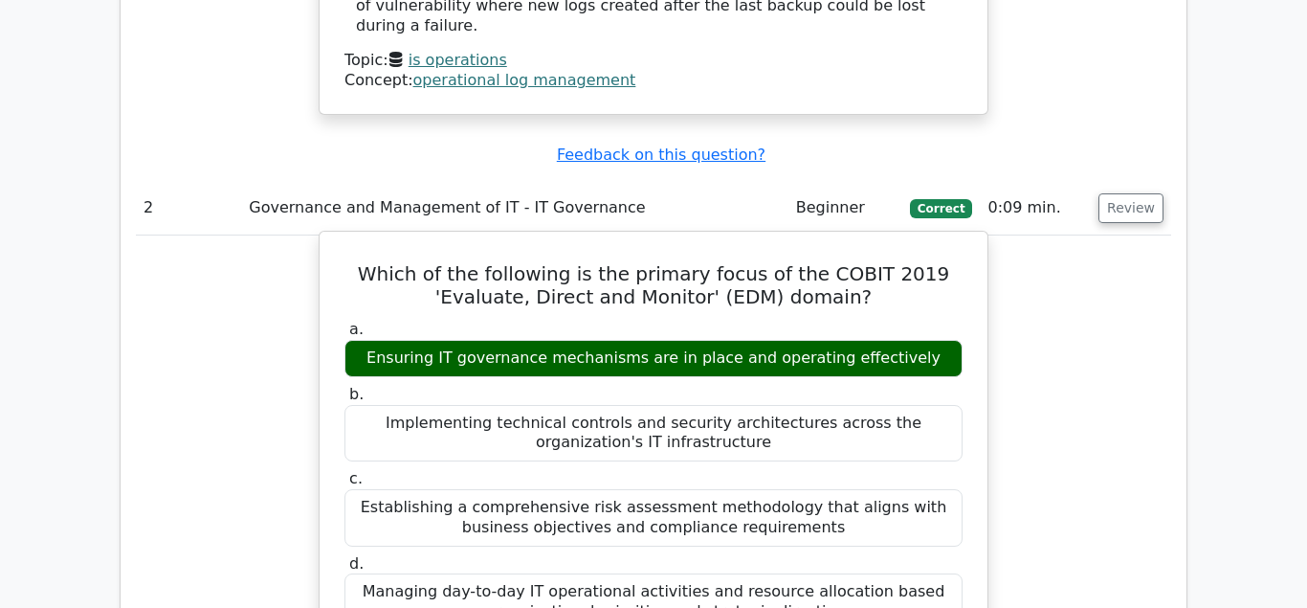
scroll to position [2635, 0]
